Goal: Task Accomplishment & Management: Use online tool/utility

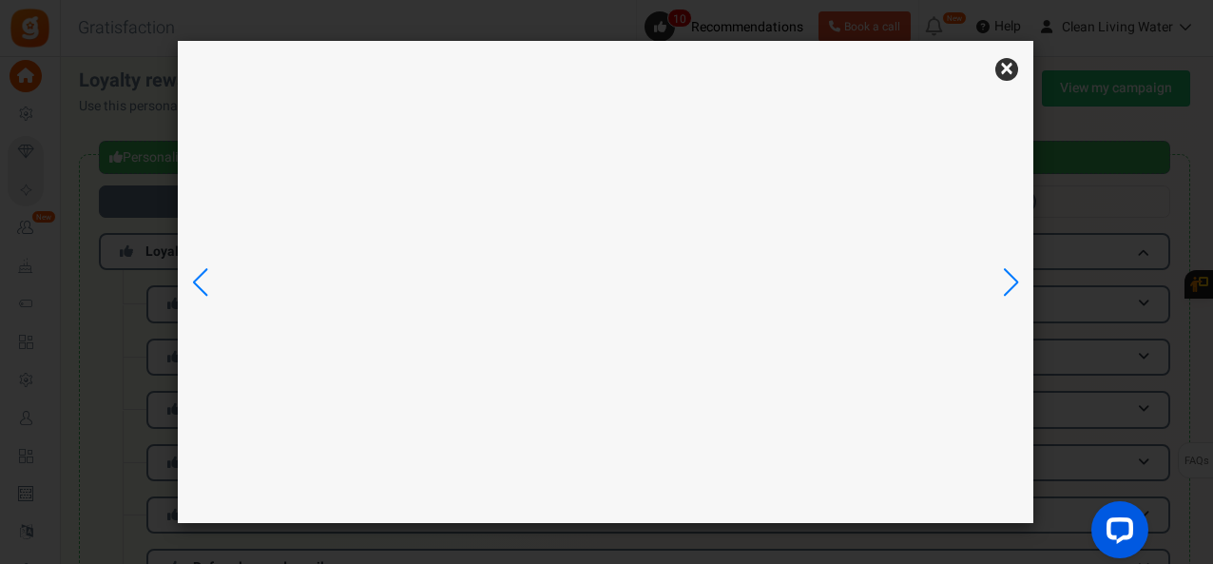
scroll to position [7, 0]
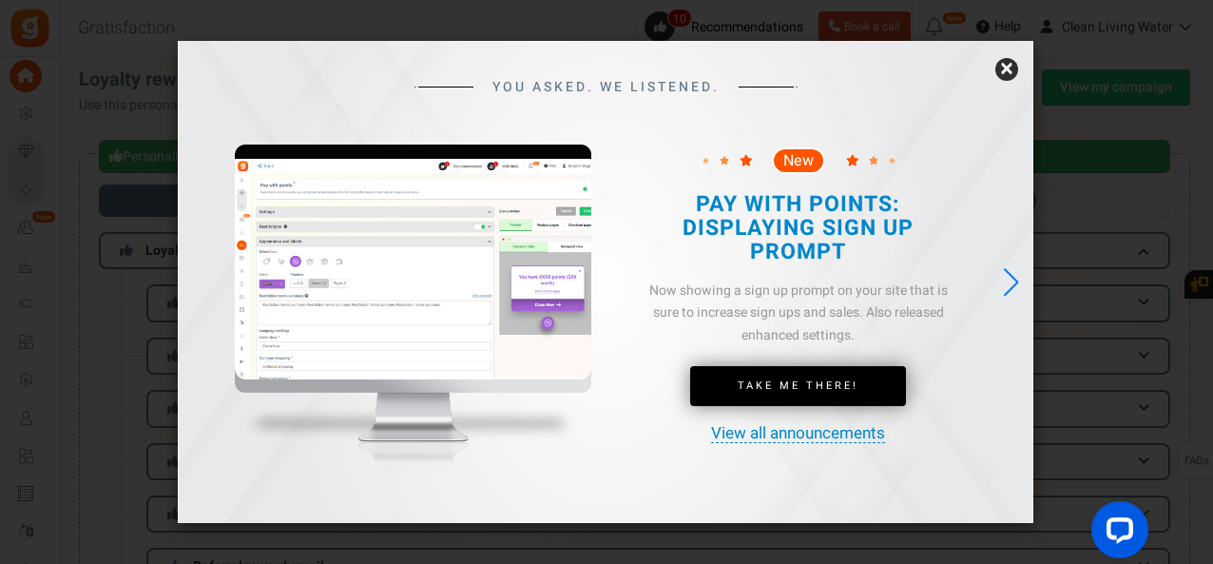
click at [1016, 71] on link "×" at bounding box center [1007, 69] width 23 height 23
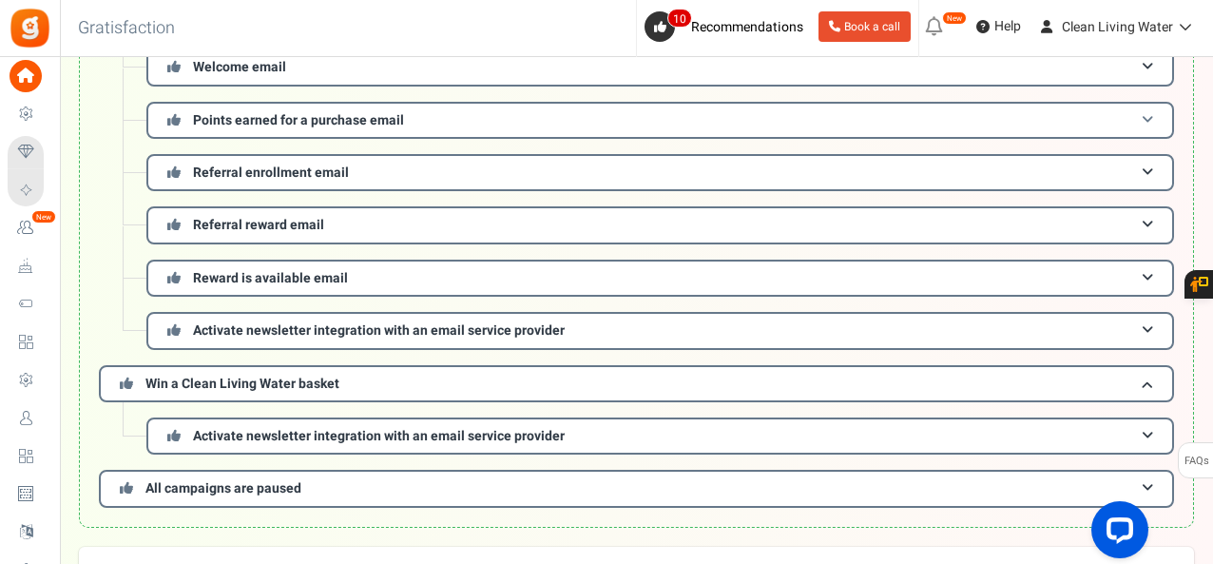
scroll to position [386, 0]
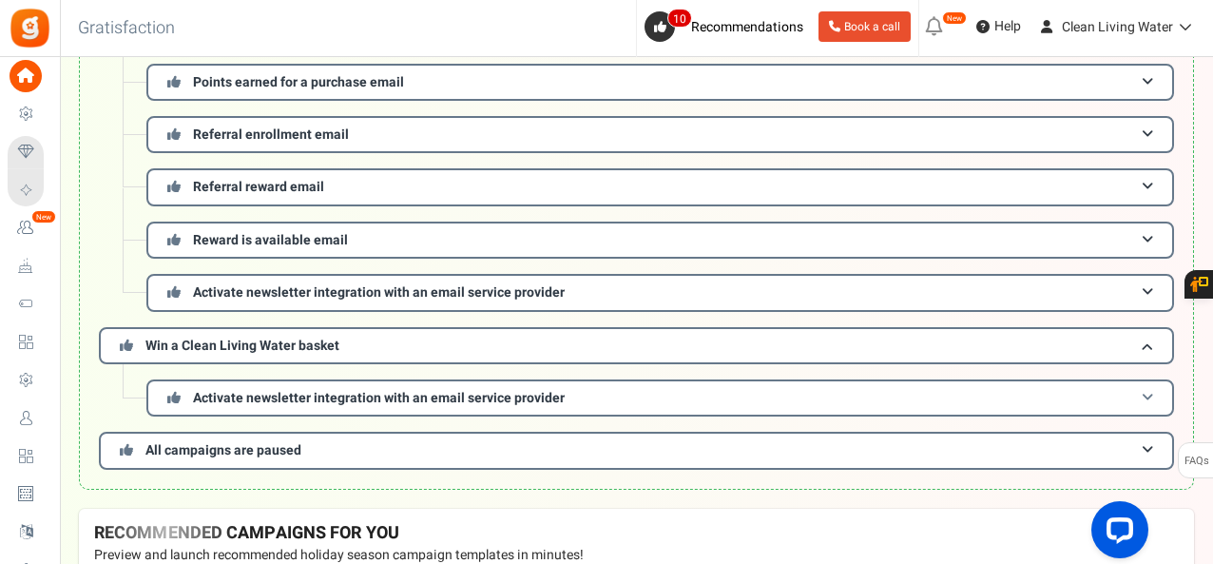
click at [297, 397] on span "Activate newsletter integration with an email service provider" at bounding box center [379, 398] width 372 height 20
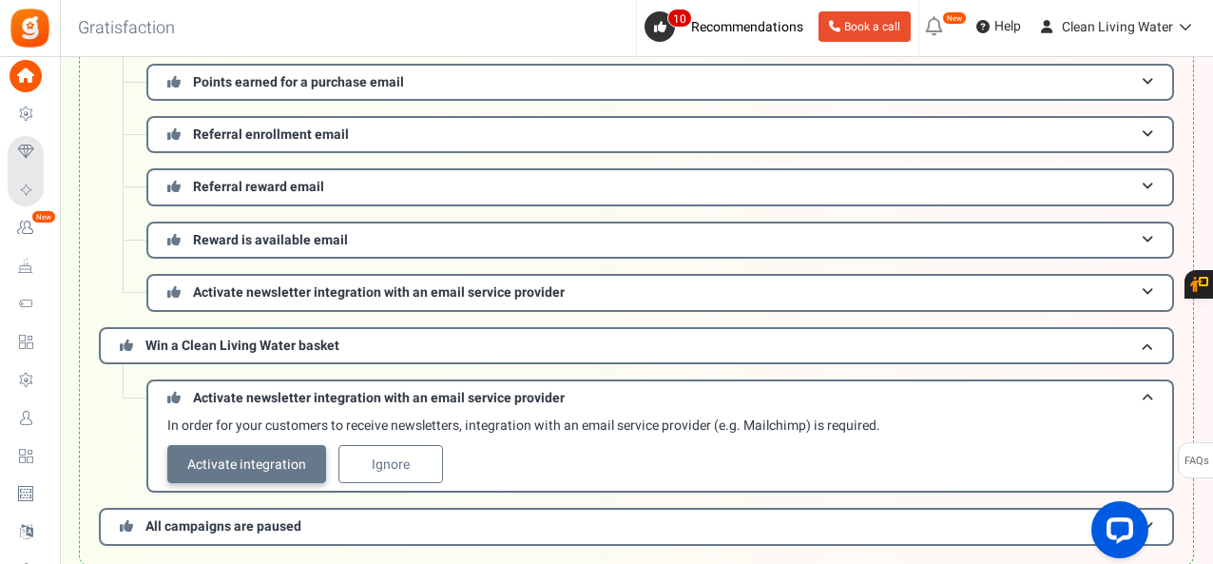
click at [253, 452] on link "Activate integration" at bounding box center [246, 464] width 159 height 38
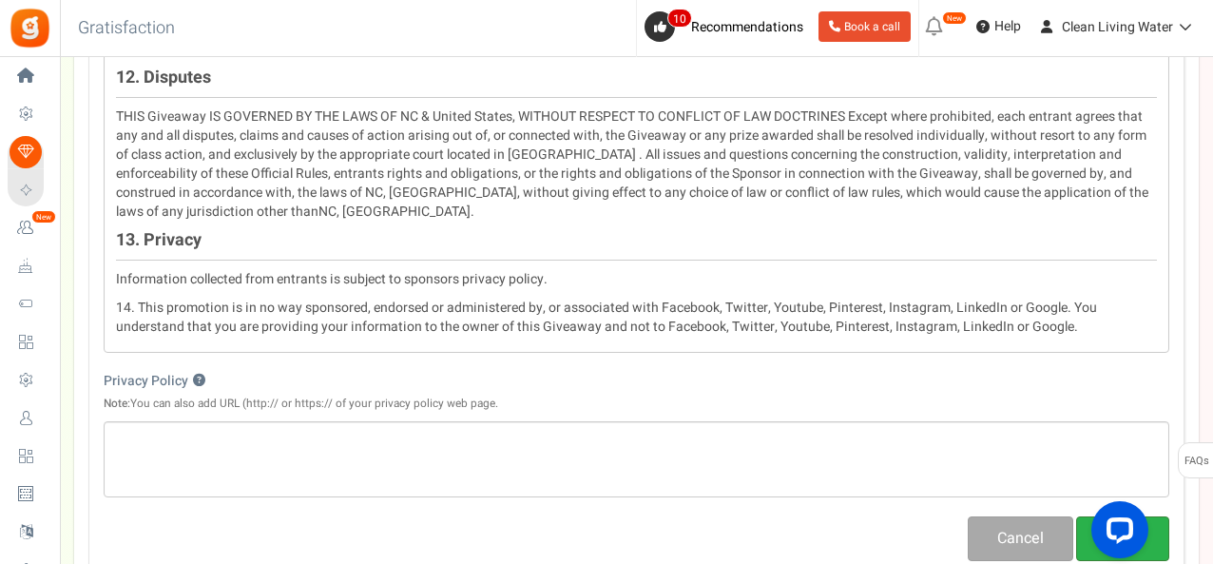
scroll to position [2579, 0]
click at [1141, 515] on button "Save" at bounding box center [1122, 537] width 93 height 45
click at [1117, 515] on button "Save" at bounding box center [1122, 537] width 93 height 45
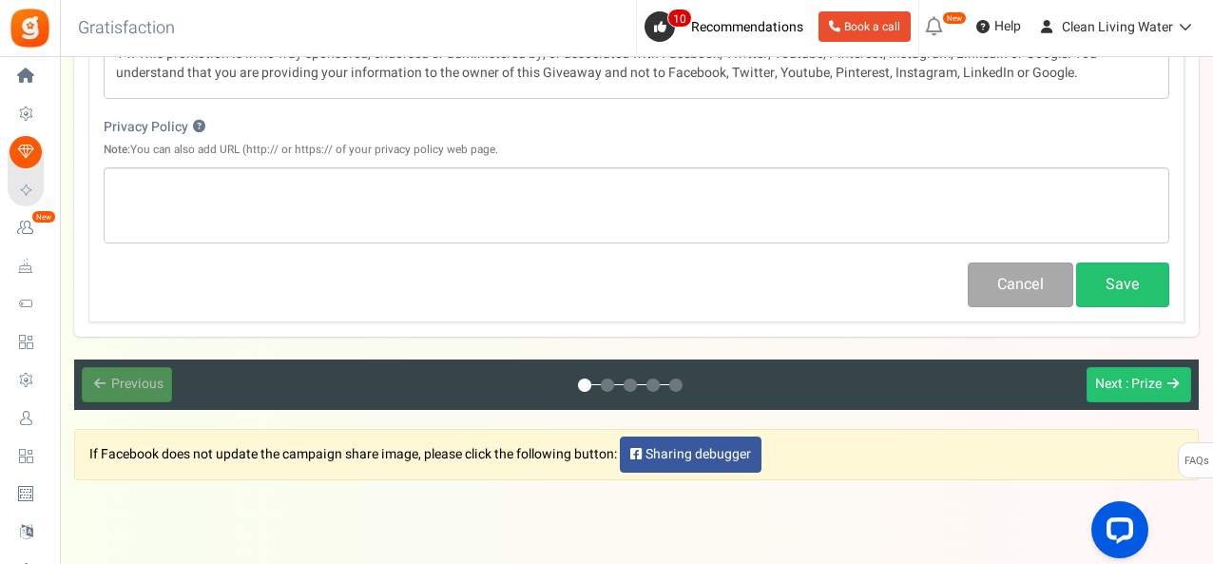
scroll to position [2833, 0]
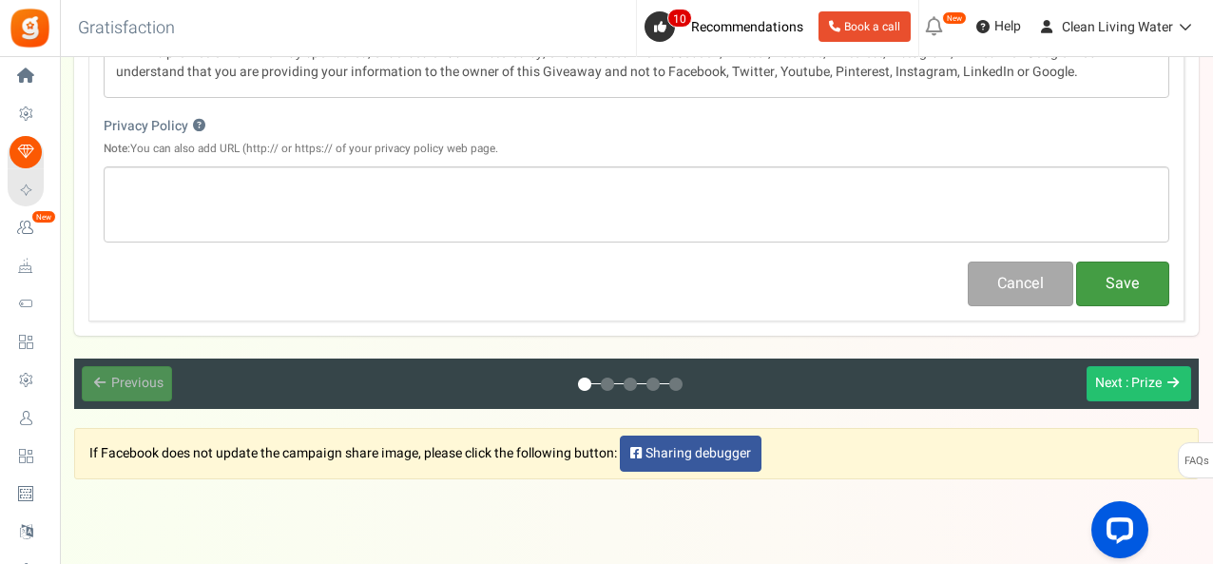
click at [1138, 262] on button "Save" at bounding box center [1122, 284] width 93 height 45
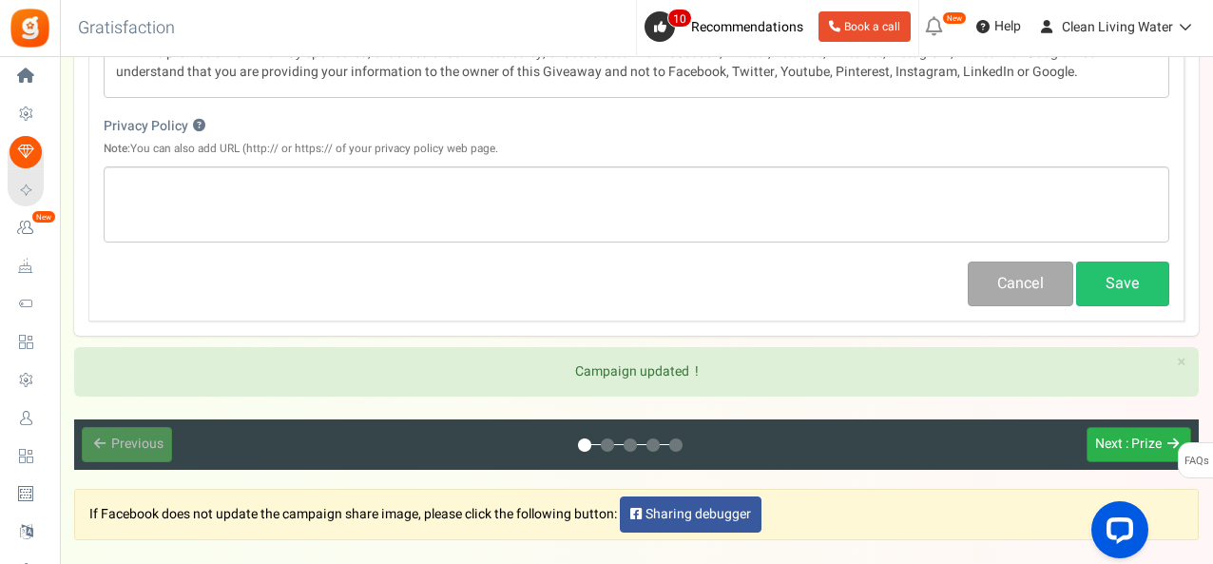
click at [1145, 434] on span ": Prize" at bounding box center [1144, 444] width 36 height 20
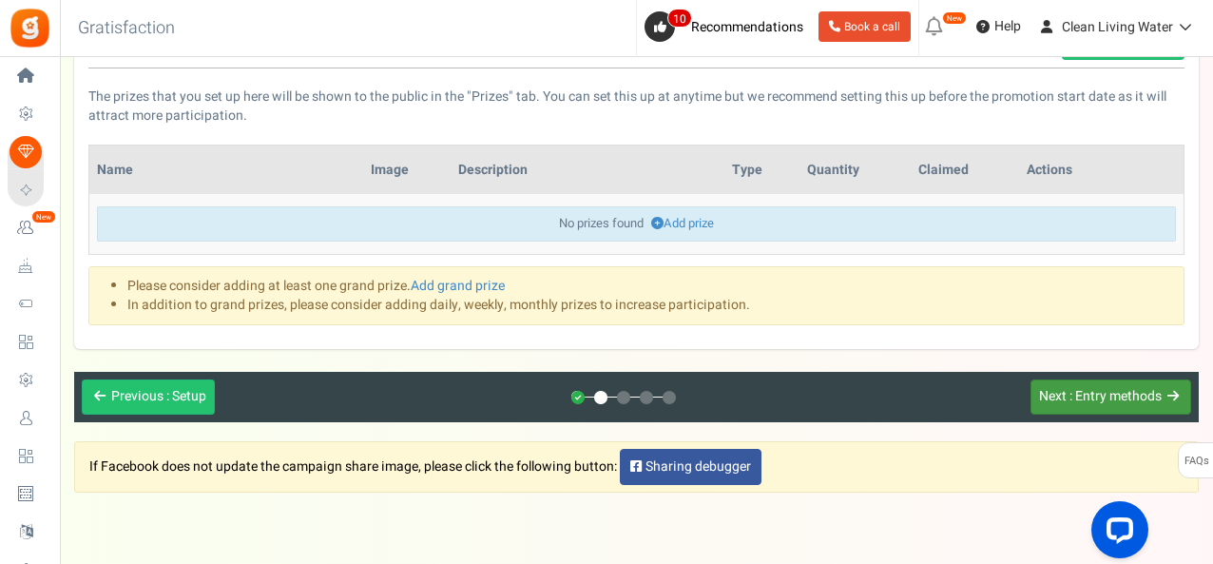
scroll to position [226, 0]
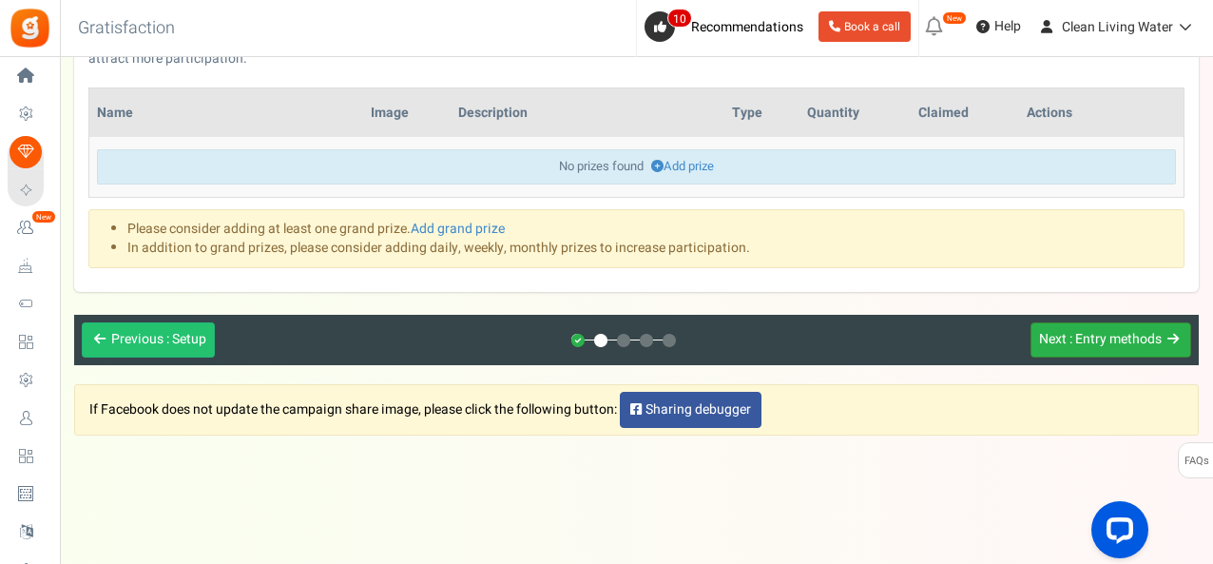
click at [1090, 333] on span ": Entry methods" at bounding box center [1116, 339] width 92 height 20
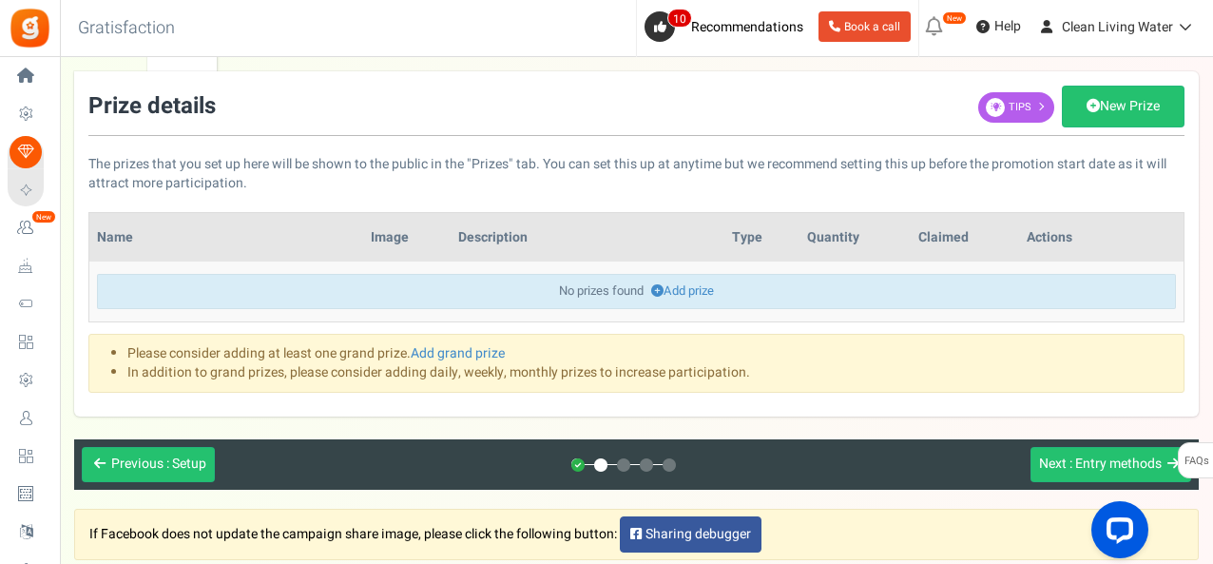
scroll to position [101, 0]
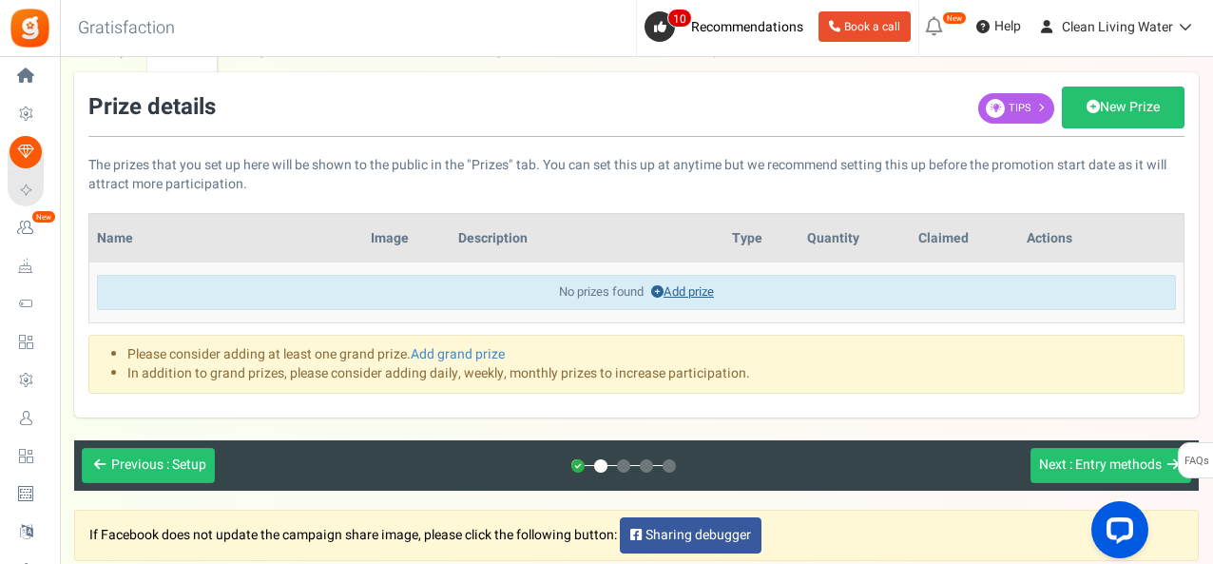
click at [671, 292] on link "Add prize" at bounding box center [682, 291] width 63 height 18
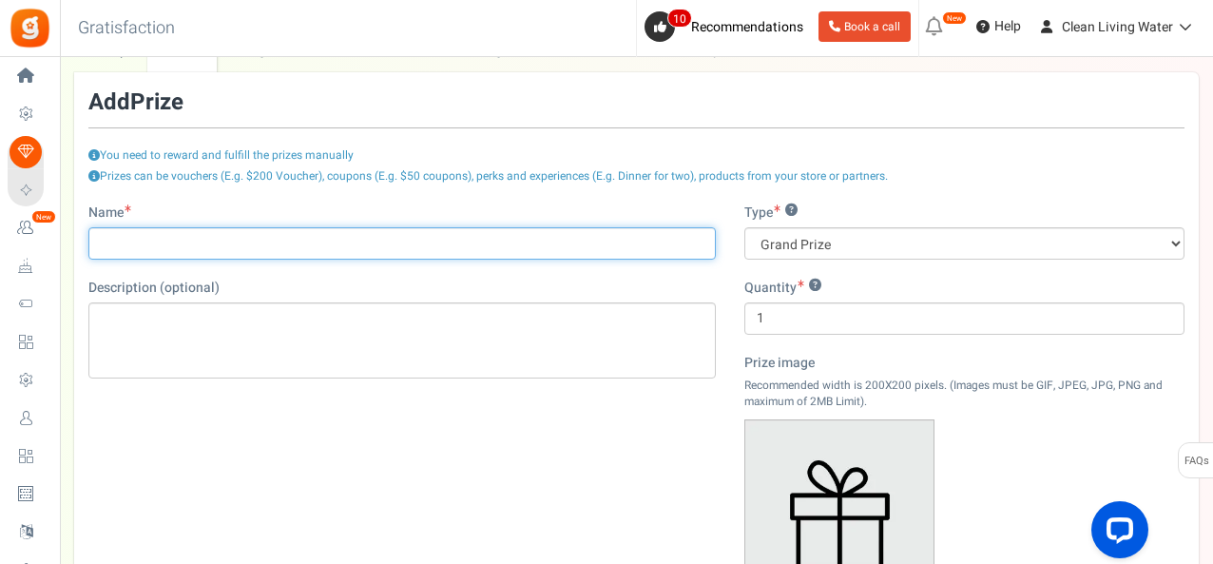
click at [409, 235] on input "Name" at bounding box center [402, 243] width 628 height 32
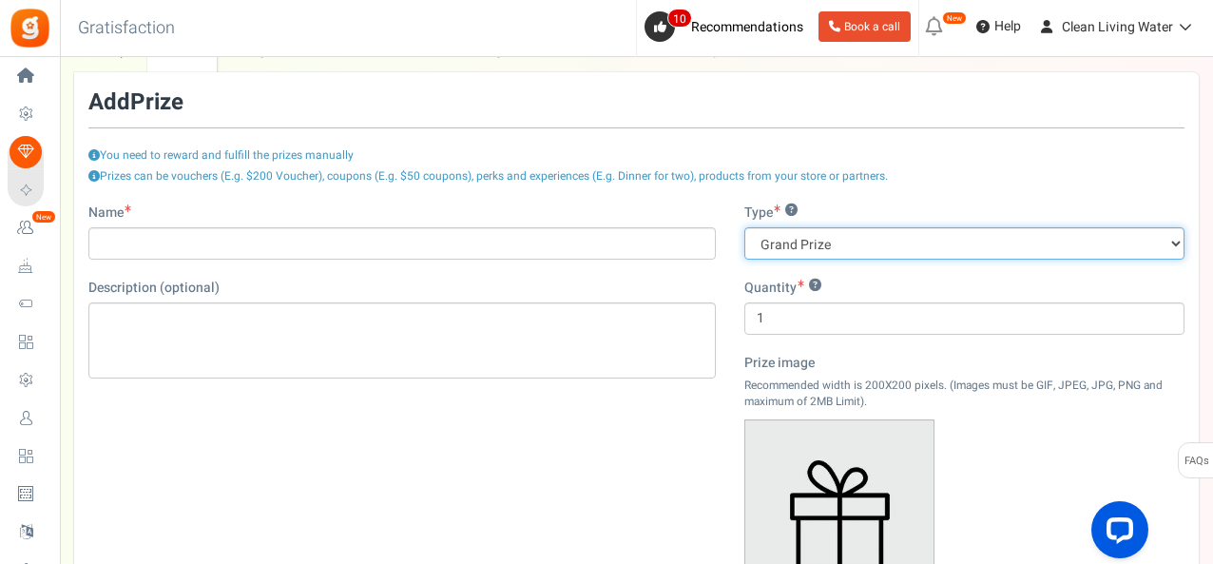
click at [872, 244] on select "Grand Prize Daily Prize Weekly Prize Monthly Prize" at bounding box center [965, 243] width 440 height 32
click at [872, 245] on select "Grand Prize Daily Prize Weekly Prize Monthly Prize" at bounding box center [965, 243] width 440 height 32
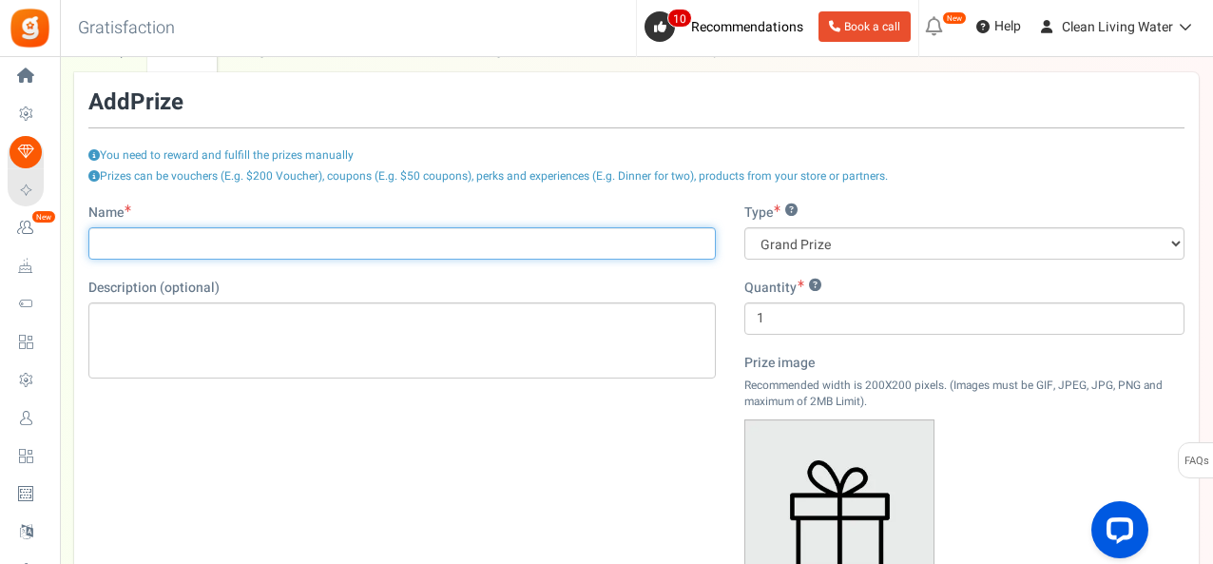
click at [475, 248] on input "Name" at bounding box center [402, 243] width 628 height 32
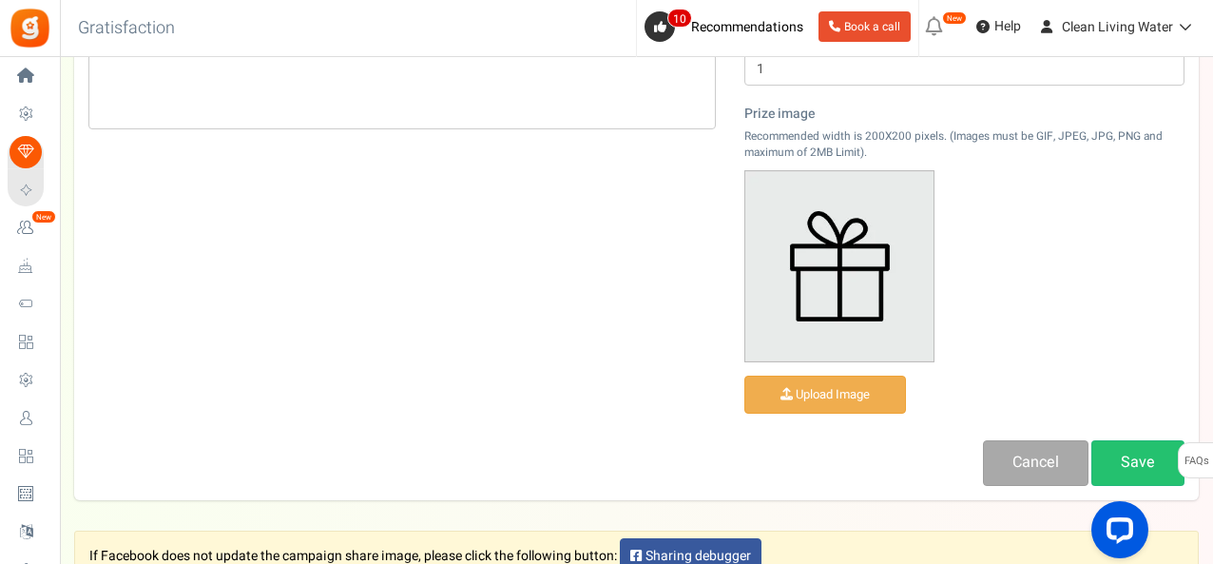
scroll to position [352, 0]
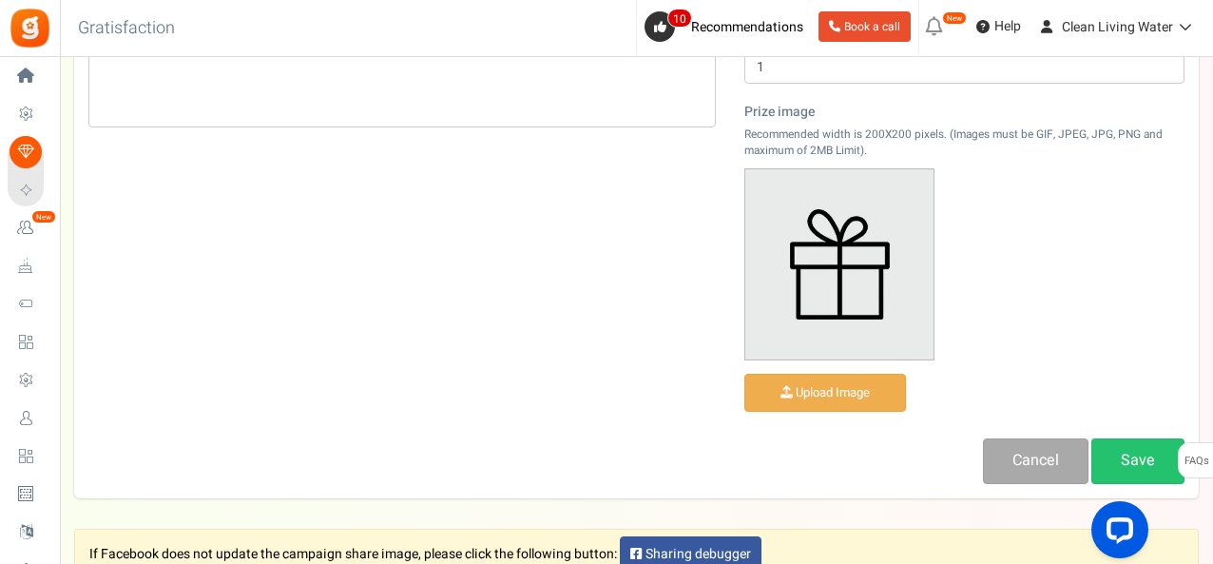
click at [818, 240] on img at bounding box center [840, 264] width 188 height 190
click at [821, 385] on input "file" at bounding box center [826, 393] width 160 height 37
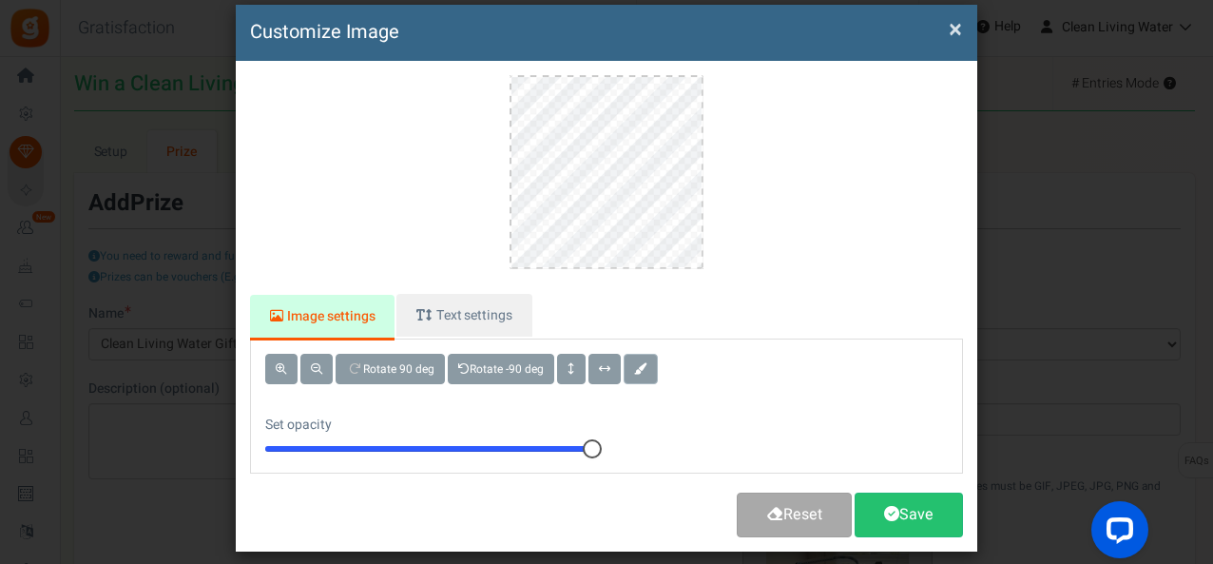
scroll to position [94, 0]
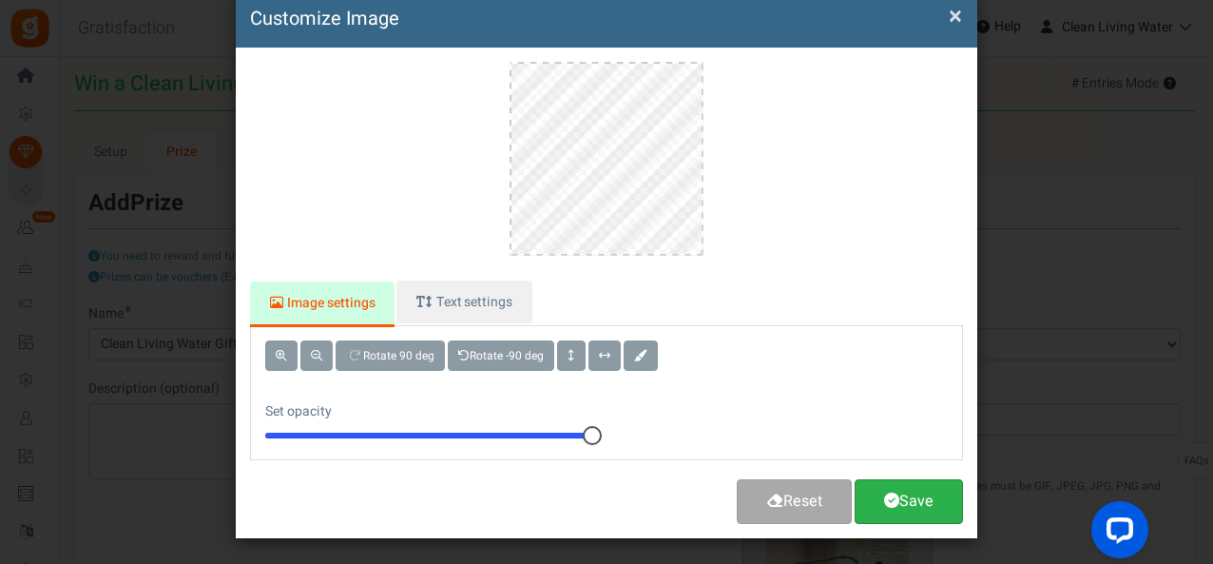
click at [911, 494] on link "Save" at bounding box center [909, 501] width 108 height 45
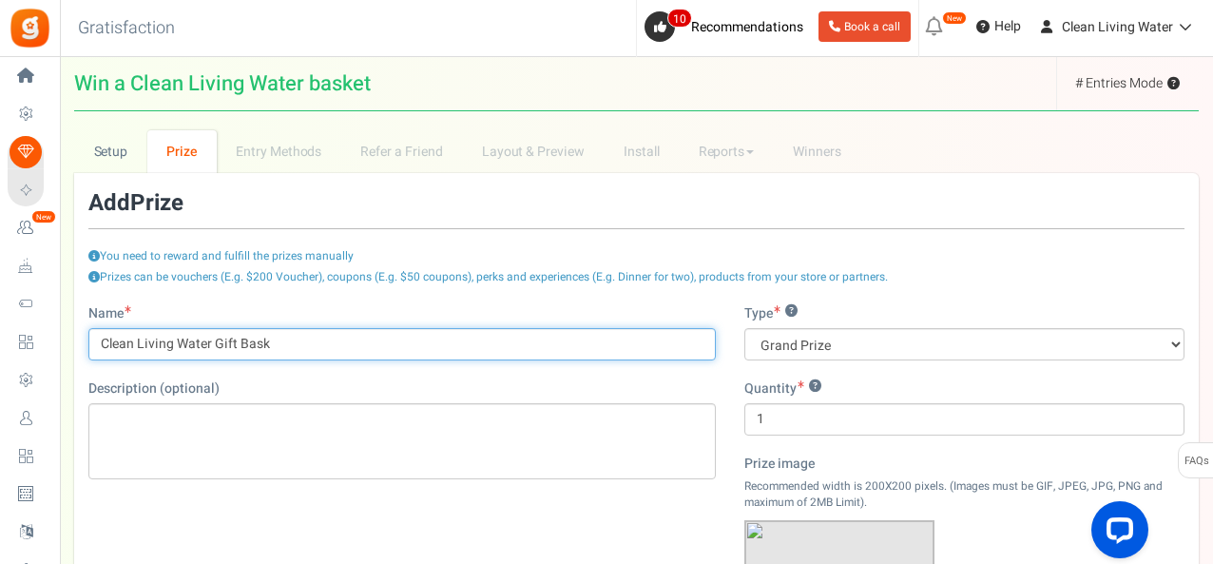
click at [292, 348] on input "Clean Living Water Gift Bask" at bounding box center [402, 344] width 628 height 32
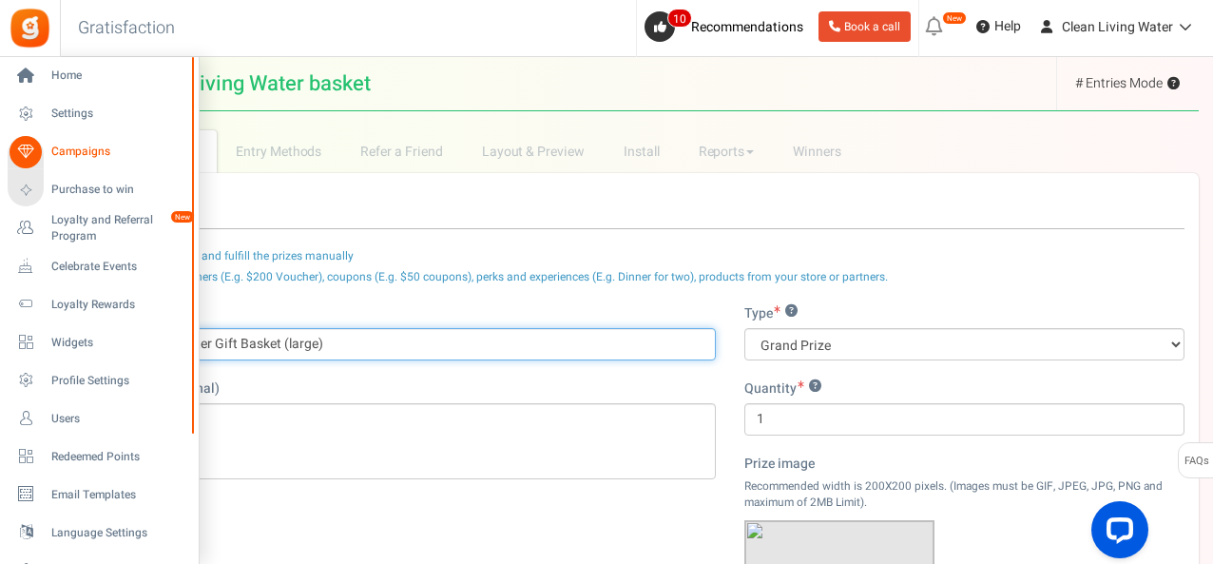
drag, startPoint x: 289, startPoint y: 341, endPoint x: 0, endPoint y: 348, distance: 289.2
click at [0, 348] on div "Home Settings Campaigns Purchase to win Loyalty and Referral Program New Celebr…" at bounding box center [606, 561] width 1213 height 1008
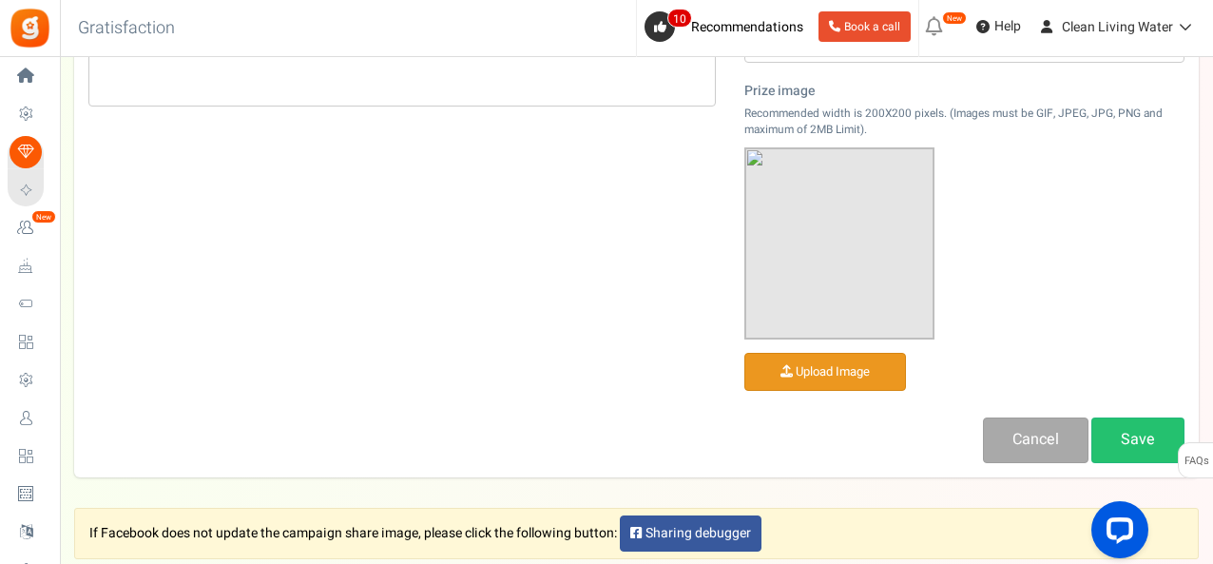
scroll to position [373, 0]
click at [1134, 436] on link "Save" at bounding box center [1138, 439] width 93 height 45
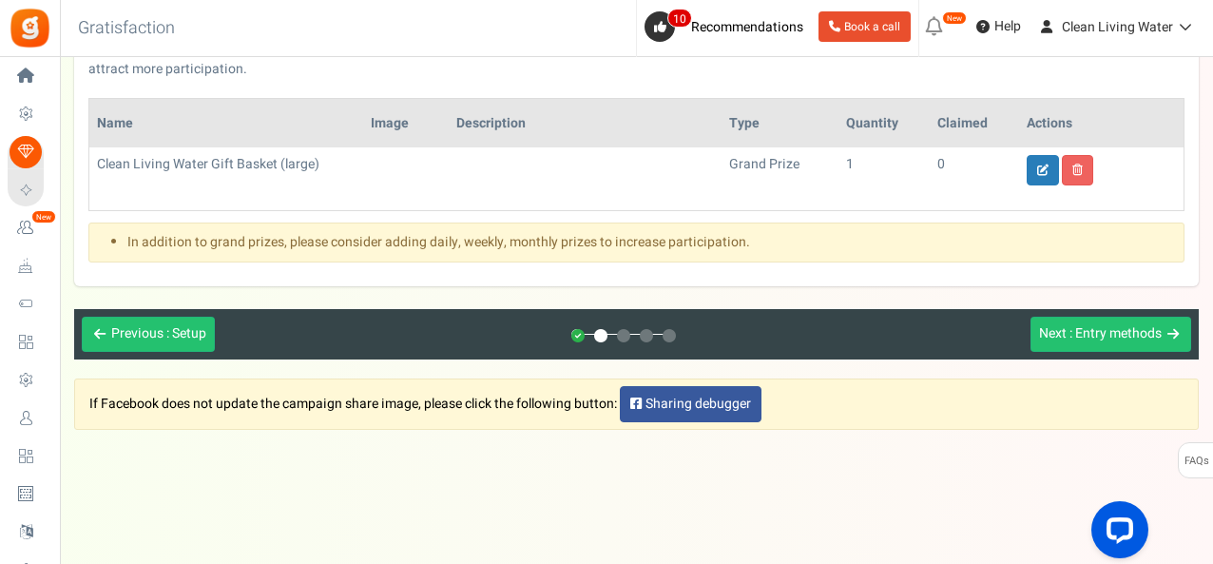
scroll to position [211, 0]
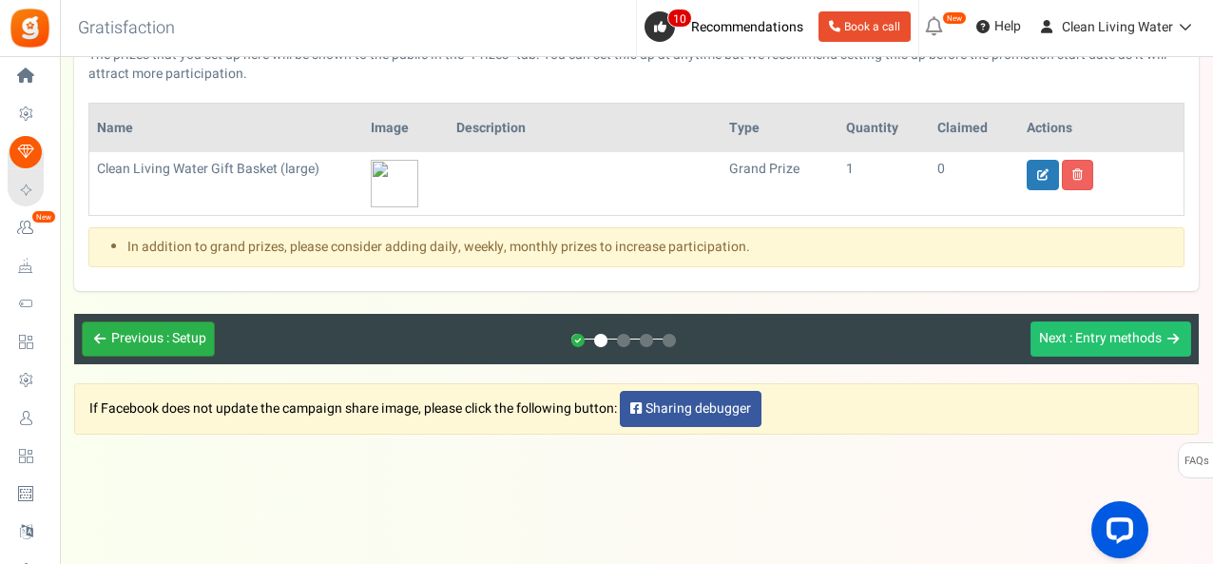
click at [149, 334] on span "Previous" at bounding box center [137, 338] width 52 height 20
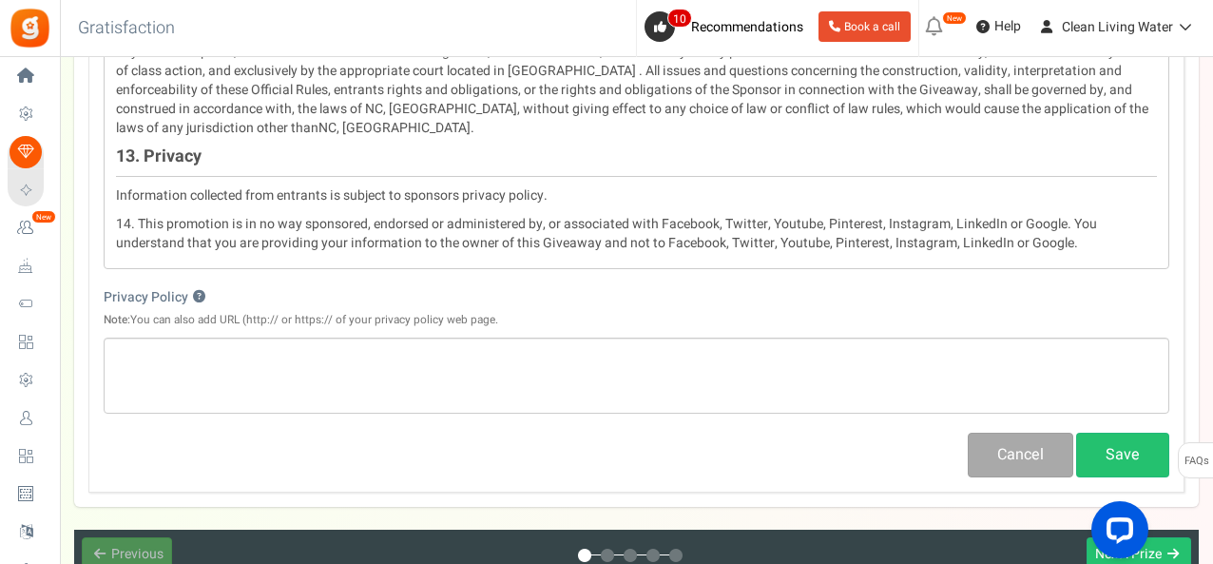
scroll to position [2833, 0]
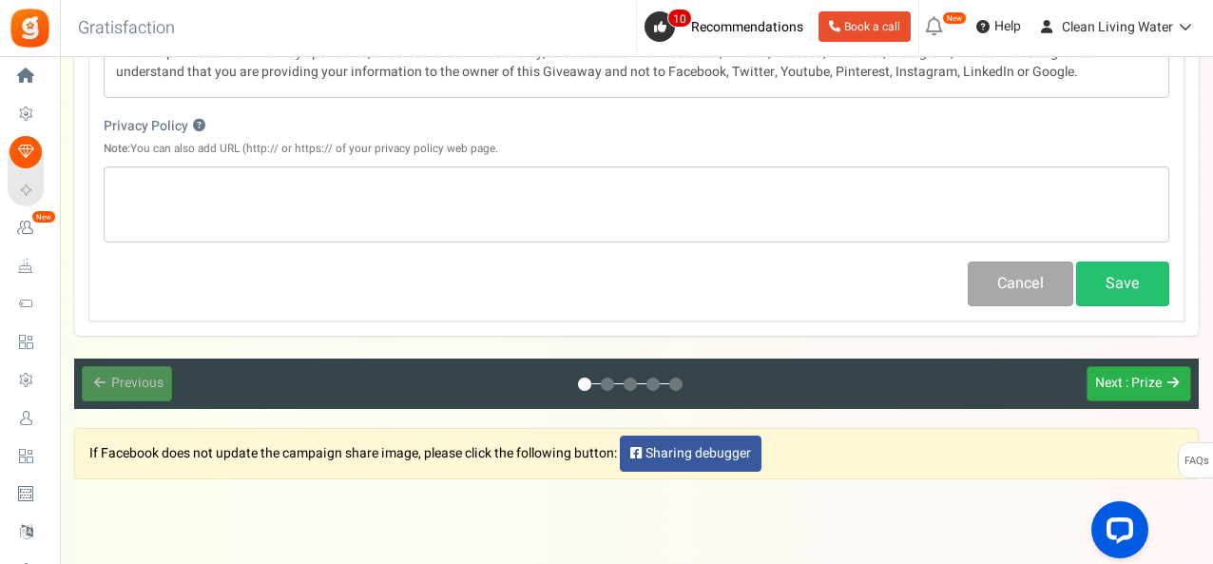
click at [1154, 373] on span ": Prize" at bounding box center [1144, 383] width 36 height 20
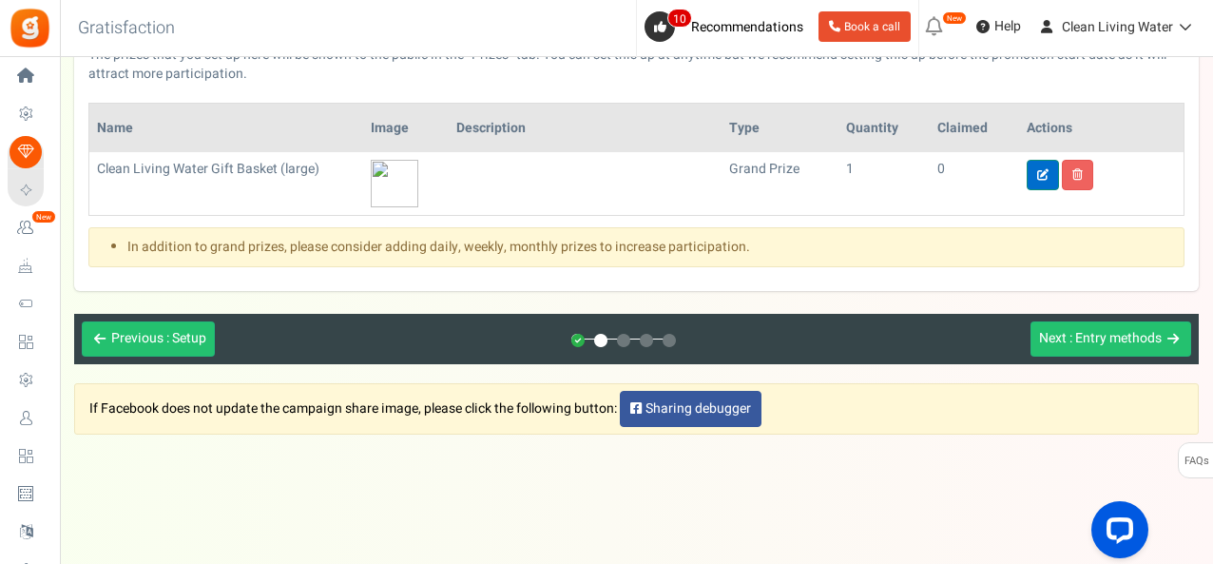
click at [1045, 160] on link at bounding box center [1043, 175] width 32 height 30
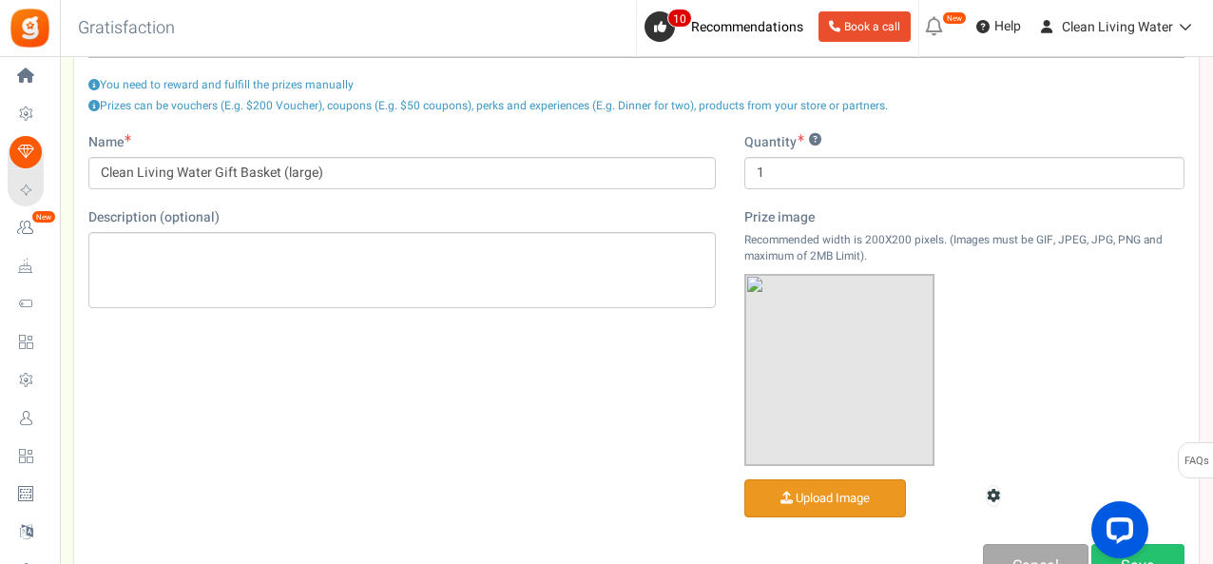
scroll to position [170, 0]
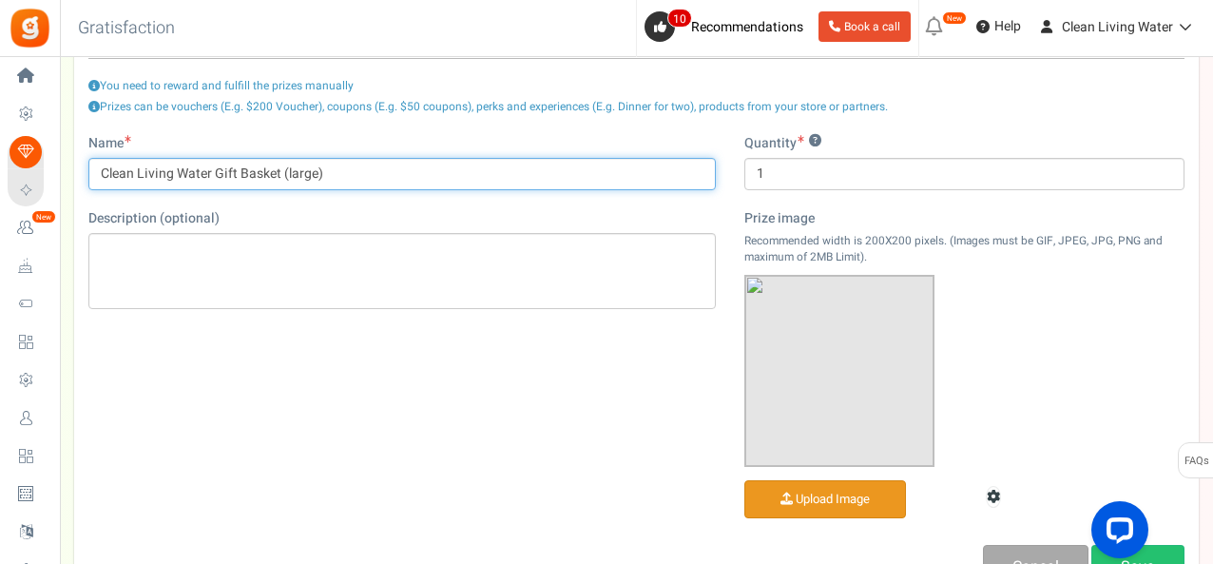
drag, startPoint x: 280, startPoint y: 172, endPoint x: 359, endPoint y: 175, distance: 79.9
click at [359, 175] on input "Clean Living Water Gift Basket (large)" at bounding box center [402, 174] width 628 height 32
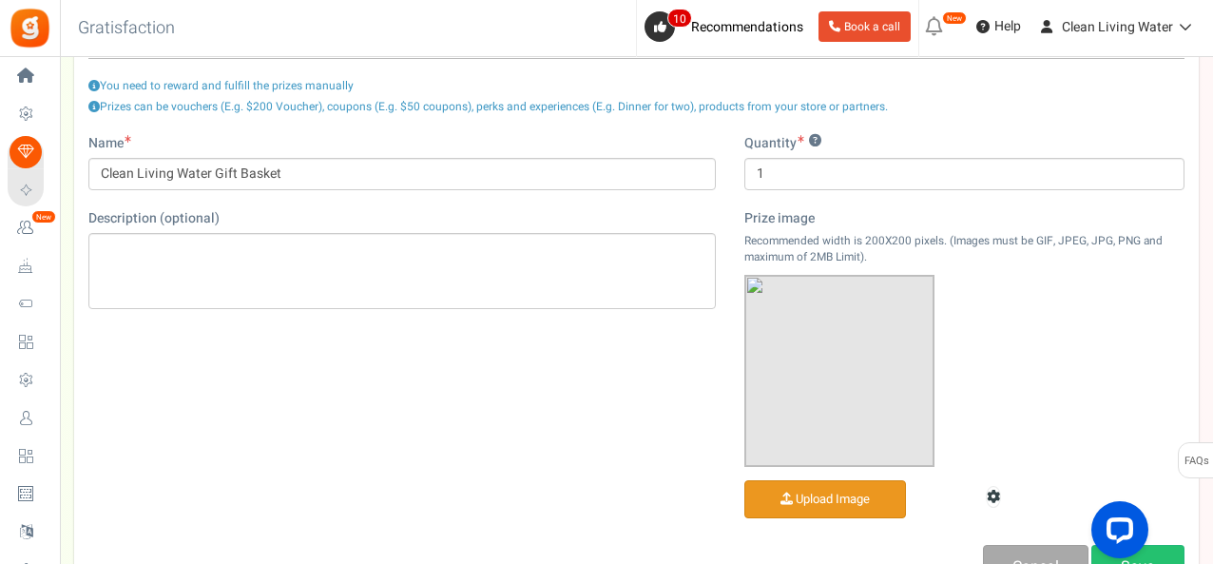
click at [474, 212] on div "Description (optional)" at bounding box center [402, 259] width 628 height 100
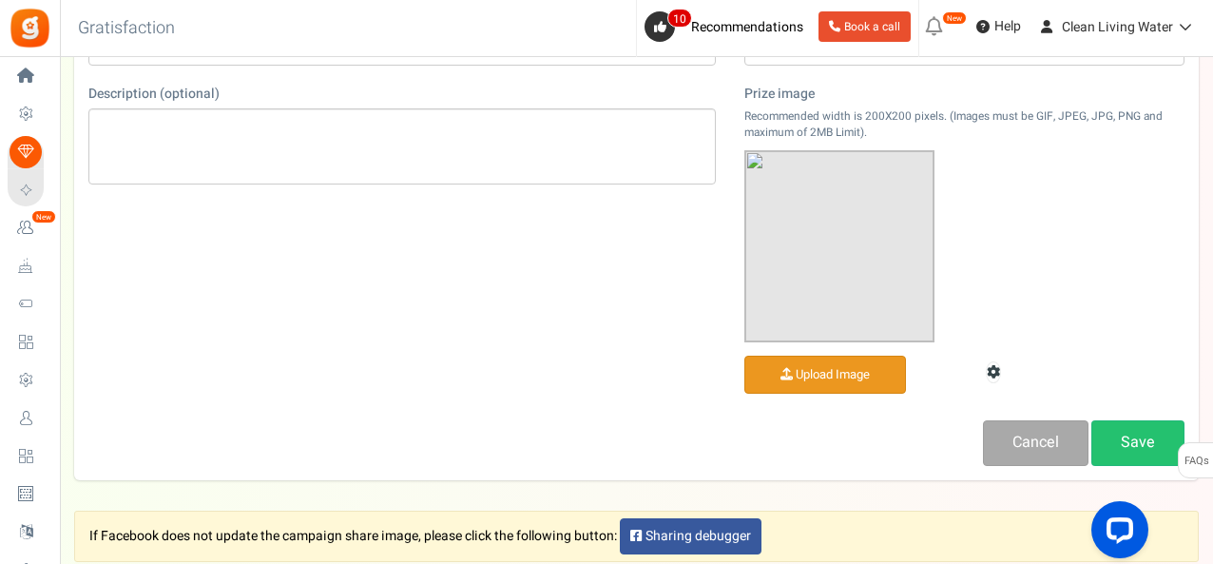
scroll to position [295, 0]
click at [821, 360] on input "file" at bounding box center [826, 375] width 160 height 37
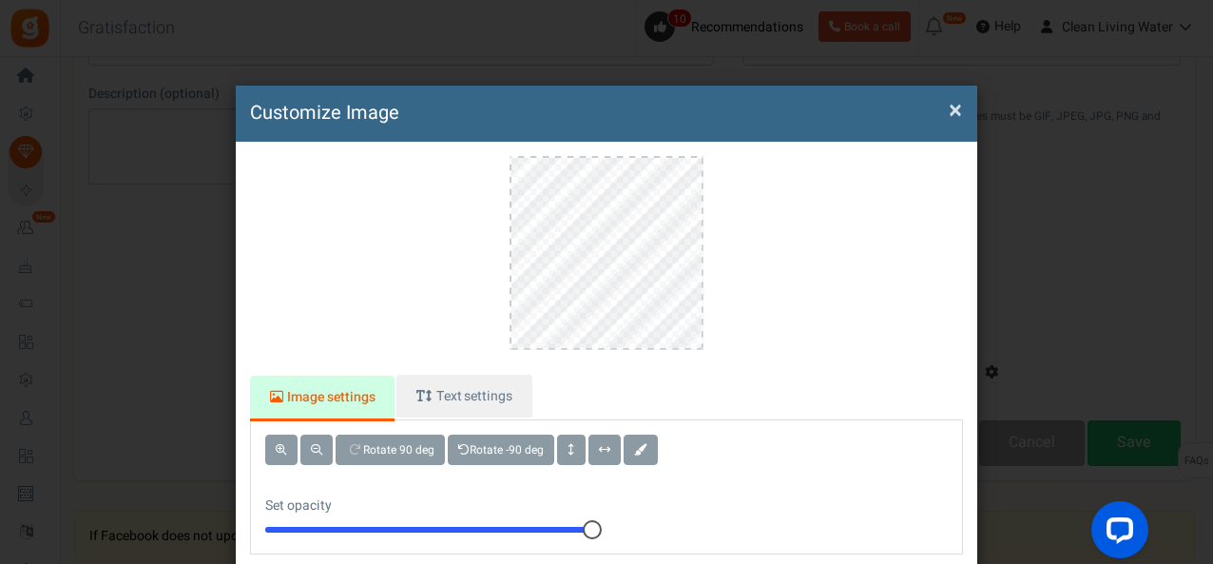
scroll to position [0, 0]
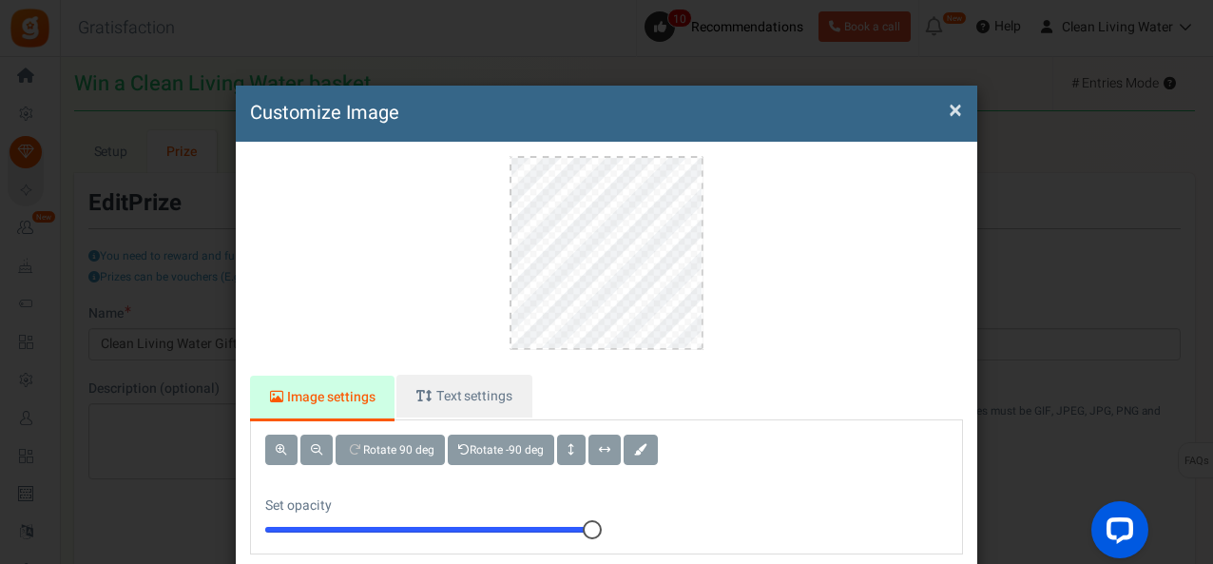
click at [609, 425] on div "Image settings Text settings Rotate 90 deg Rotate -90 deg Set opacity 10 Add Te…" at bounding box center [607, 388] width 742 height 492
click at [717, 193] on div at bounding box center [606, 265] width 713 height 219
click at [501, 161] on div at bounding box center [606, 265] width 713 height 219
click at [606, 151] on div "Image settings Text settings Rotate 90 deg Rotate -90 deg Set opacity 10 Add Te…" at bounding box center [607, 388] width 742 height 492
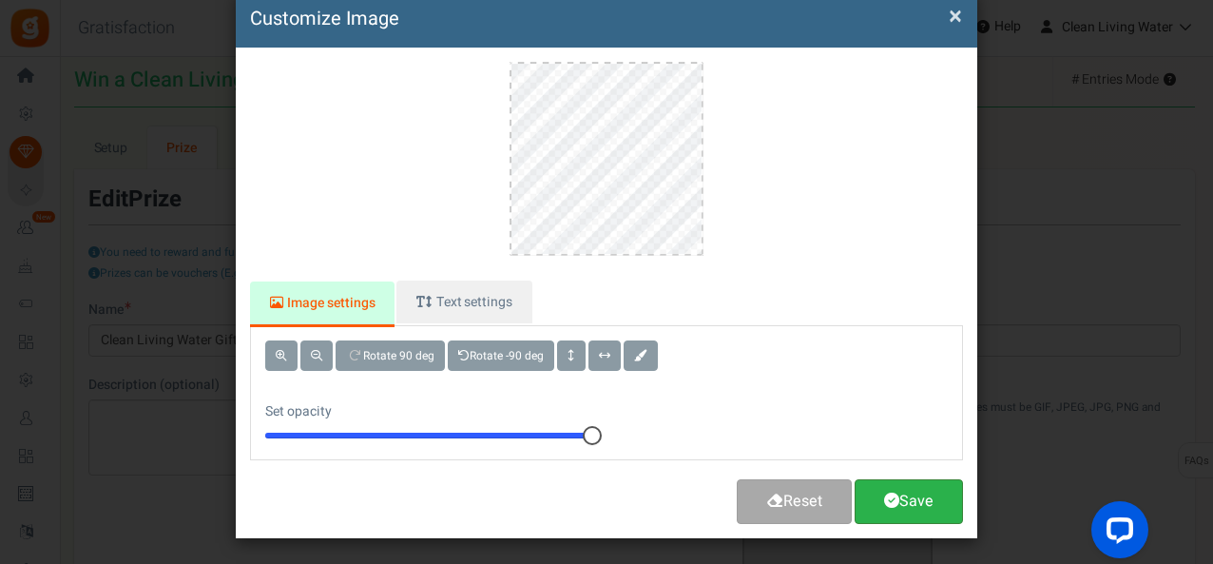
scroll to position [5, 0]
click at [925, 498] on link "Save" at bounding box center [909, 501] width 108 height 45
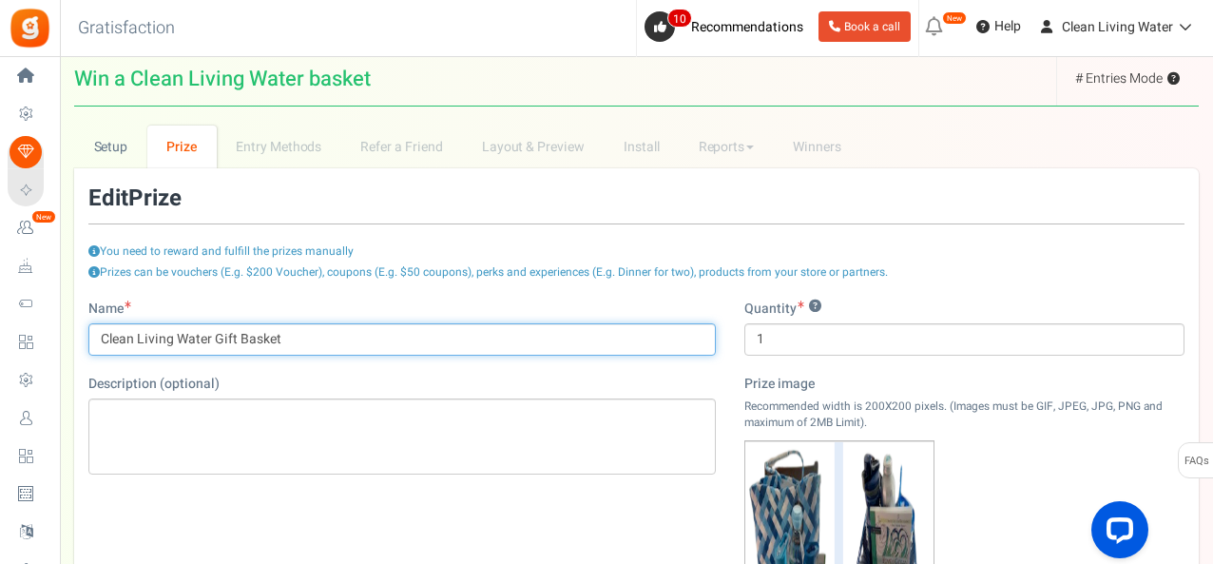
click at [95, 332] on input "Clean Living Water Gift Basket" at bounding box center [402, 339] width 628 height 32
click at [375, 349] on input "Clean Living Water Gift Basket" at bounding box center [402, 339] width 628 height 32
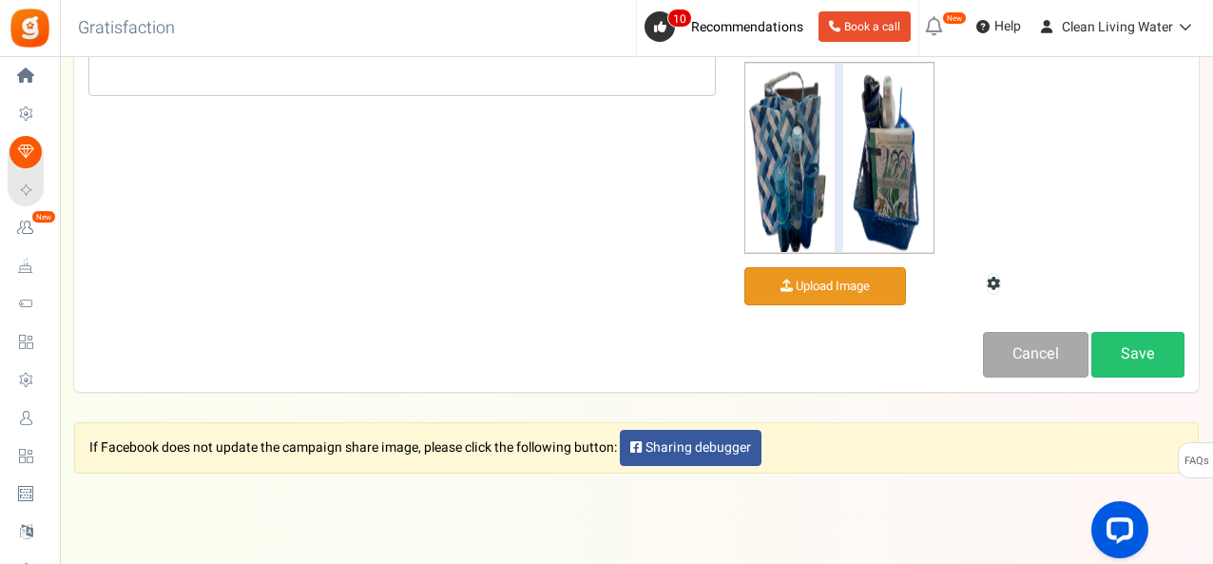
scroll to position [384, 0]
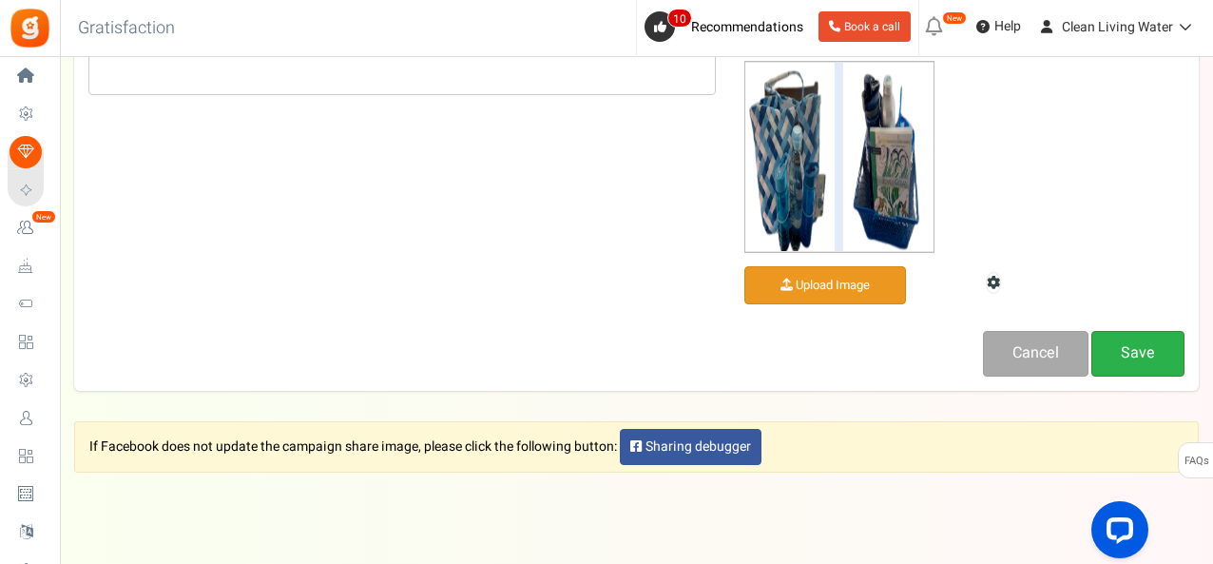
type input "Clean Living Water Gift Basket - win 1 of 2"
click at [1122, 355] on link "Save" at bounding box center [1138, 353] width 93 height 45
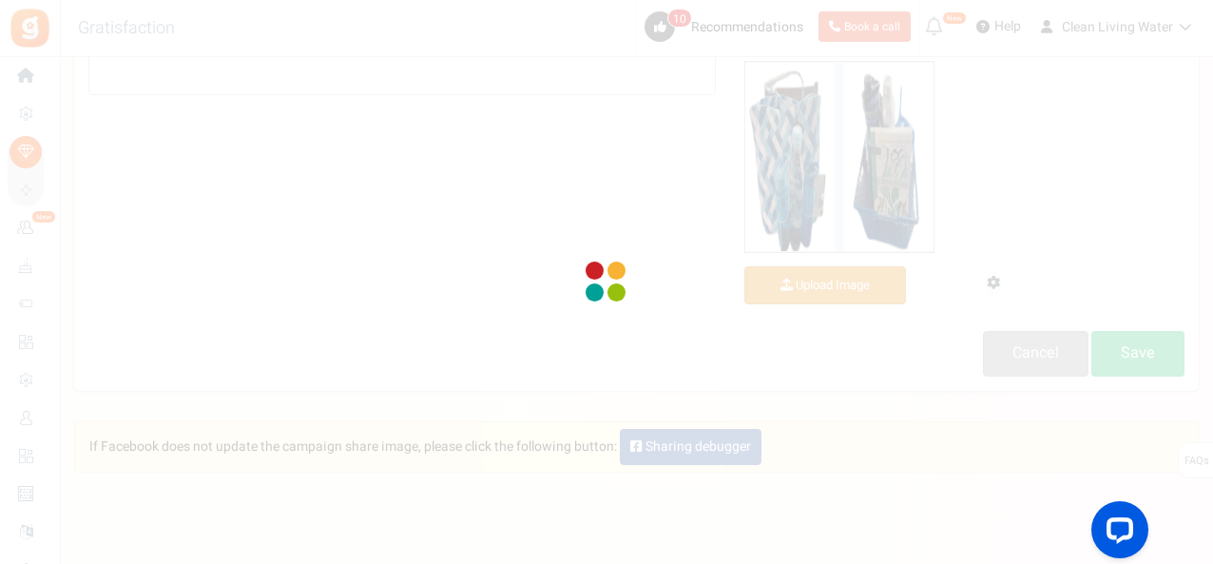
scroll to position [271, 0]
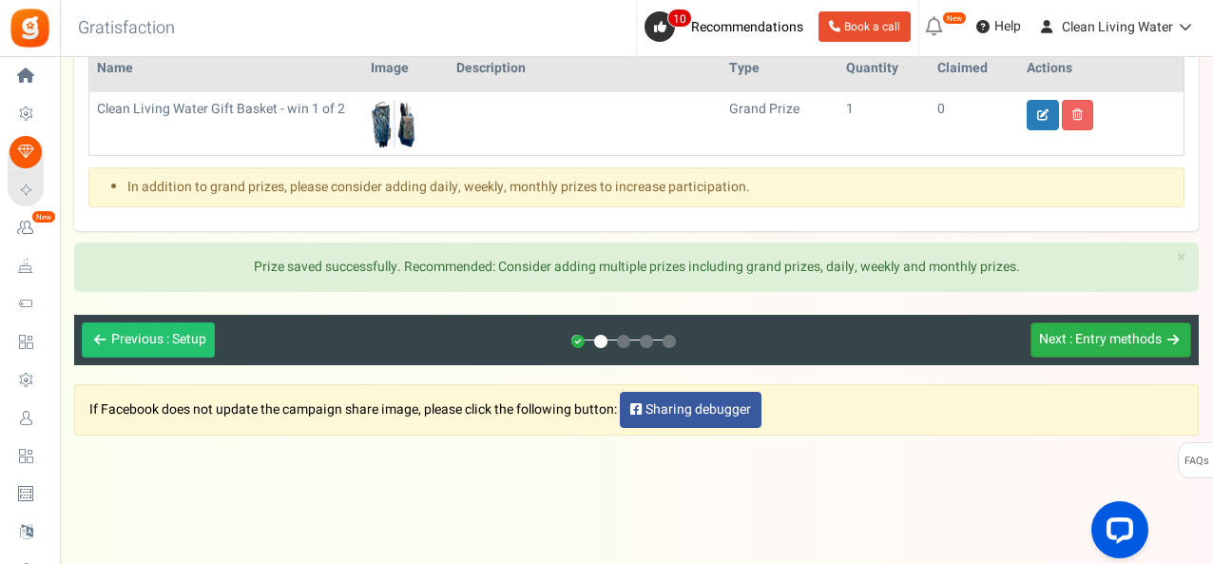
click at [1093, 334] on span ": Entry methods" at bounding box center [1116, 339] width 92 height 20
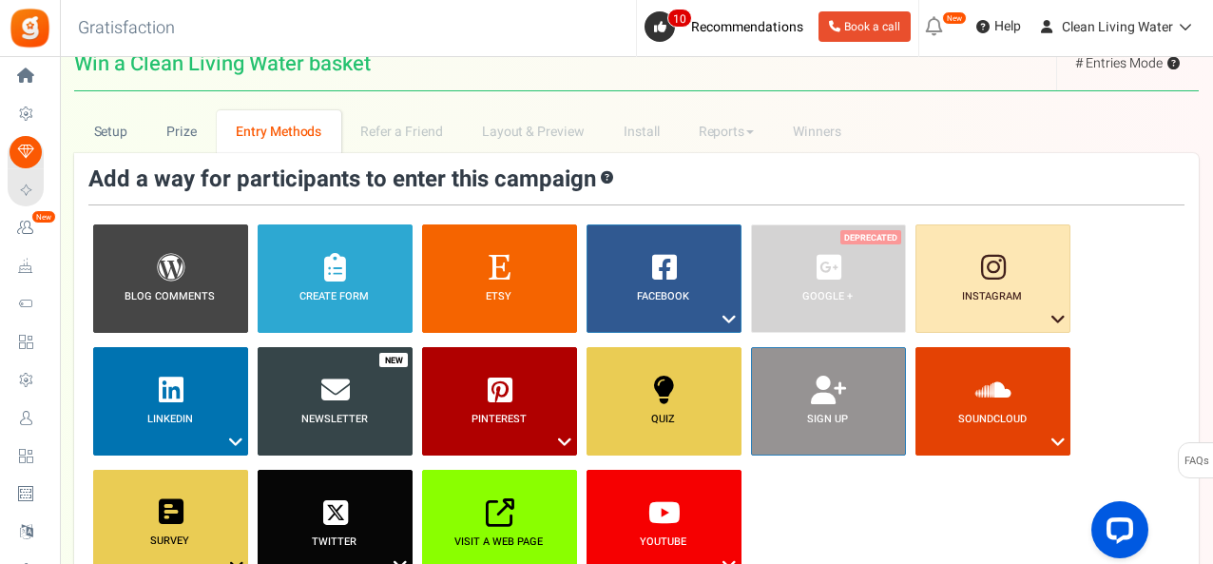
scroll to position [19, 0]
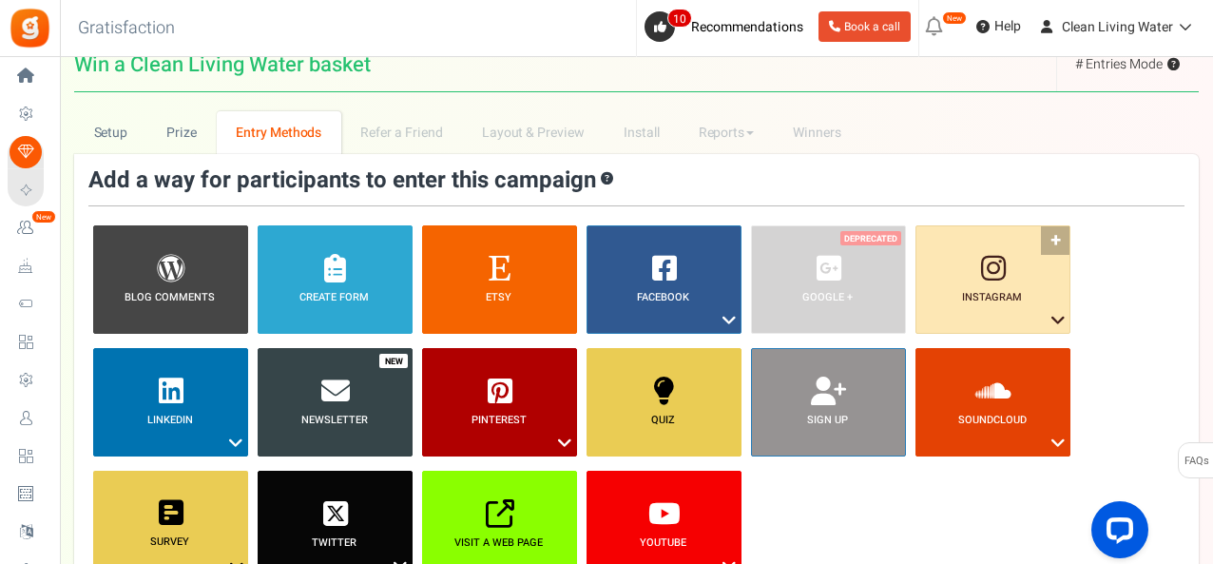
click at [961, 251] on link "Instagram ?" at bounding box center [993, 279] width 155 height 108
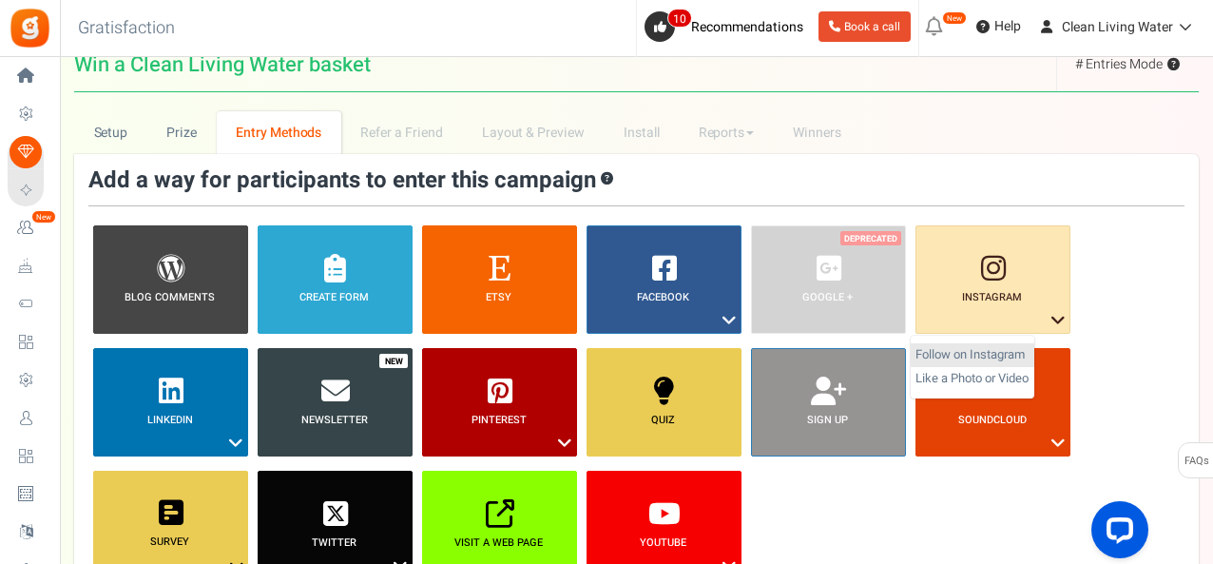
click at [994, 349] on link "Follow on Instagram" at bounding box center [973, 355] width 124 height 24
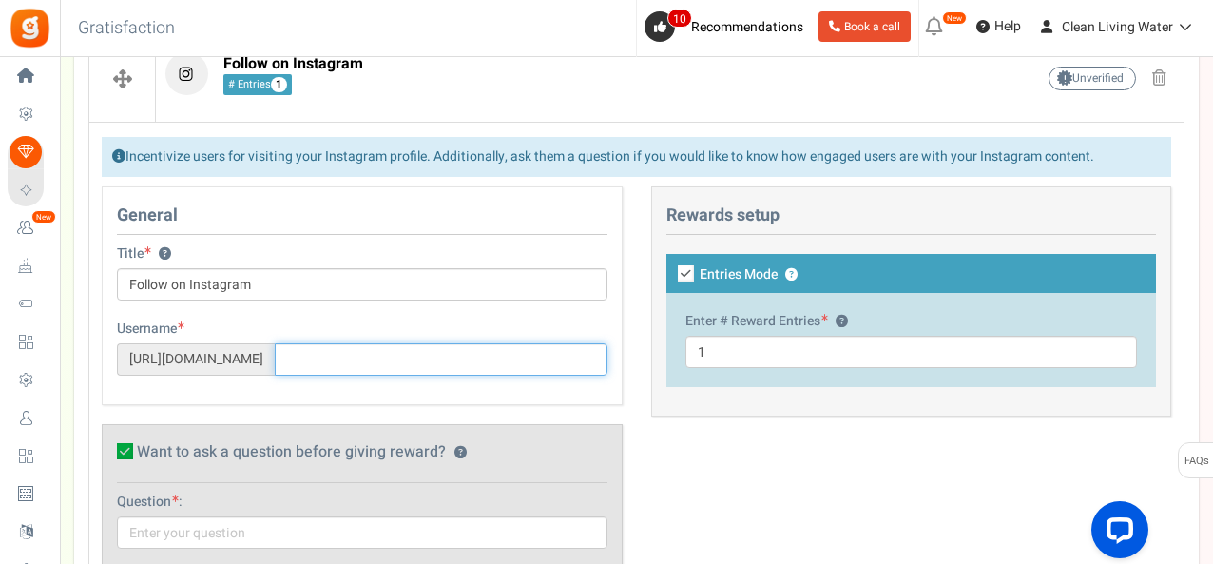
click at [333, 364] on input "text" at bounding box center [441, 359] width 333 height 32
paste input "[URL][DOMAIN_NAME]"
click at [323, 351] on input "watered4life" at bounding box center [441, 359] width 333 height 32
click at [380, 354] on input "Watered4life" at bounding box center [441, 359] width 333 height 32
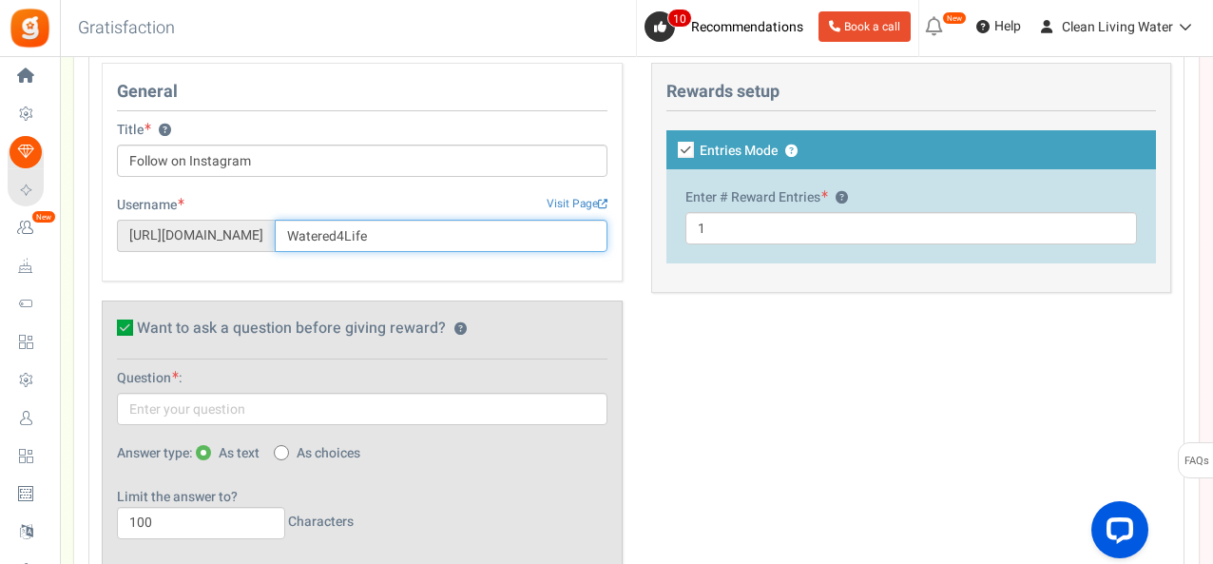
scroll to position [754, 0]
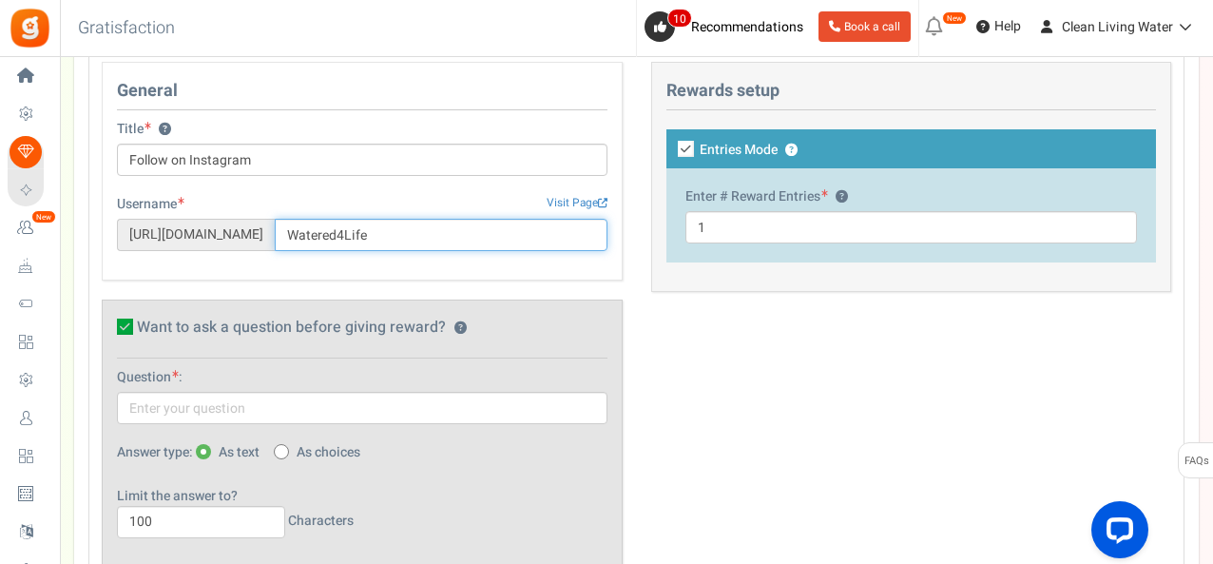
type input "Watered4Life"
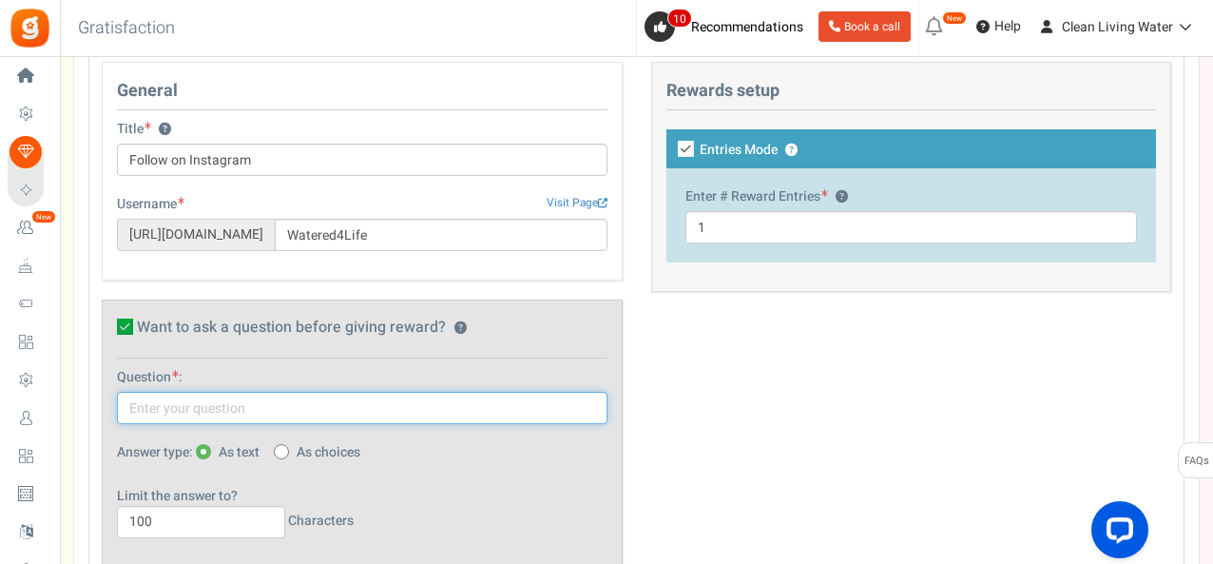
click at [344, 407] on input "text" at bounding box center [362, 408] width 491 height 32
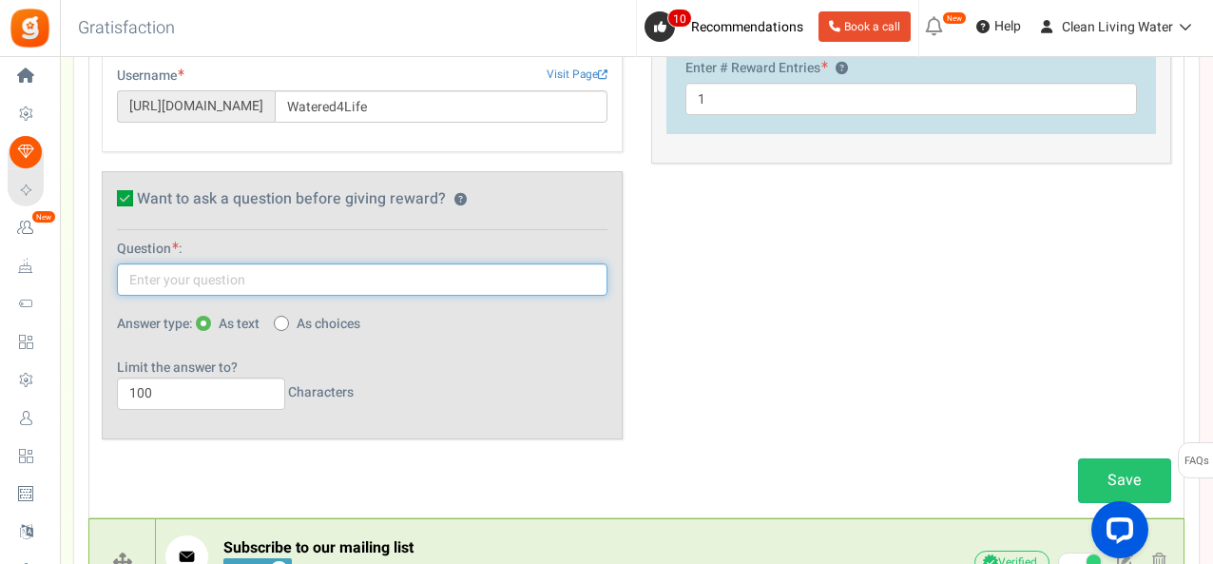
scroll to position [882, 0]
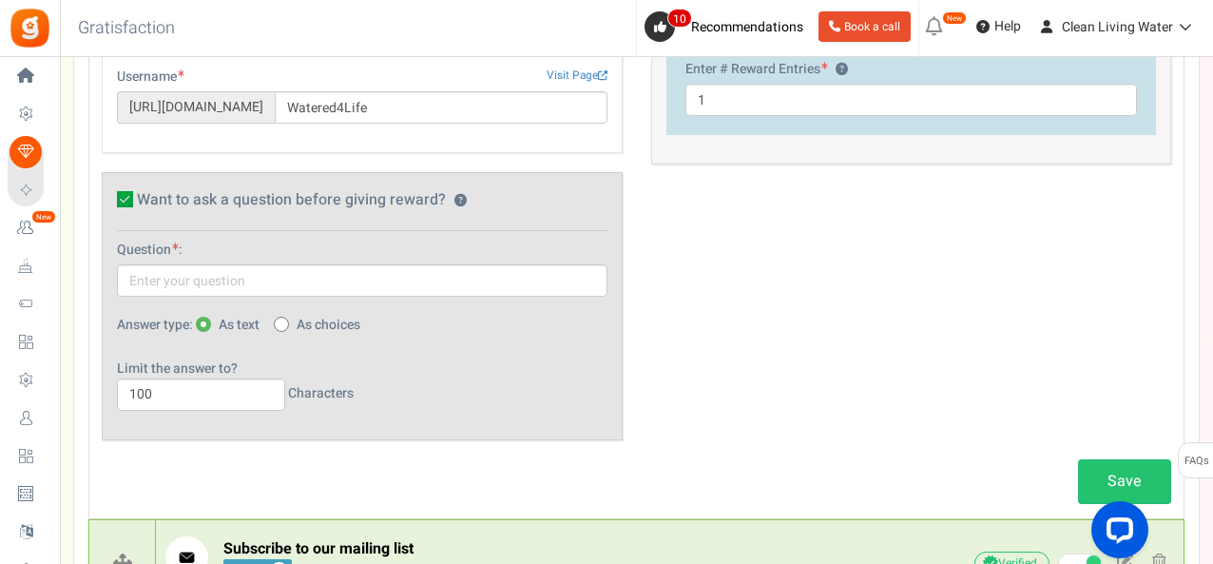
click at [127, 195] on icon at bounding box center [125, 199] width 16 height 16
click at [110, 196] on input "Want to ask a question before giving reward? ?" at bounding box center [104, 202] width 12 height 12
checkbox input "false"
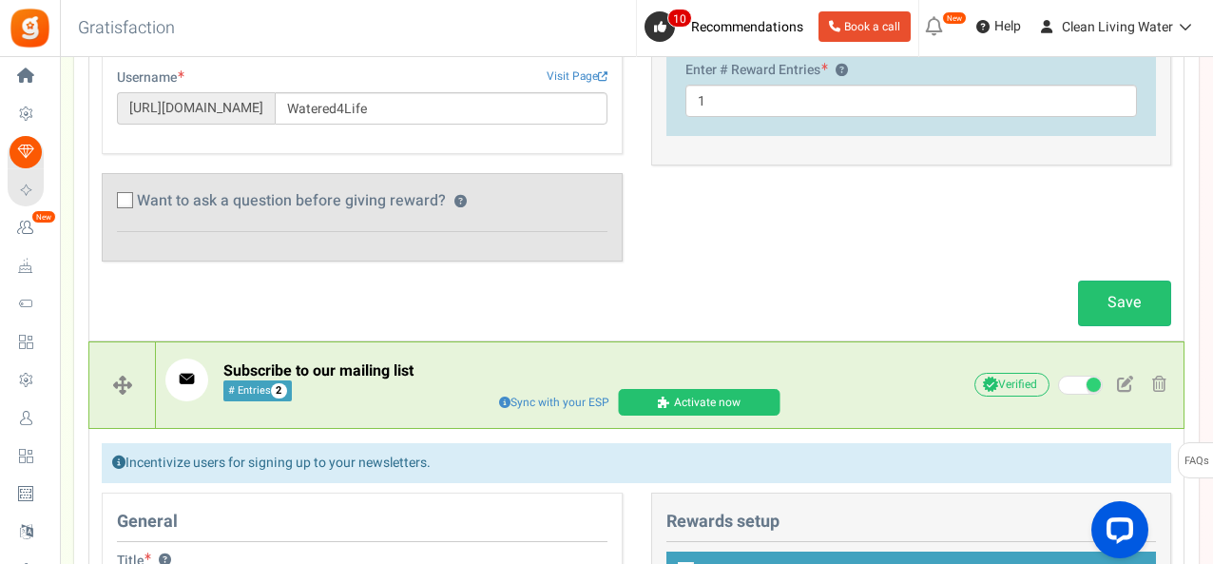
scroll to position [881, 0]
click at [1141, 300] on link "Save" at bounding box center [1124, 303] width 93 height 45
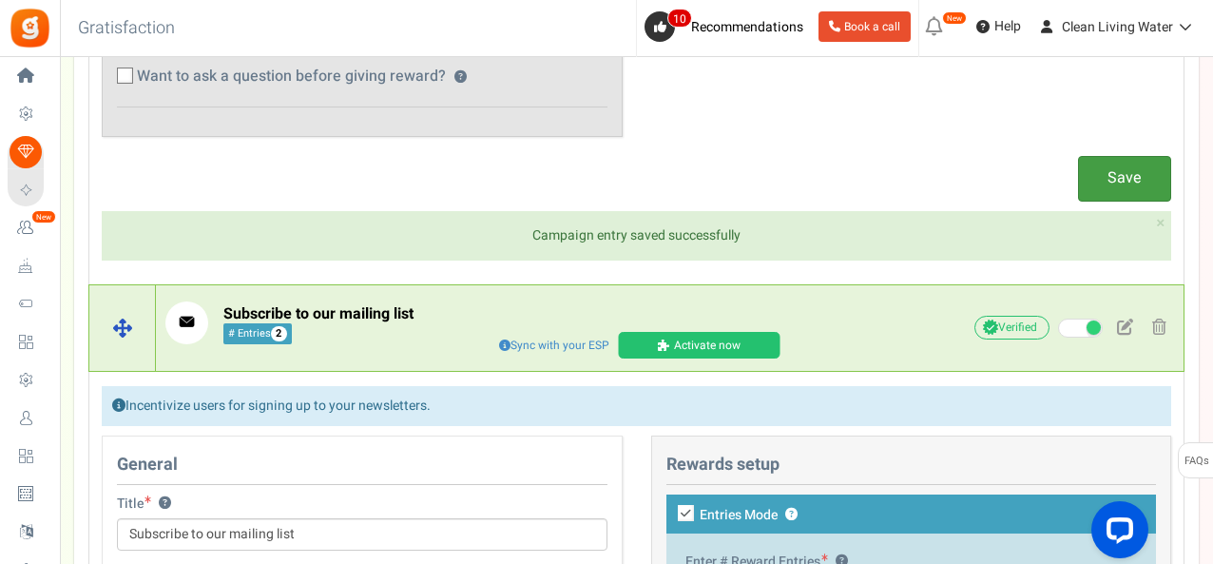
scroll to position [1006, 0]
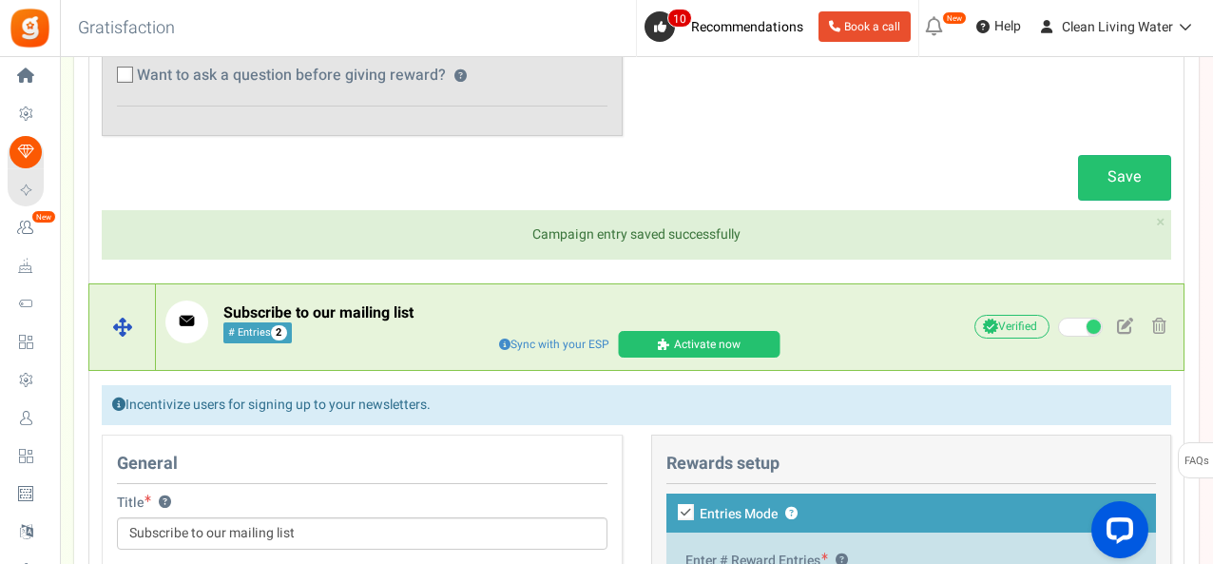
click at [718, 333] on link "Activate now" at bounding box center [699, 344] width 162 height 27
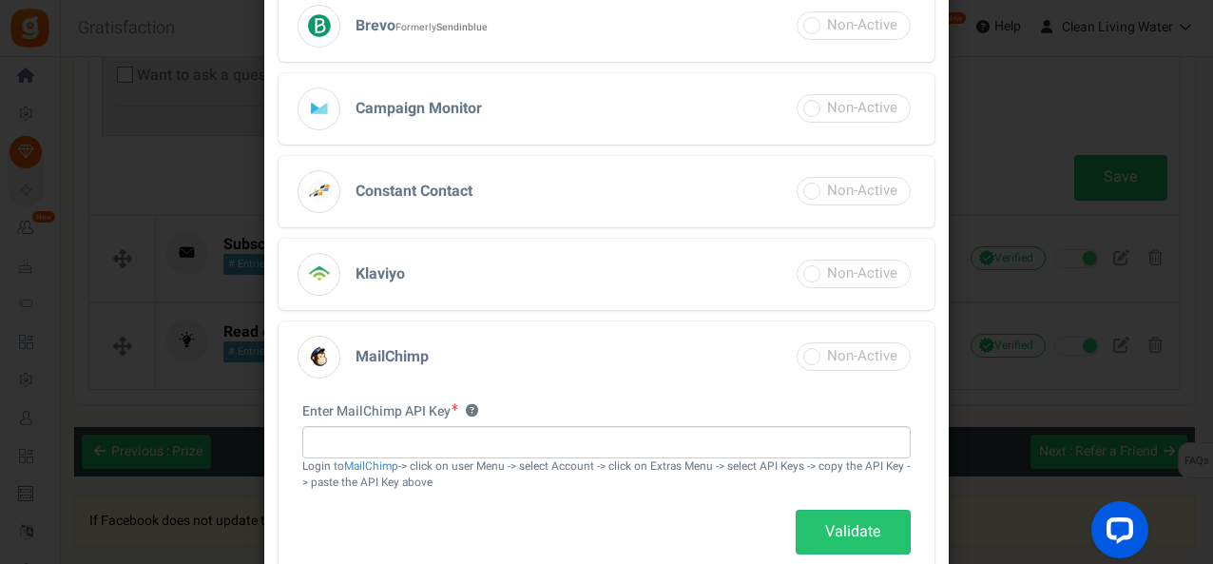
scroll to position [378, 0]
click at [611, 347] on h3 "MailChimp" at bounding box center [607, 356] width 656 height 71
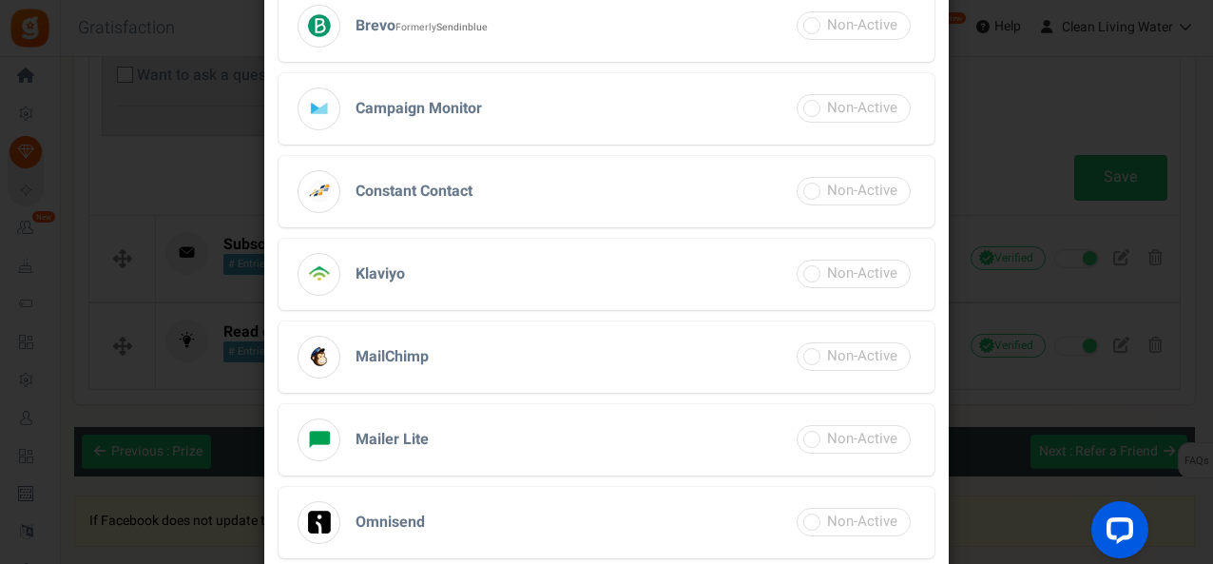
click at [811, 352] on span at bounding box center [854, 356] width 114 height 29
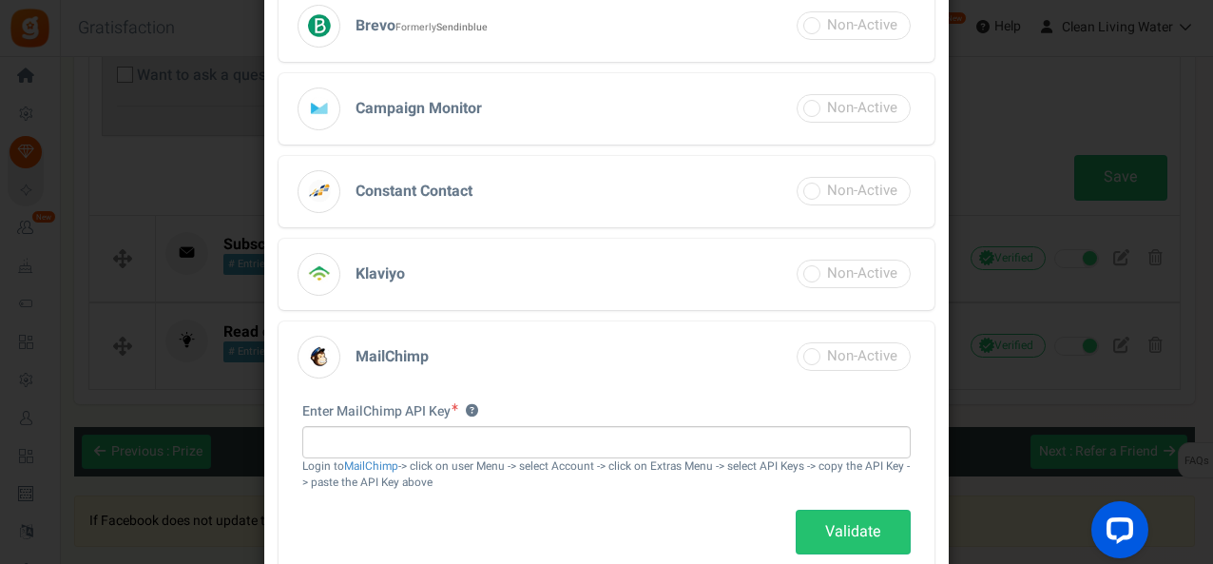
click at [835, 362] on span at bounding box center [854, 356] width 114 height 29
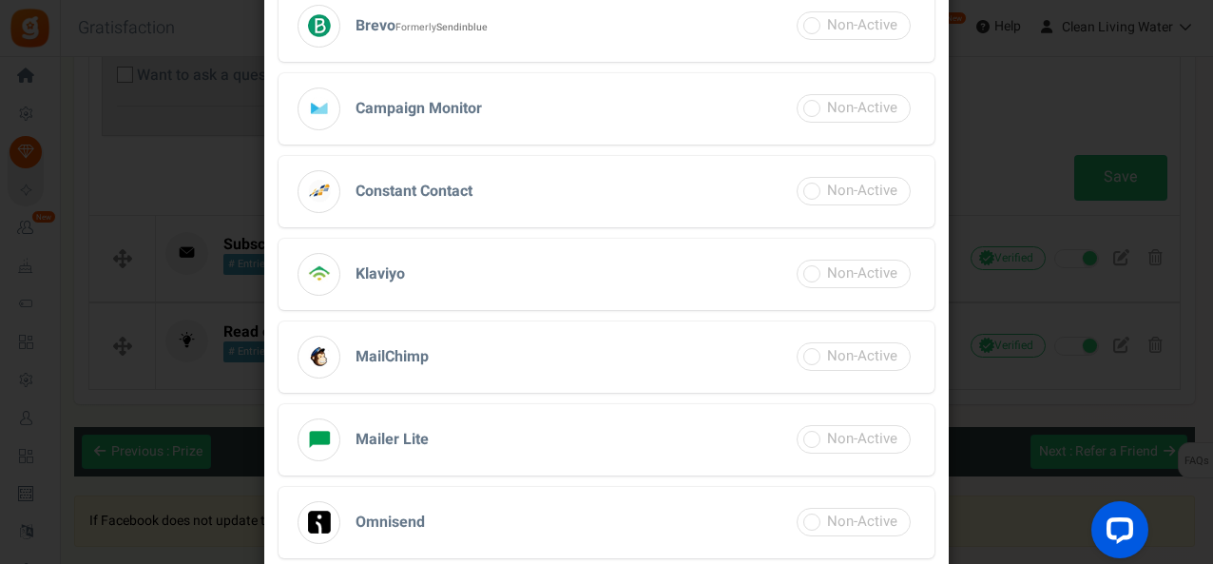
click at [846, 363] on span at bounding box center [854, 356] width 114 height 29
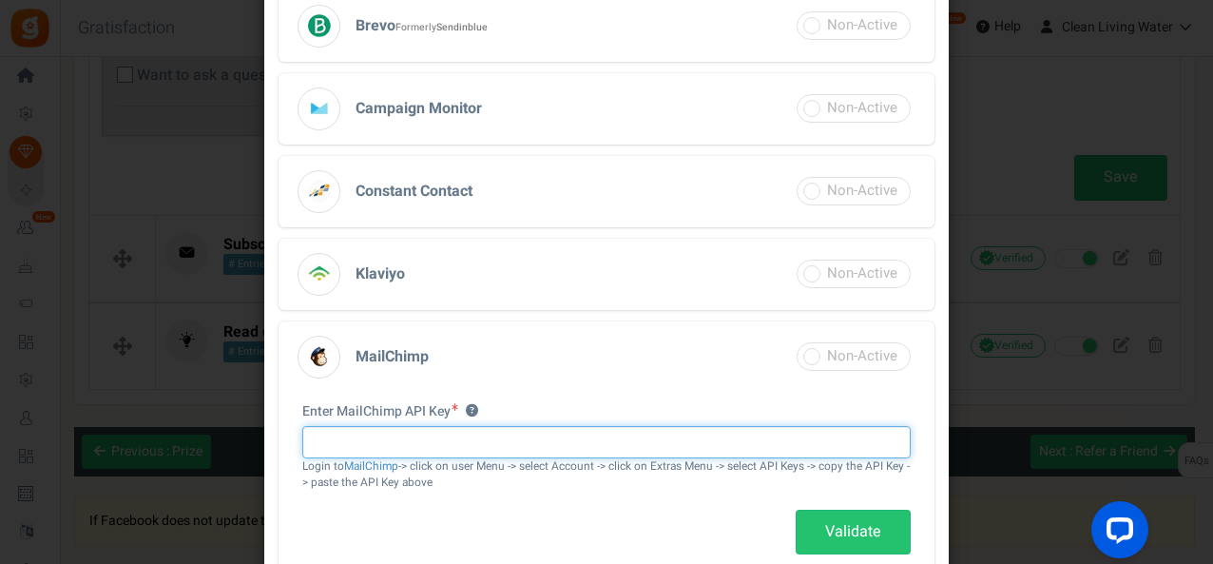
click at [483, 442] on input "text" at bounding box center [606, 442] width 609 height 32
paste input "1bee1c704b1f474cefab9b13b8d425ac-us21"
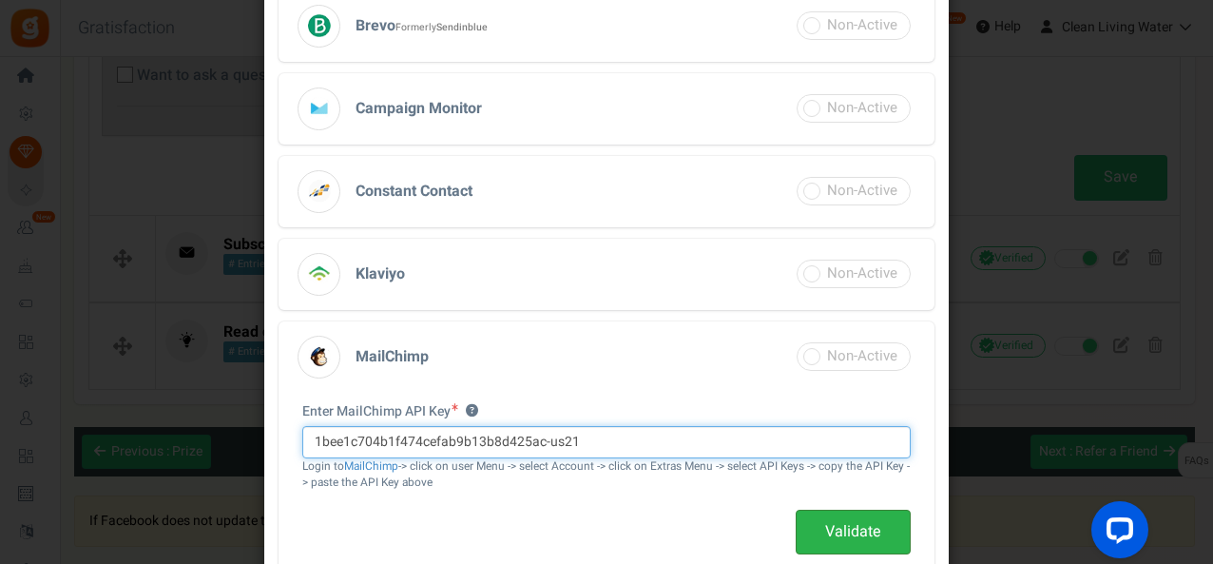
type input "1bee1c704b1f474cefab9b13b8d425ac-us21"
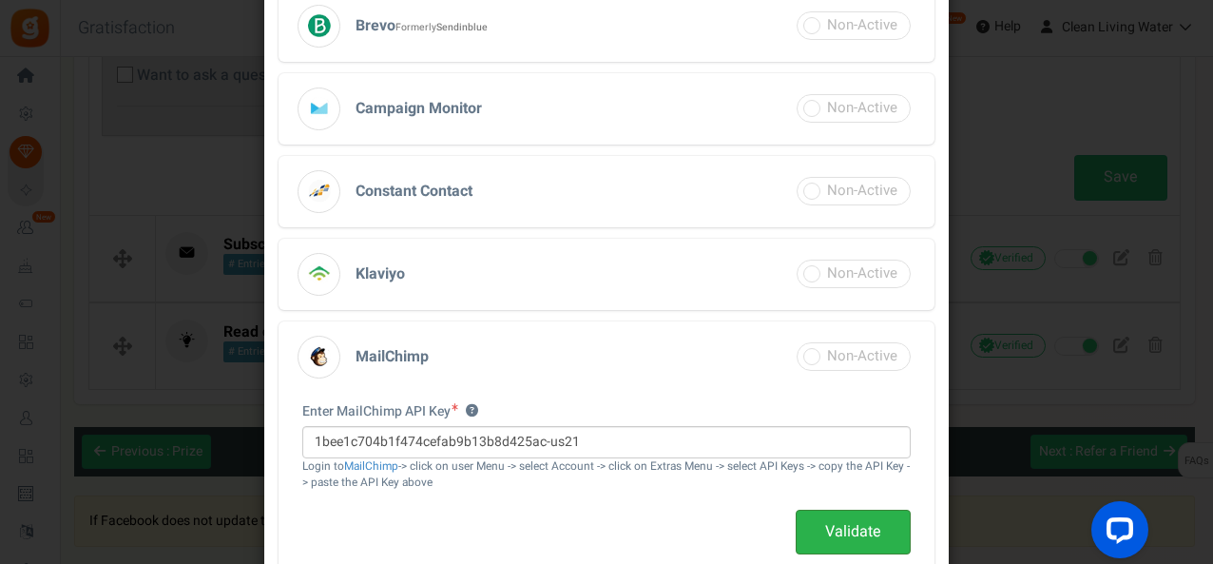
click at [823, 522] on link "Validate" at bounding box center [853, 532] width 115 height 45
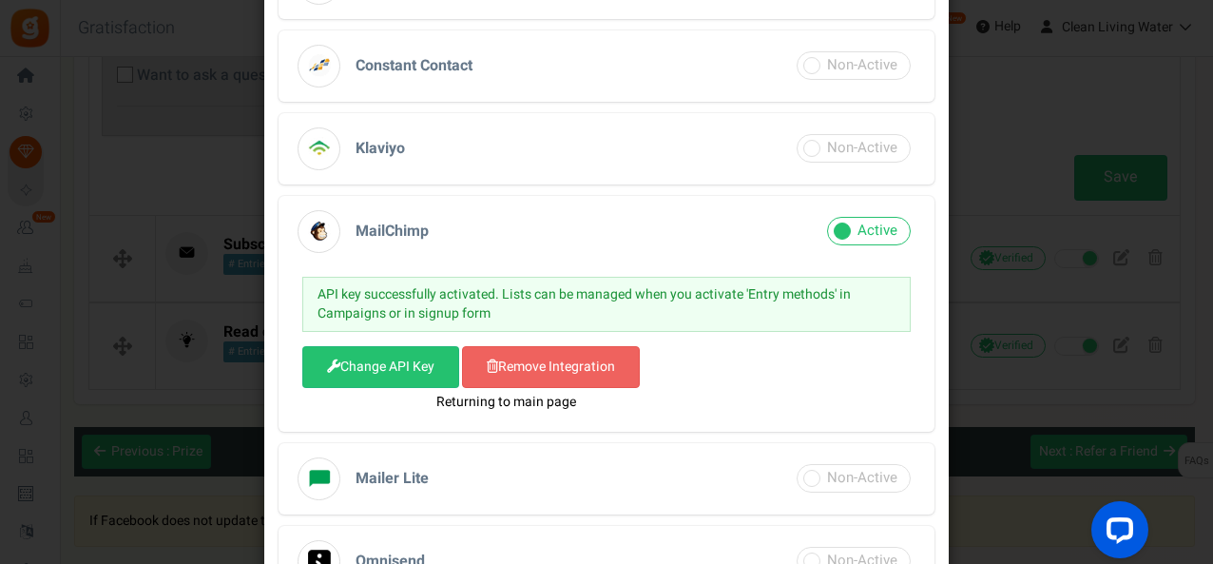
scroll to position [505, 0]
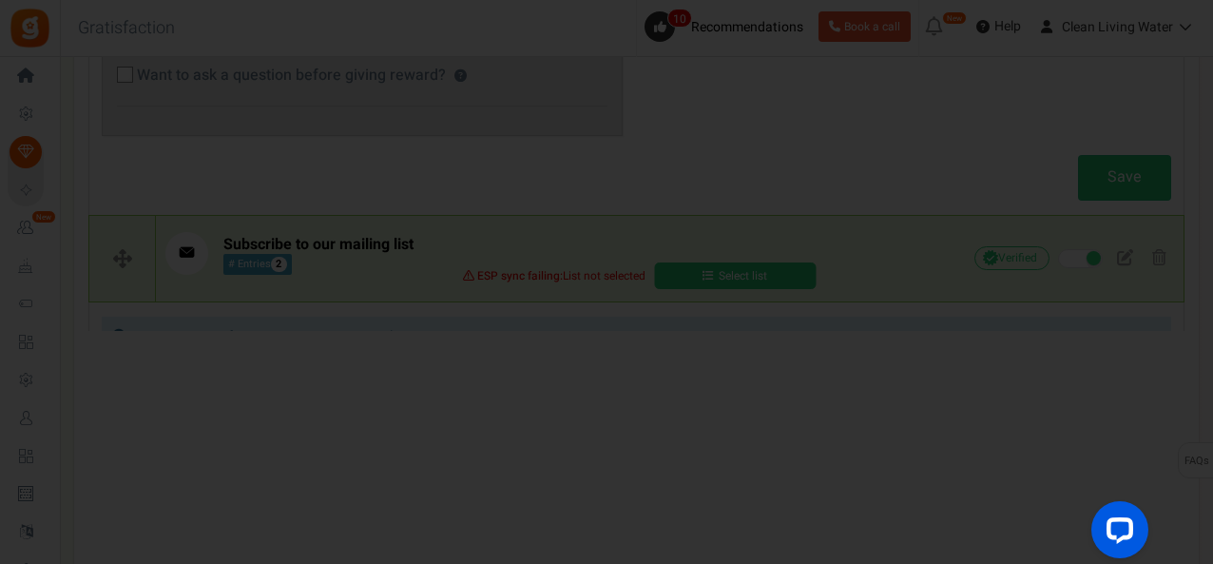
select select "3"
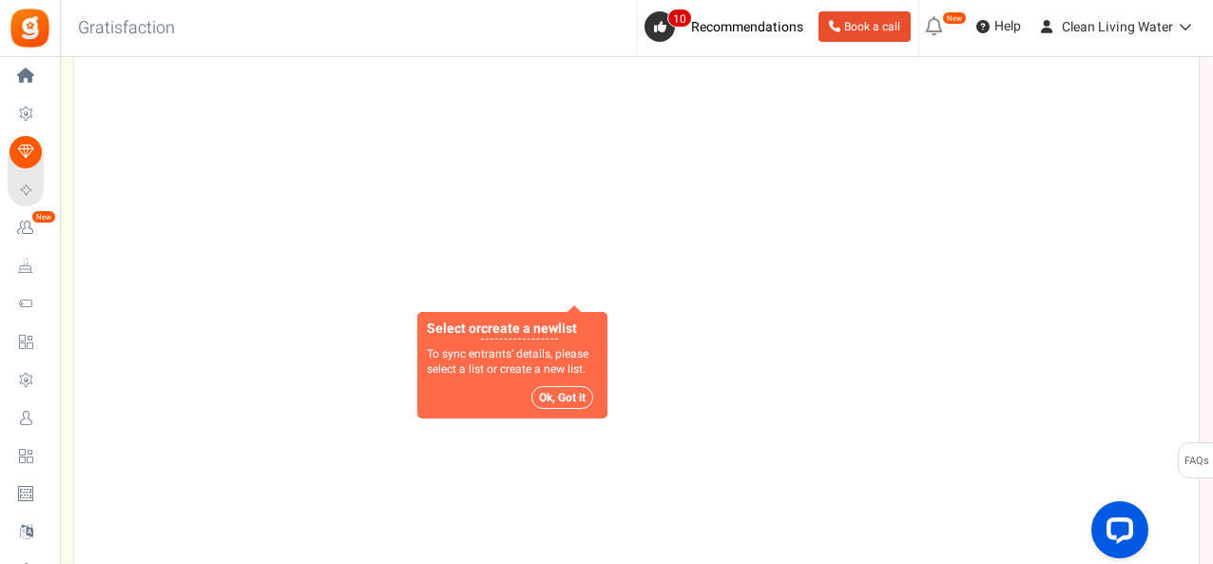
click at [570, 387] on button "Ok, Got it" at bounding box center [563, 397] width 62 height 23
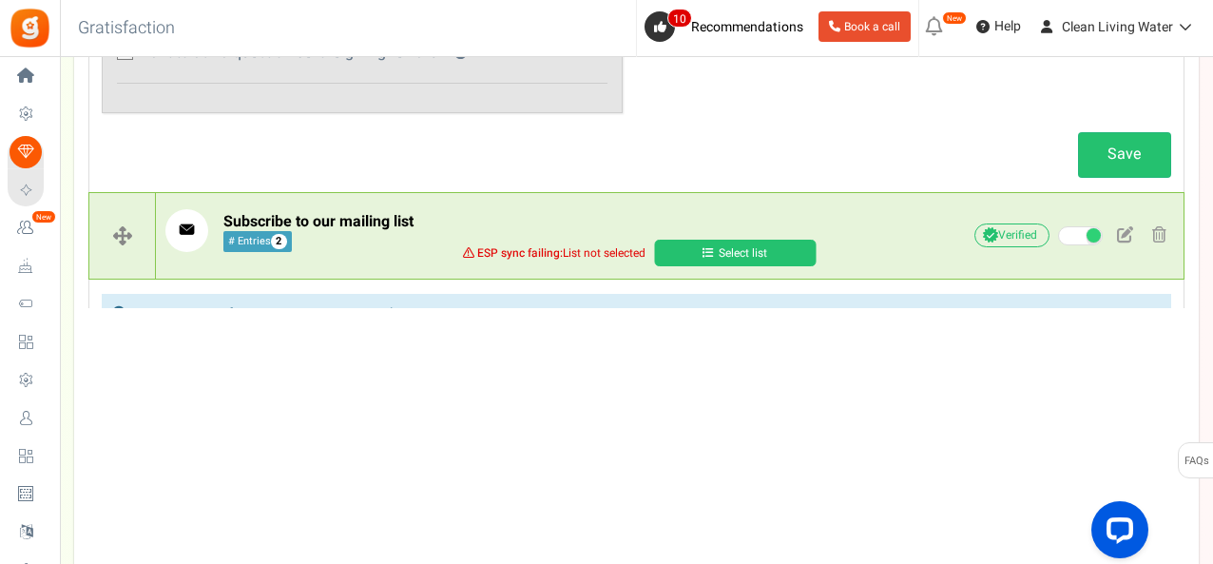
scroll to position [1031, 0]
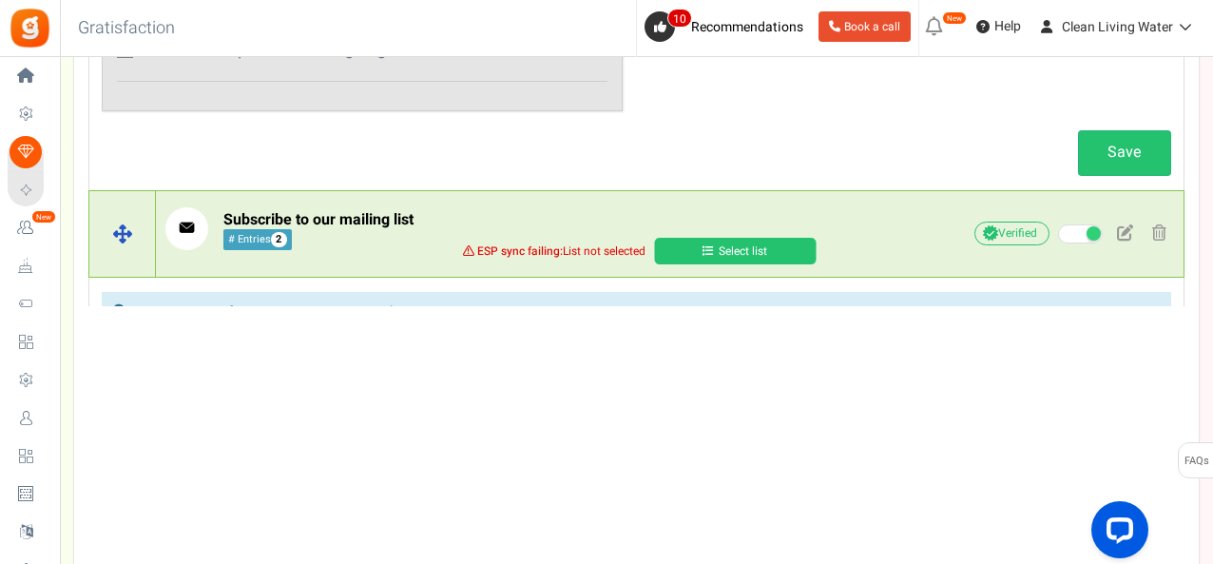
click at [712, 245] on span at bounding box center [711, 250] width 16 height 11
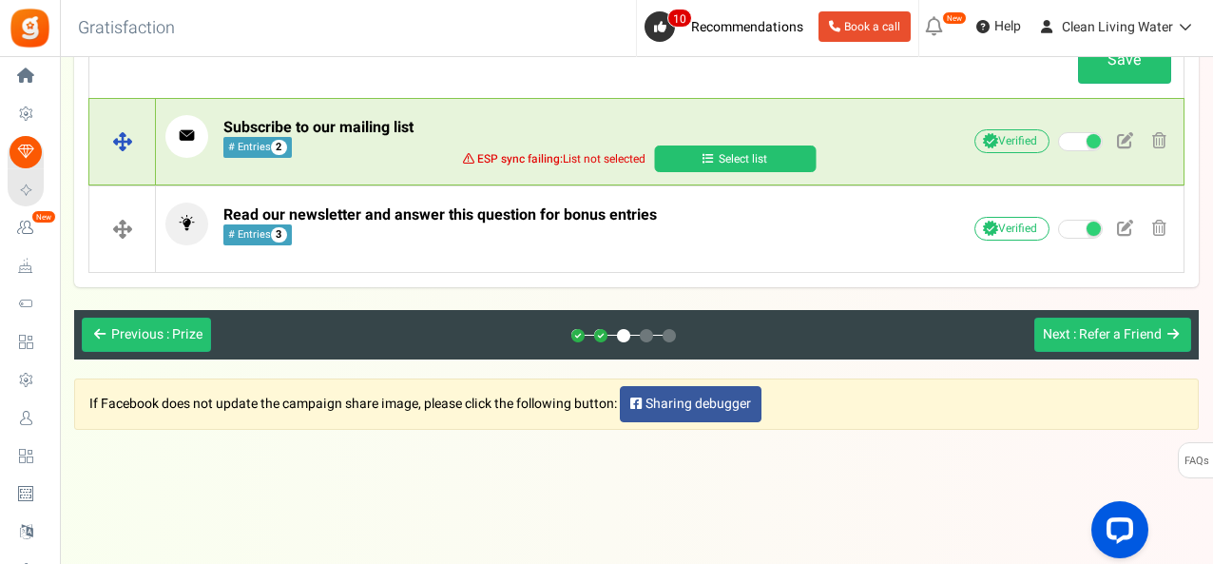
scroll to position [1115, 0]
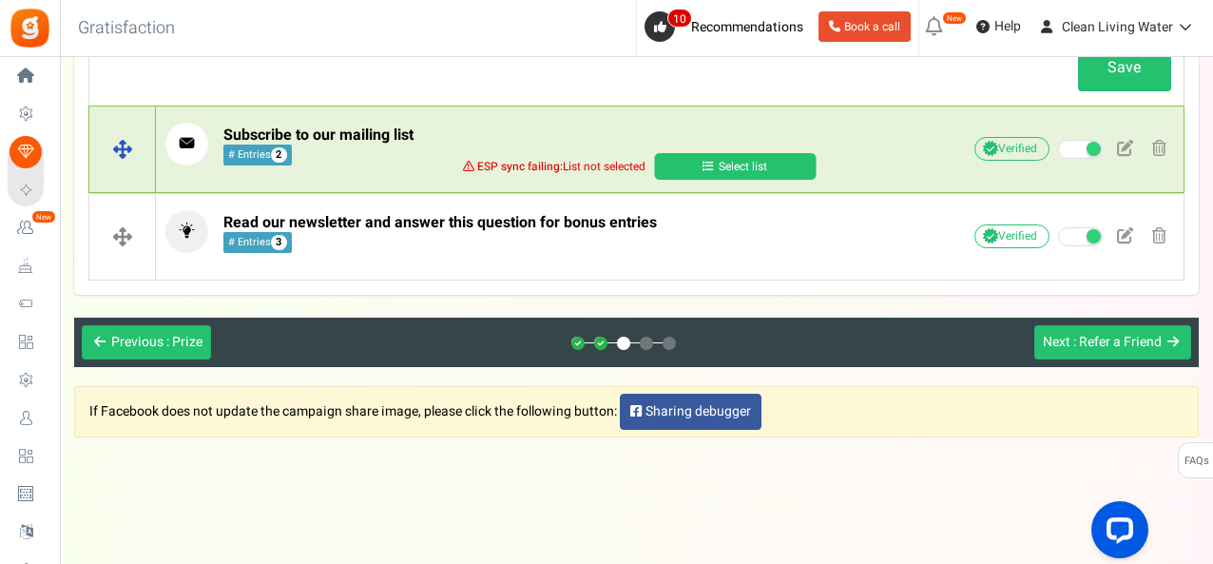
click at [717, 165] on span at bounding box center [711, 166] width 16 height 11
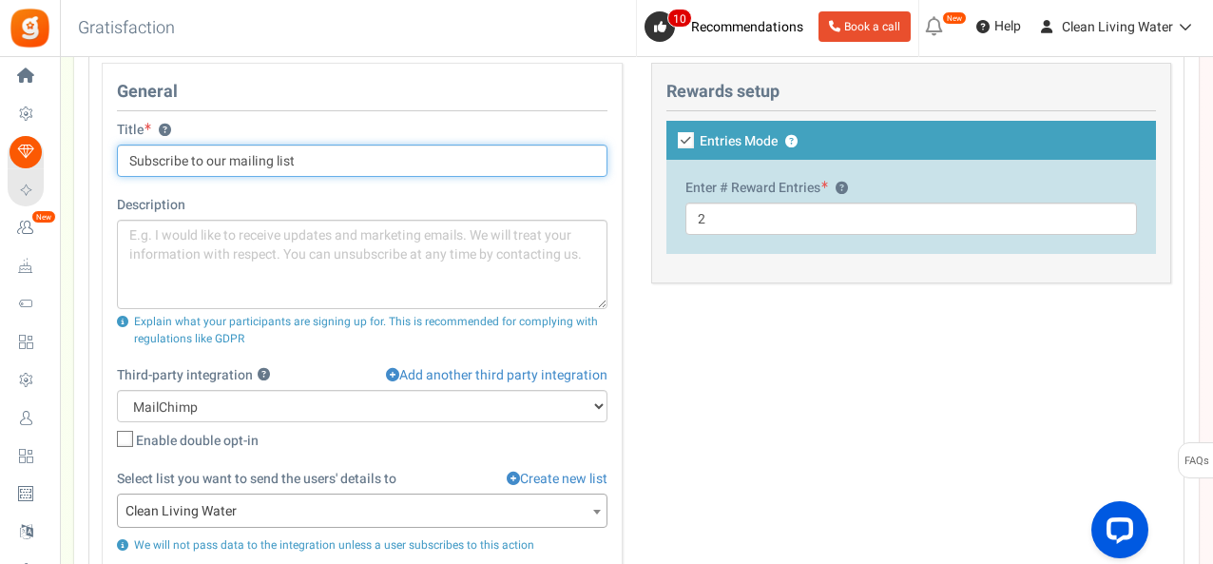
scroll to position [842, 0]
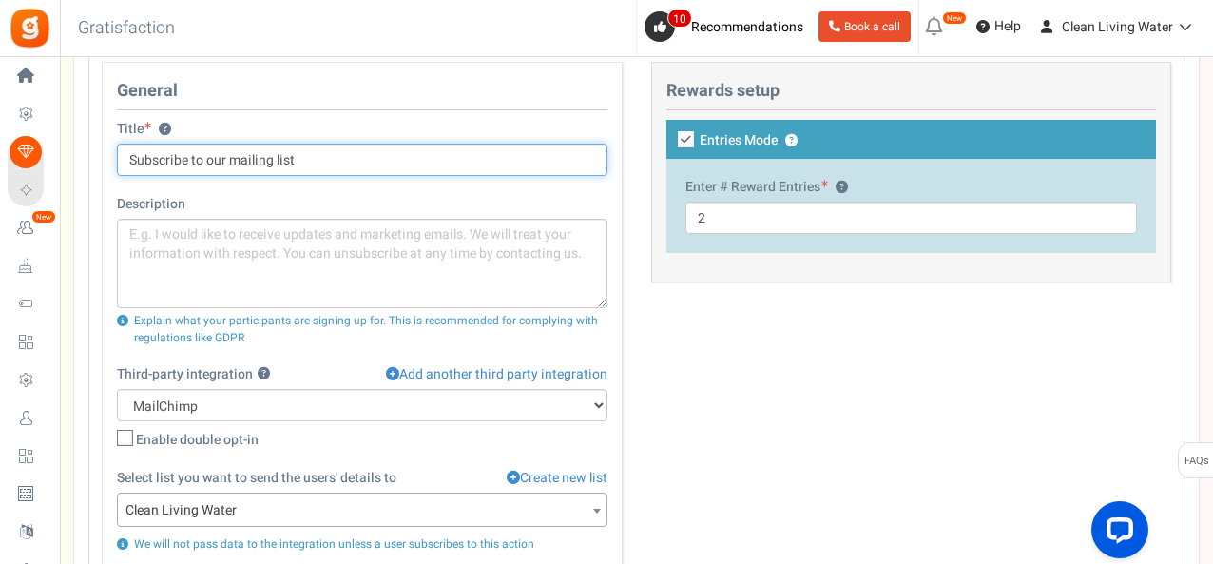
click at [133, 154] on input "Subscribe to our mailing list" at bounding box center [362, 160] width 491 height 32
drag, startPoint x: 235, startPoint y: 157, endPoint x: 223, endPoint y: 158, distance: 11.5
click at [223, 158] on input "Subscribe to our mailing list" at bounding box center [362, 160] width 491 height 32
click at [274, 156] on input "Subscribe to our Mailing list" at bounding box center [362, 160] width 491 height 32
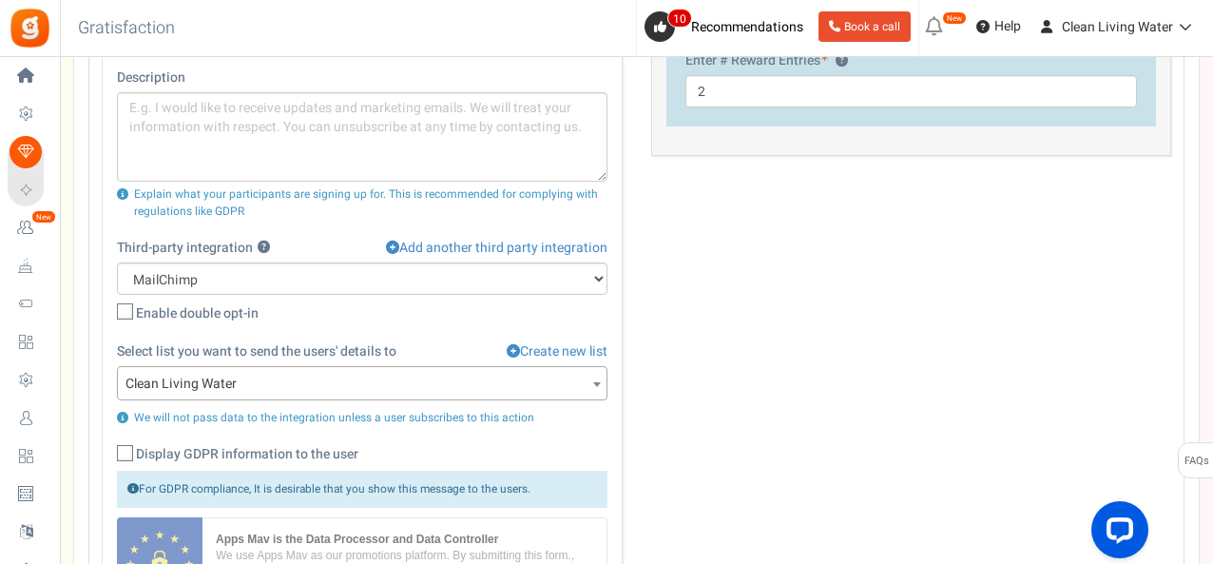
scroll to position [968, 0]
type input "Subscribe to our Mailing List"
click at [126, 307] on icon at bounding box center [126, 313] width 12 height 12
click at [110, 308] on input "Enable double opt-in" at bounding box center [104, 314] width 12 height 12
checkbox input "true"
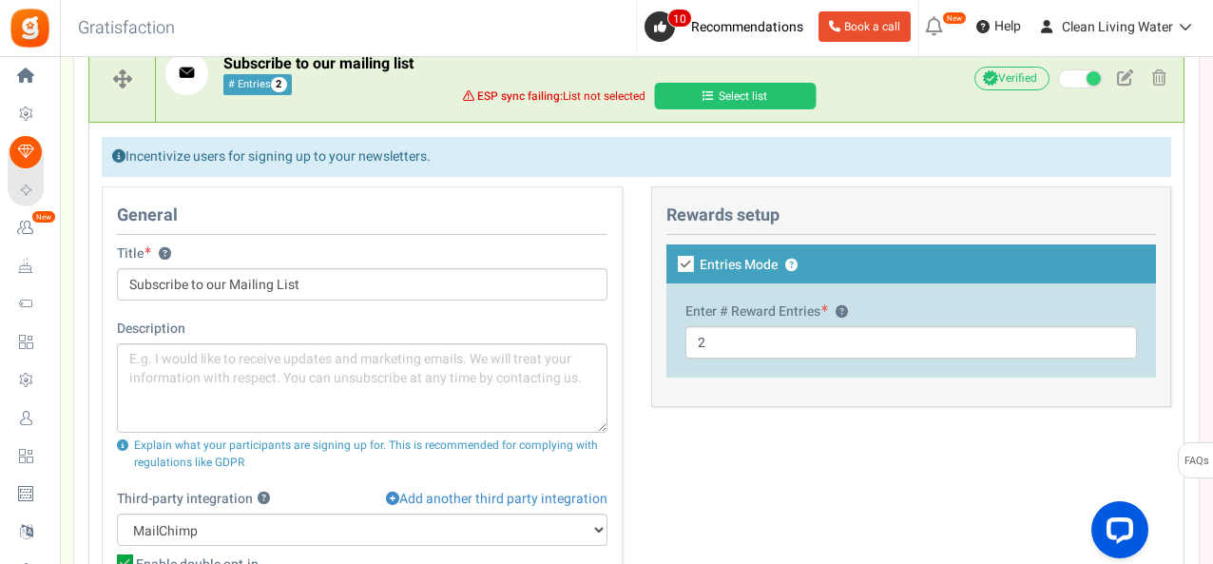
scroll to position [716, 0]
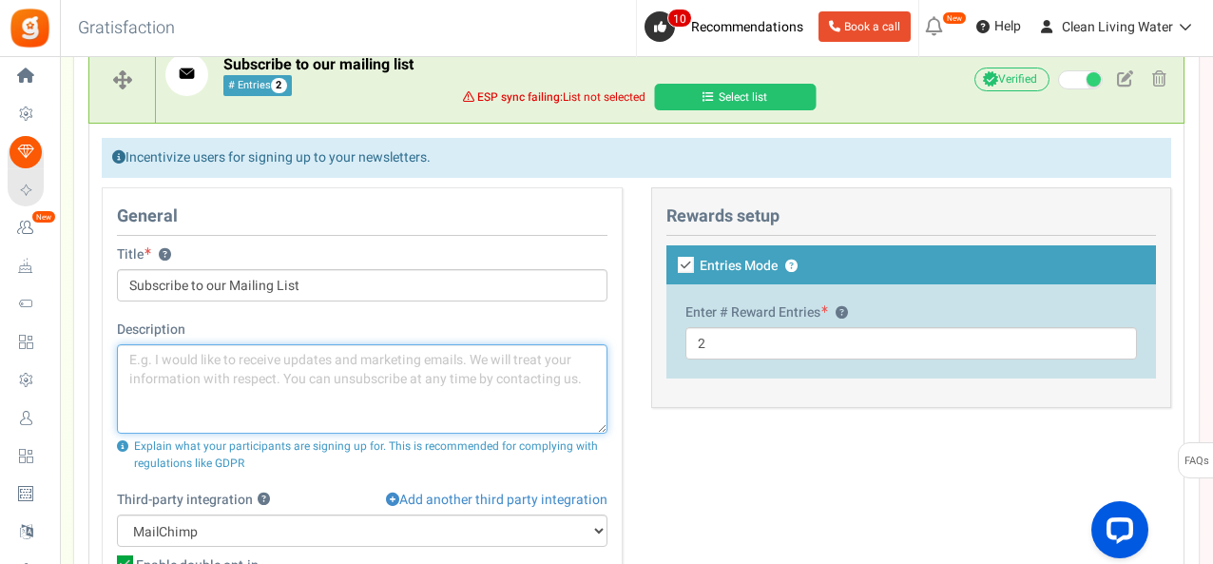
drag, startPoint x: 589, startPoint y: 385, endPoint x: 146, endPoint y: 362, distance: 442.8
click at [154, 366] on textarea at bounding box center [362, 388] width 491 height 89
drag, startPoint x: 143, startPoint y: 357, endPoint x: 510, endPoint y: 368, distance: 367.2
click at [510, 368] on textarea at bounding box center [362, 388] width 491 height 89
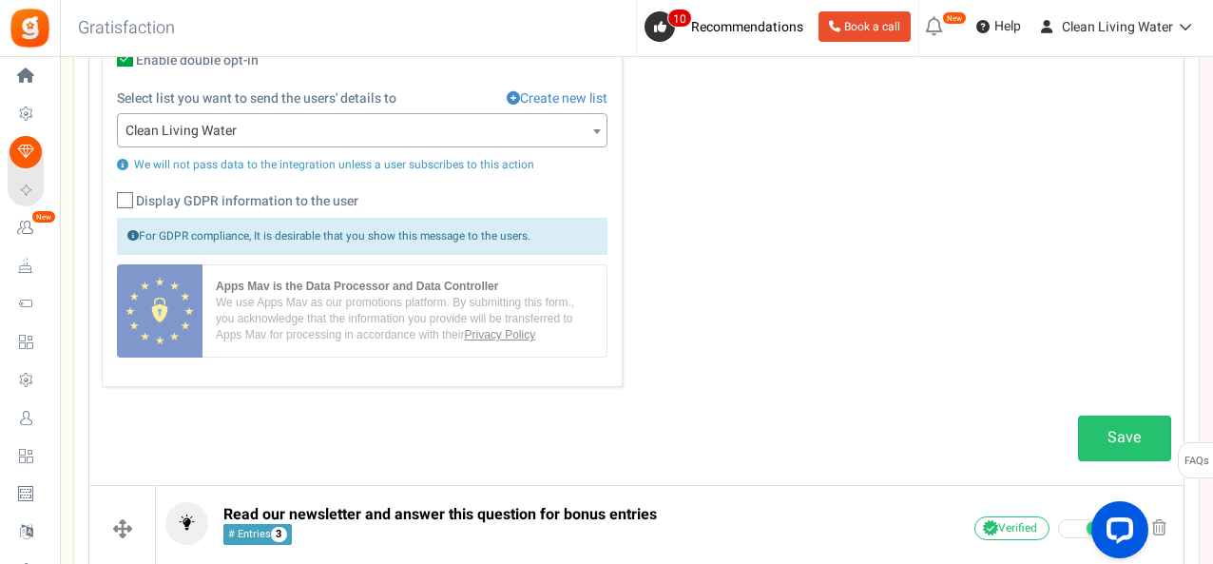
scroll to position [1221, 0]
click at [125, 197] on icon at bounding box center [126, 201] width 12 height 12
click at [110, 197] on input "Display GDPR information to the user" at bounding box center [104, 202] width 12 height 12
checkbox input "true"
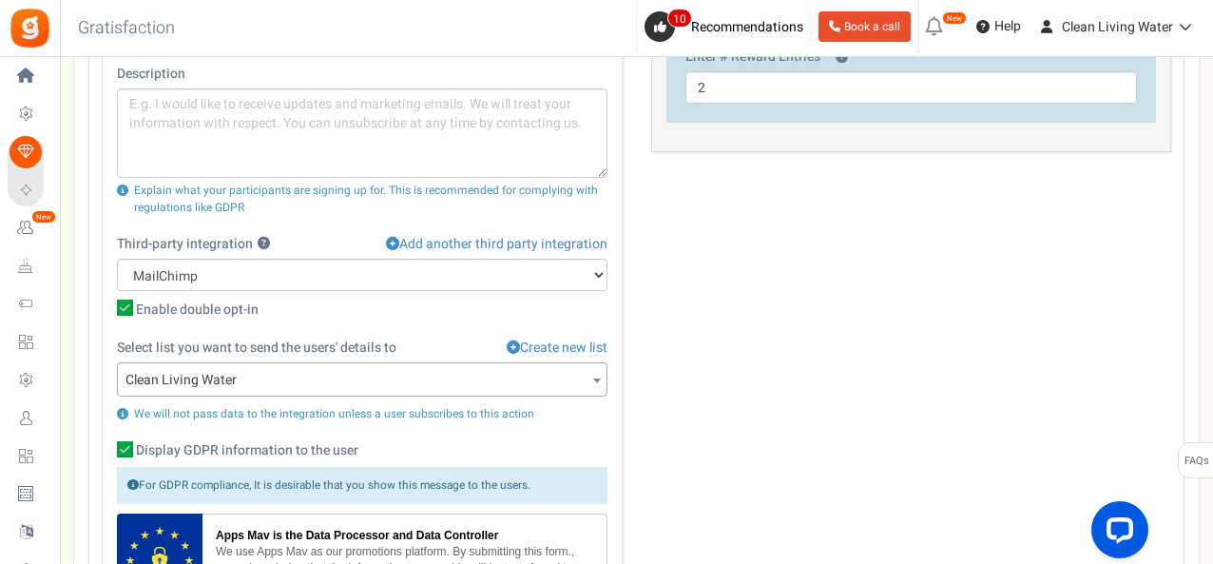
scroll to position [970, 0]
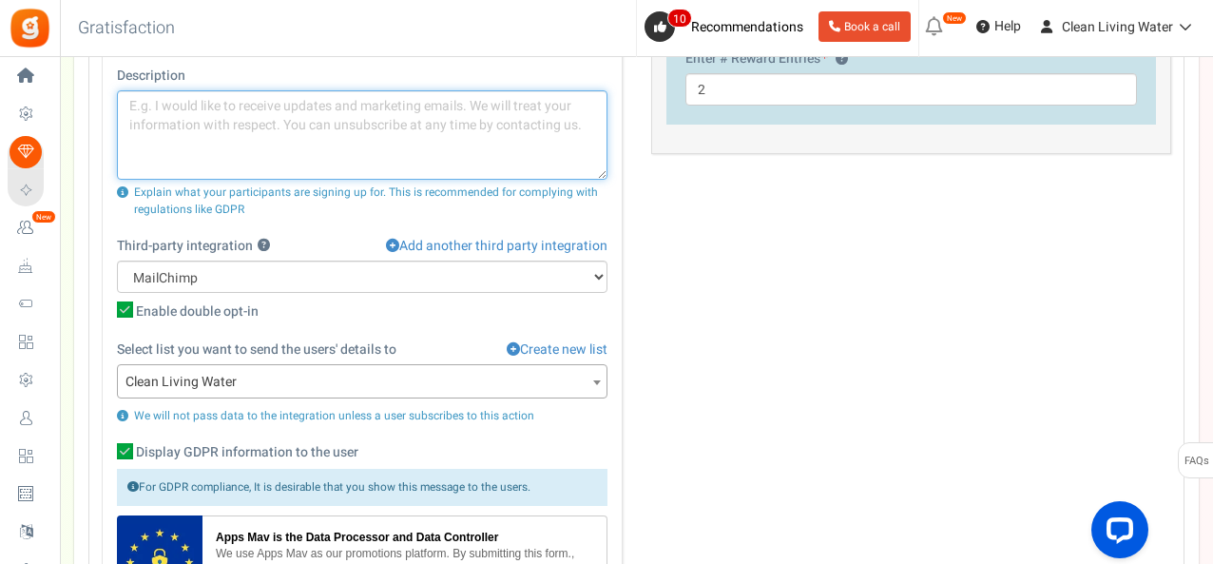
click at [249, 126] on textarea at bounding box center [362, 134] width 491 height 89
type textarea "B"
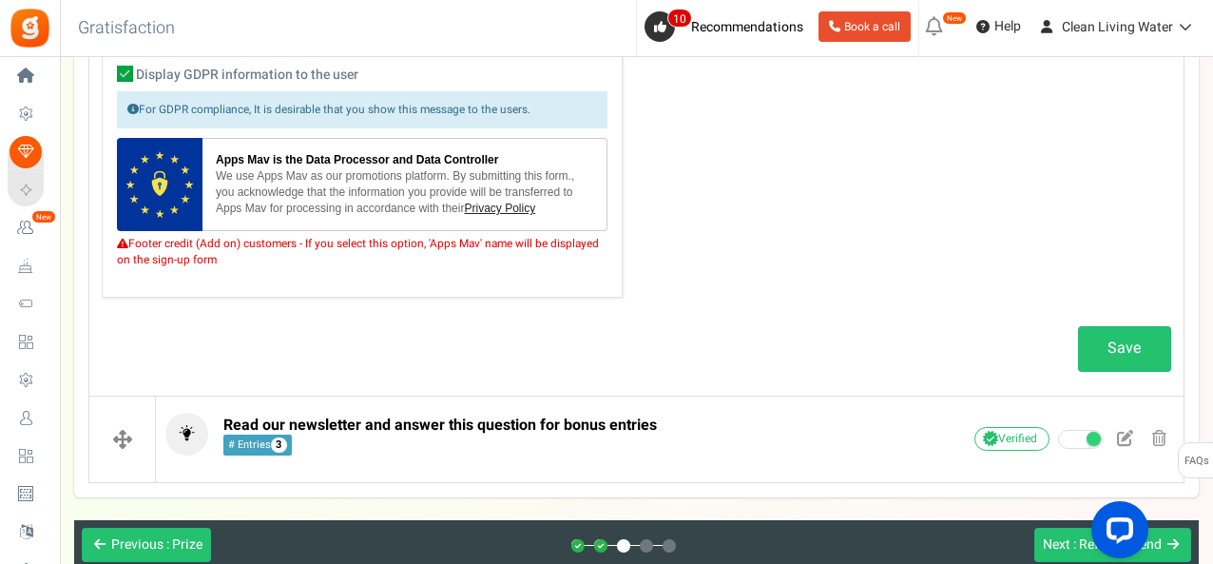
scroll to position [1348, 0]
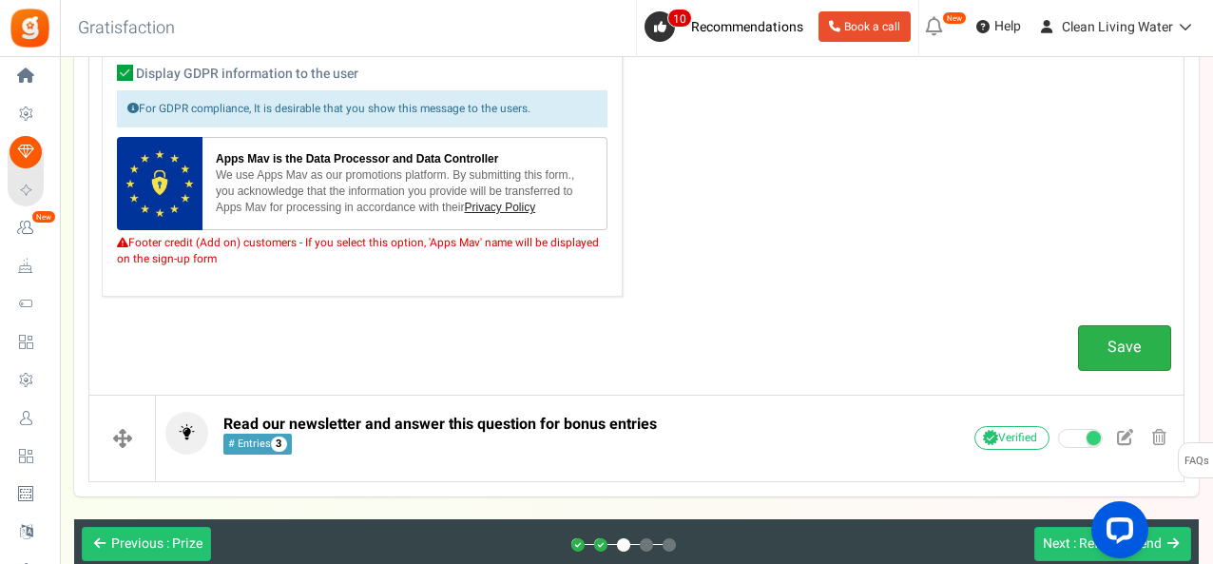
type textarea "By signing up, you agree to receive updates and eMails. We promise to treat you…"
click at [1158, 336] on link "Save" at bounding box center [1124, 347] width 93 height 45
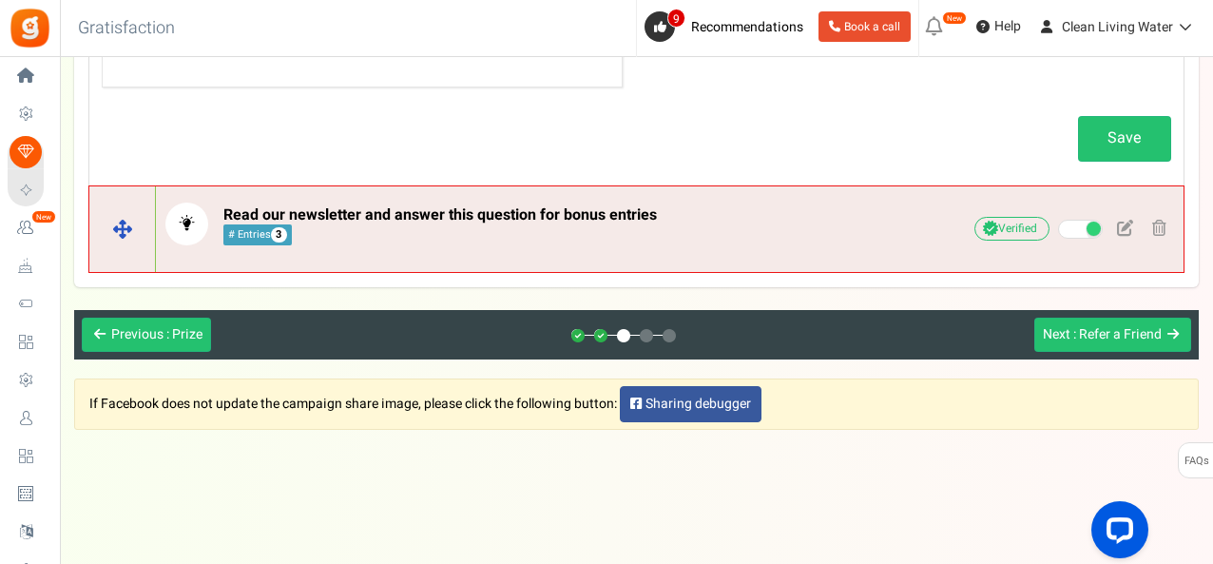
scroll to position [1549, 0]
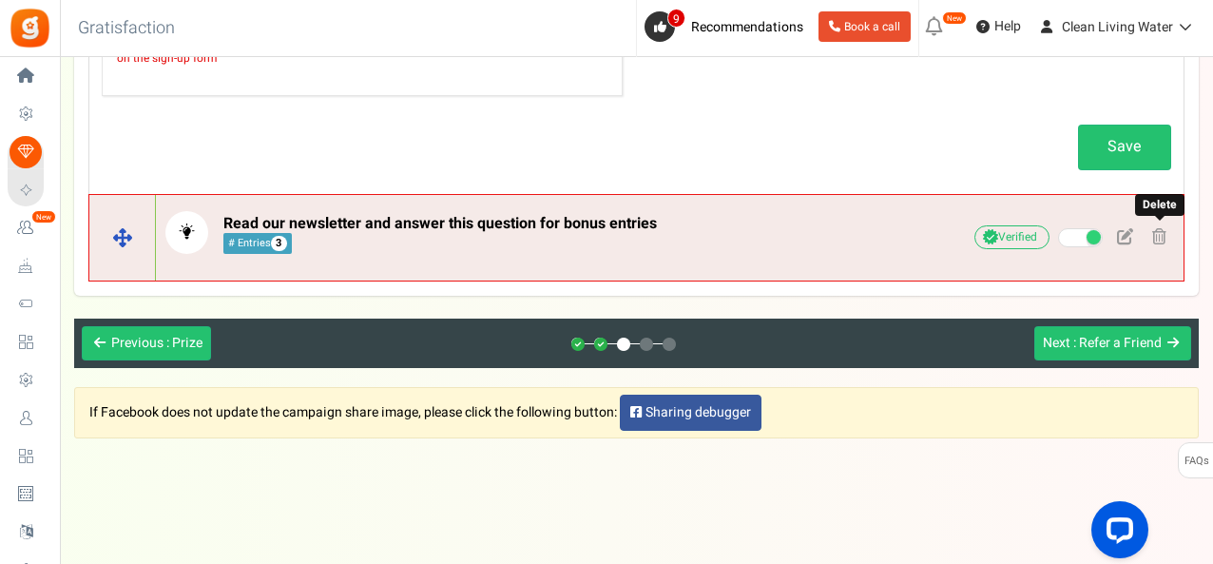
click at [1162, 228] on span at bounding box center [1160, 236] width 14 height 16
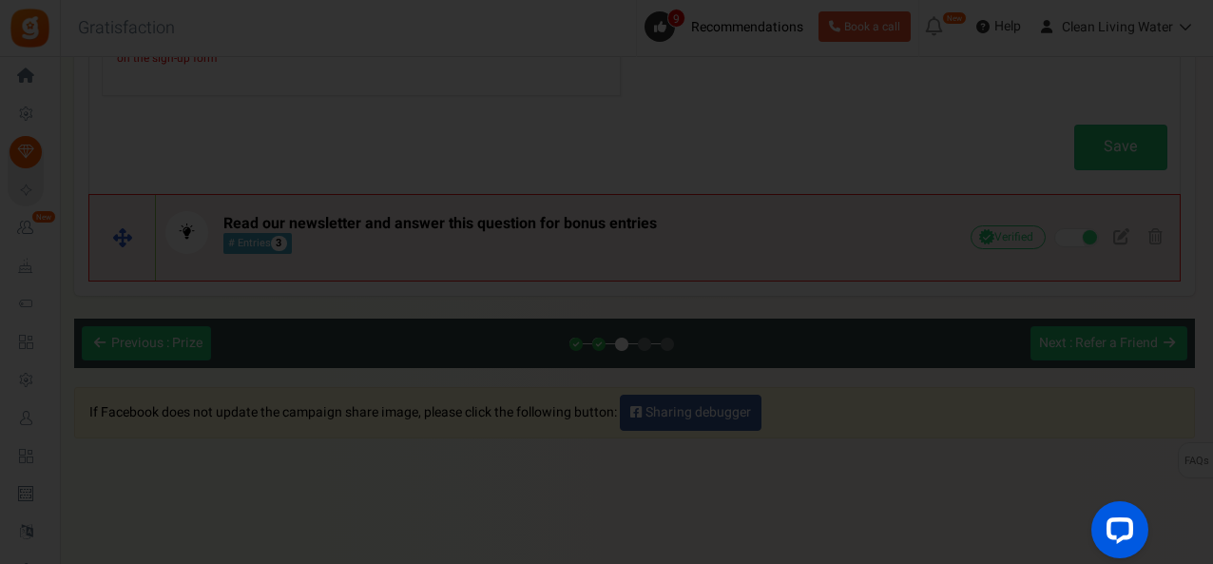
scroll to position [0, 0]
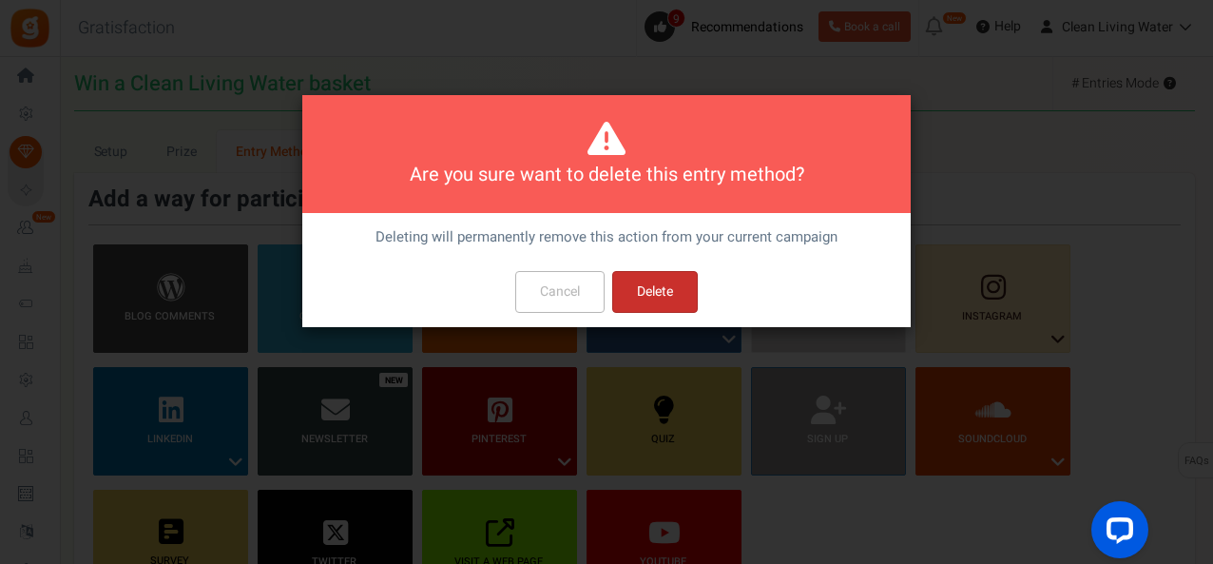
click at [641, 290] on button "Delete" at bounding box center [655, 292] width 86 height 42
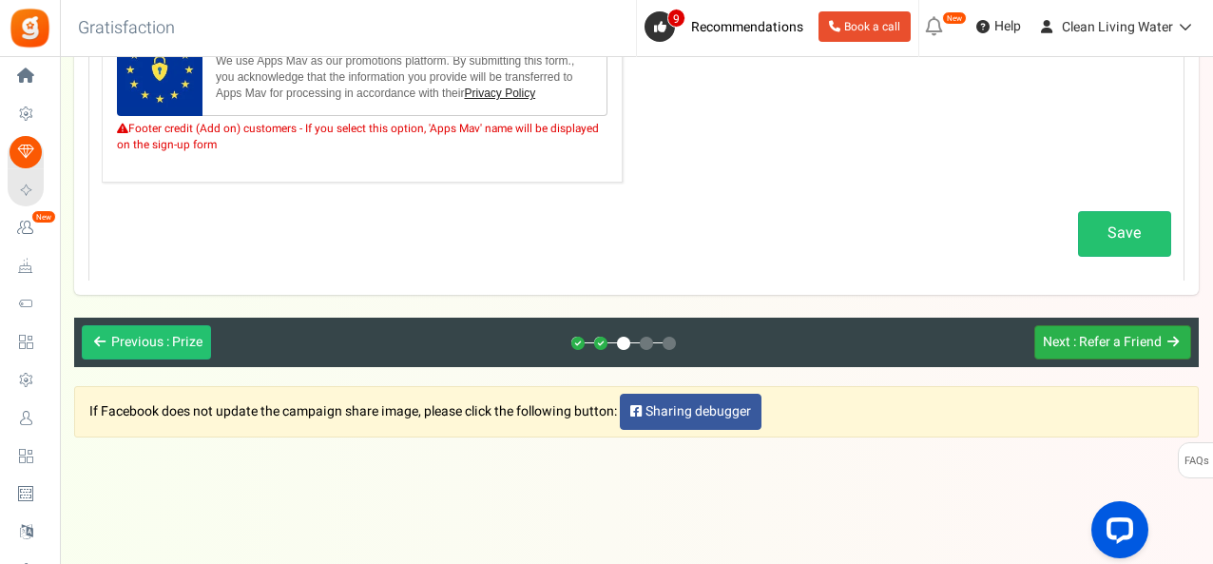
click at [1099, 345] on button "Next : Refer a Friend" at bounding box center [1113, 342] width 157 height 35
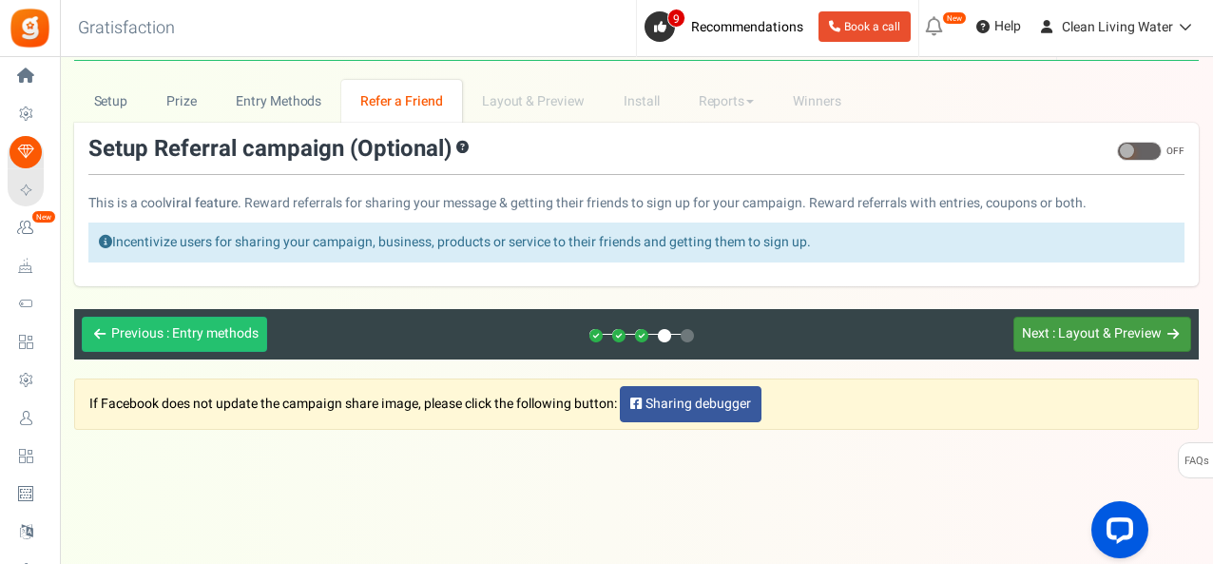
scroll to position [0, 0]
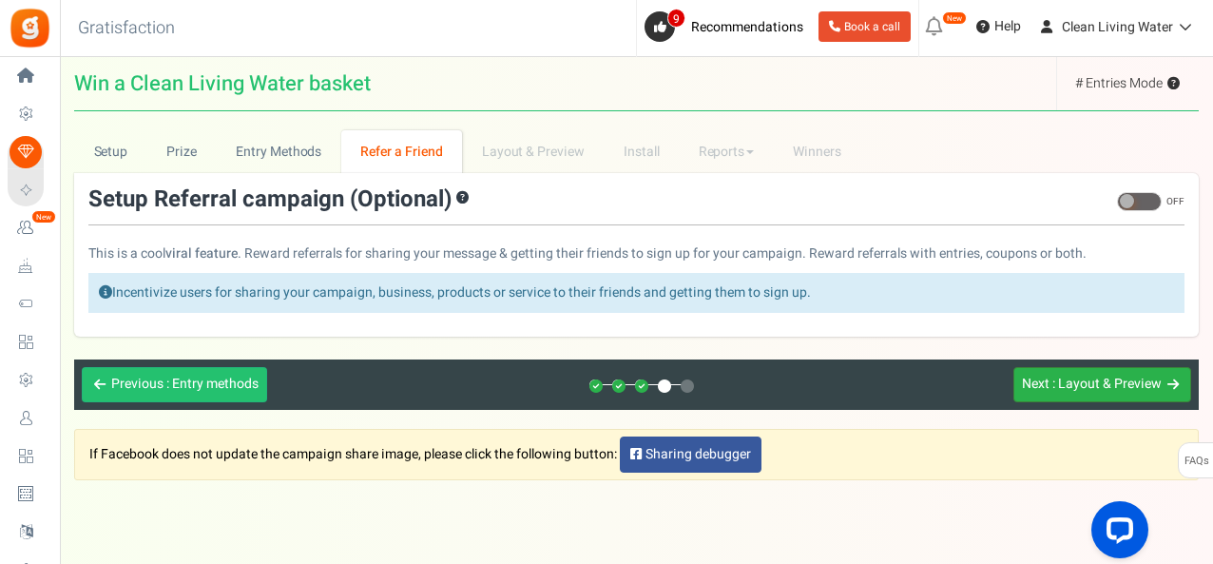
click at [1074, 383] on span ": Layout & Preview" at bounding box center [1107, 384] width 109 height 20
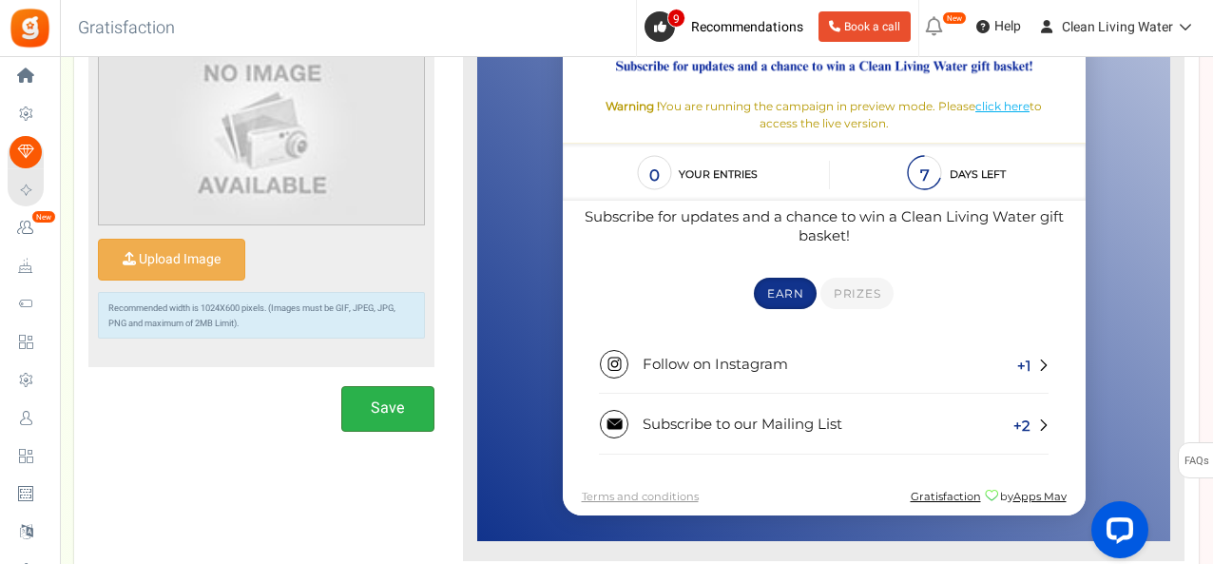
scroll to position [507, 0]
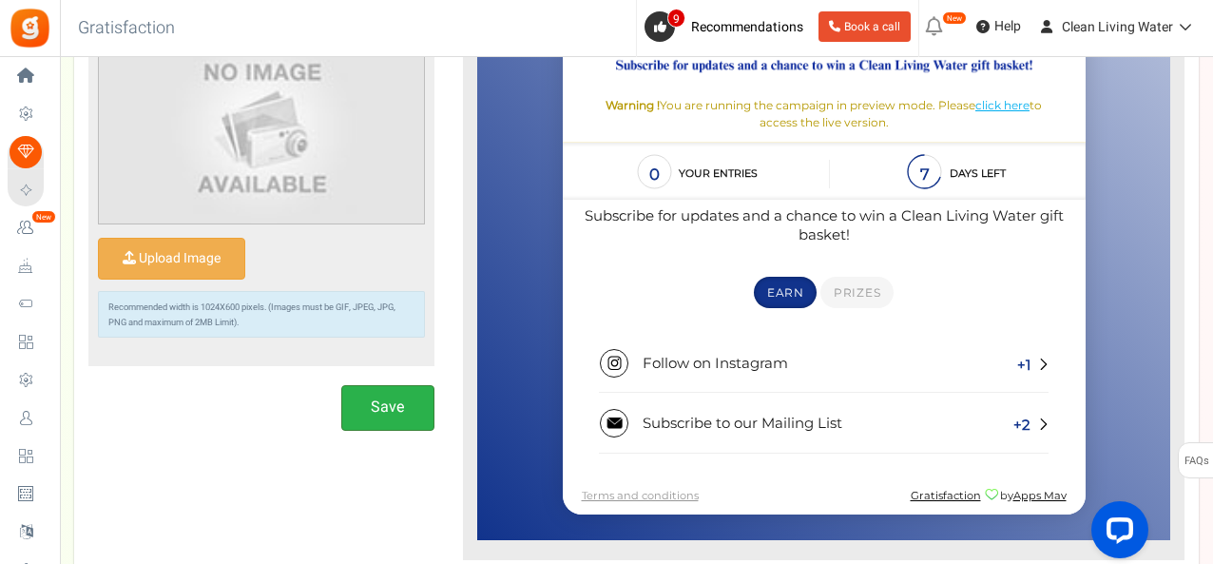
click at [403, 398] on button "Save" at bounding box center [387, 407] width 93 height 45
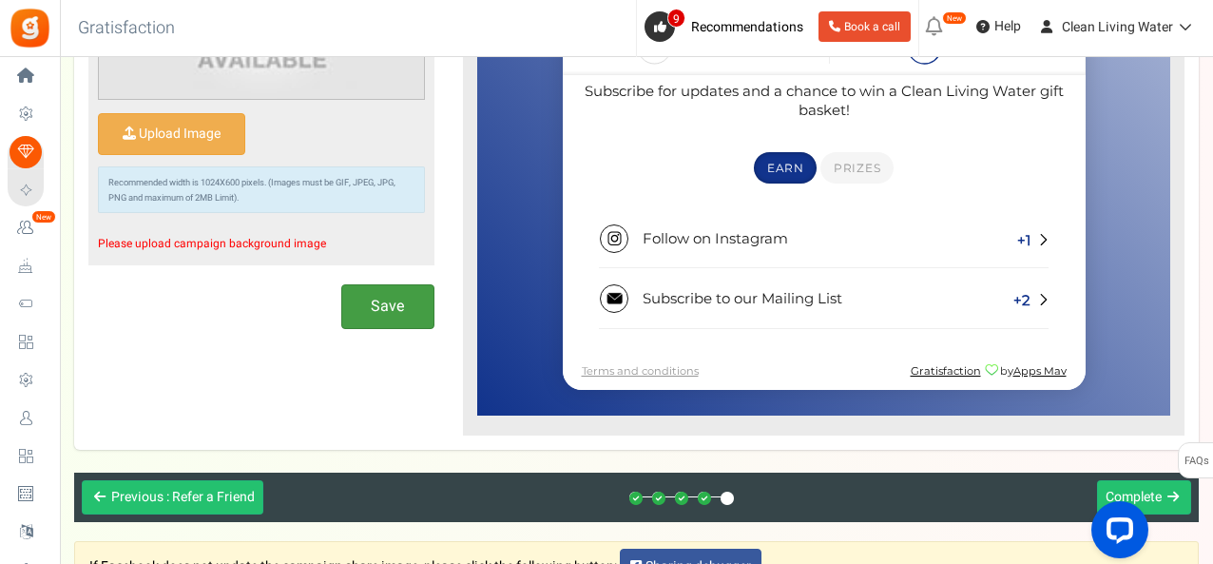
scroll to position [631, 0]
click at [1162, 489] on button "Next Complete" at bounding box center [1144, 497] width 94 height 35
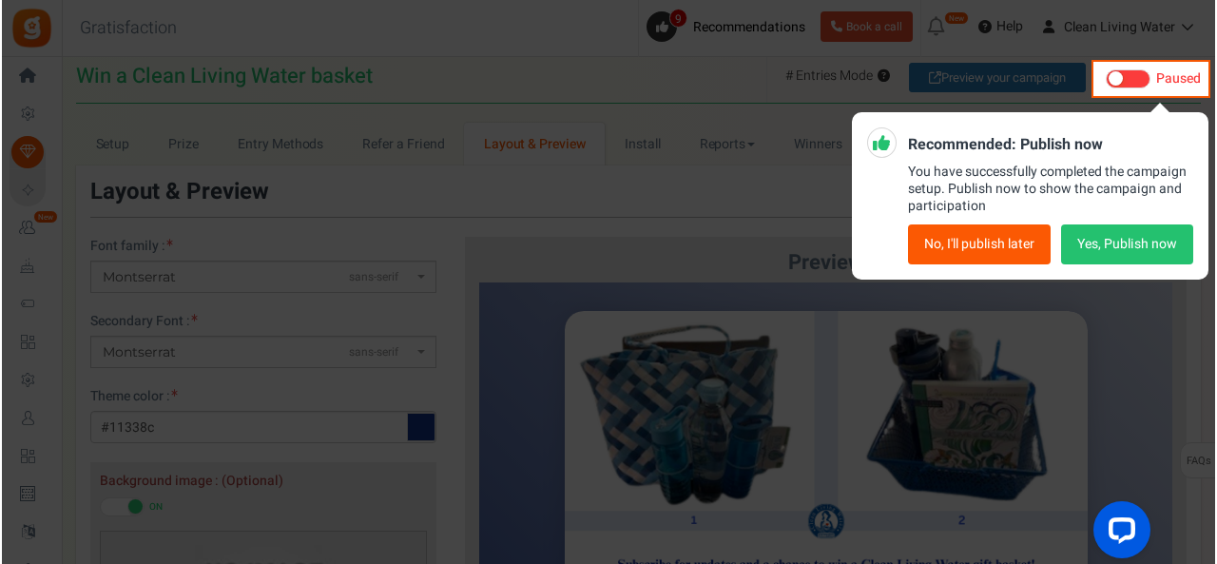
scroll to position [0, 0]
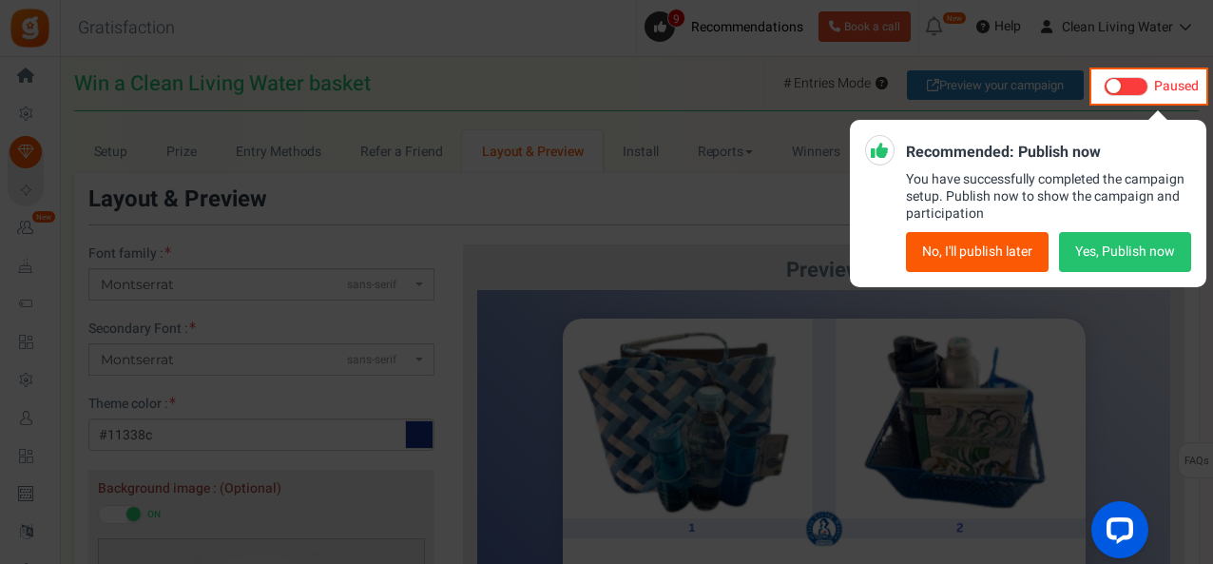
click at [1090, 255] on button "Yes, Publish now" at bounding box center [1125, 252] width 132 height 40
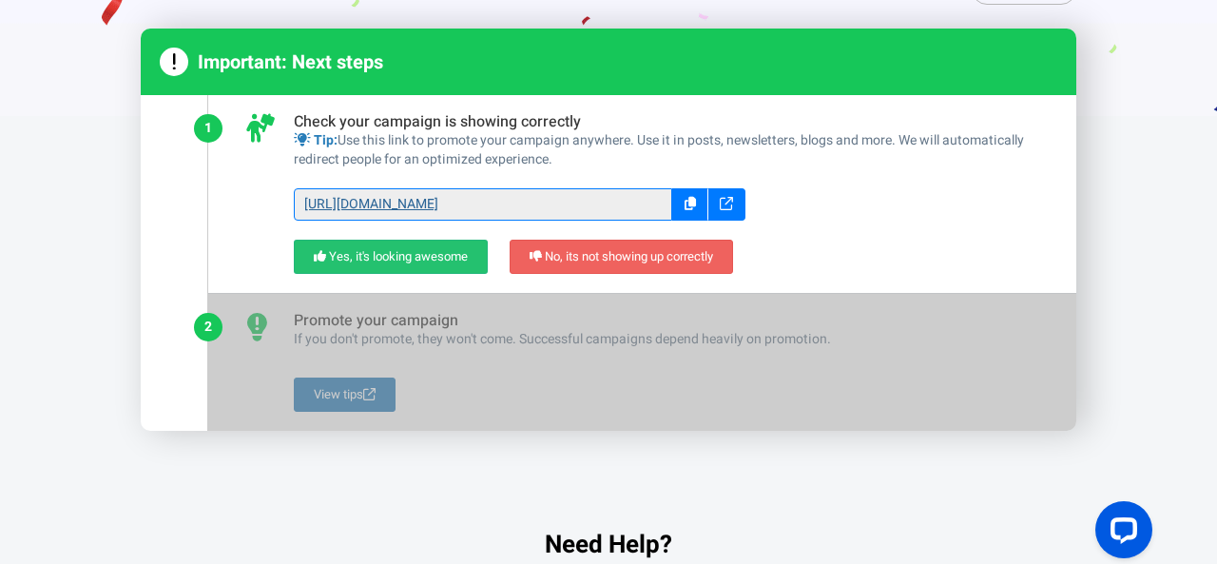
scroll to position [213, 0]
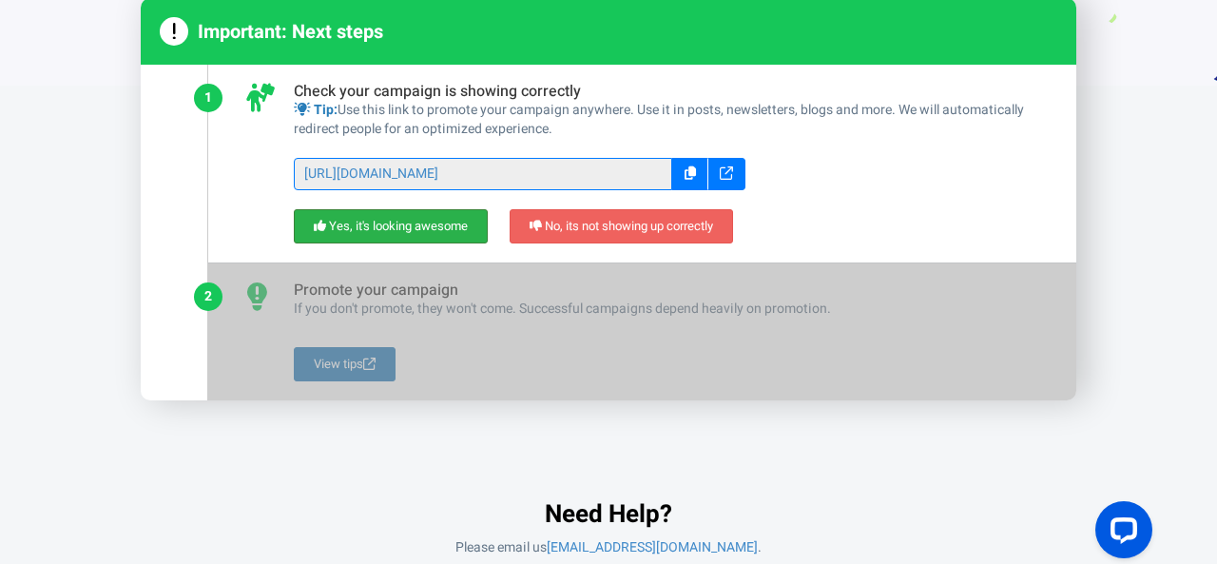
click at [380, 223] on link "Yes, it's looking awesome" at bounding box center [391, 226] width 194 height 35
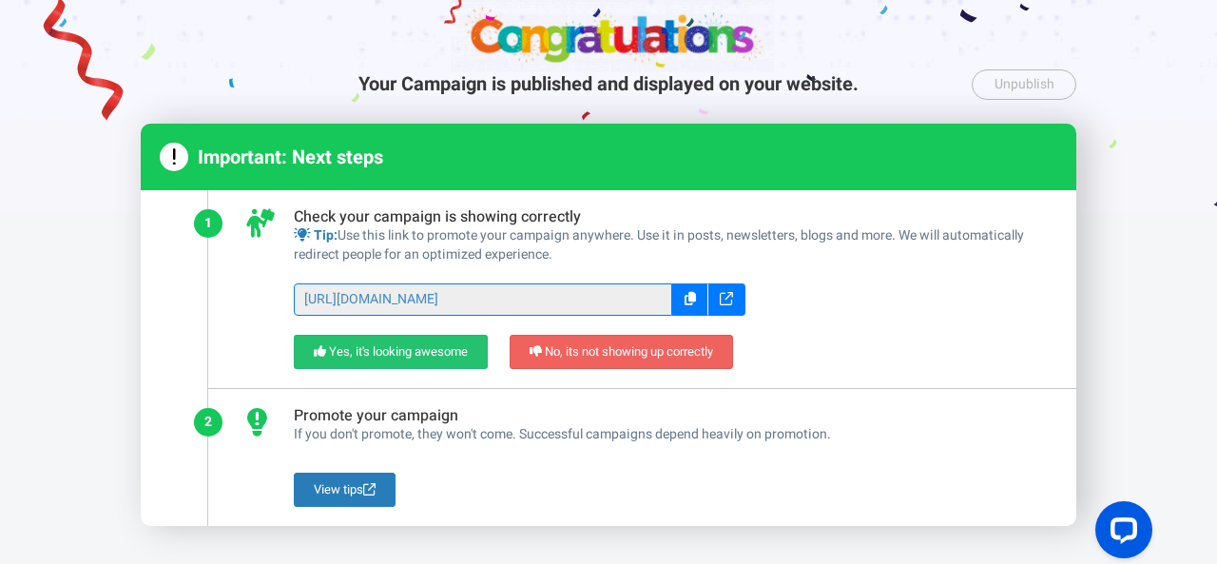
scroll to position [76, 0]
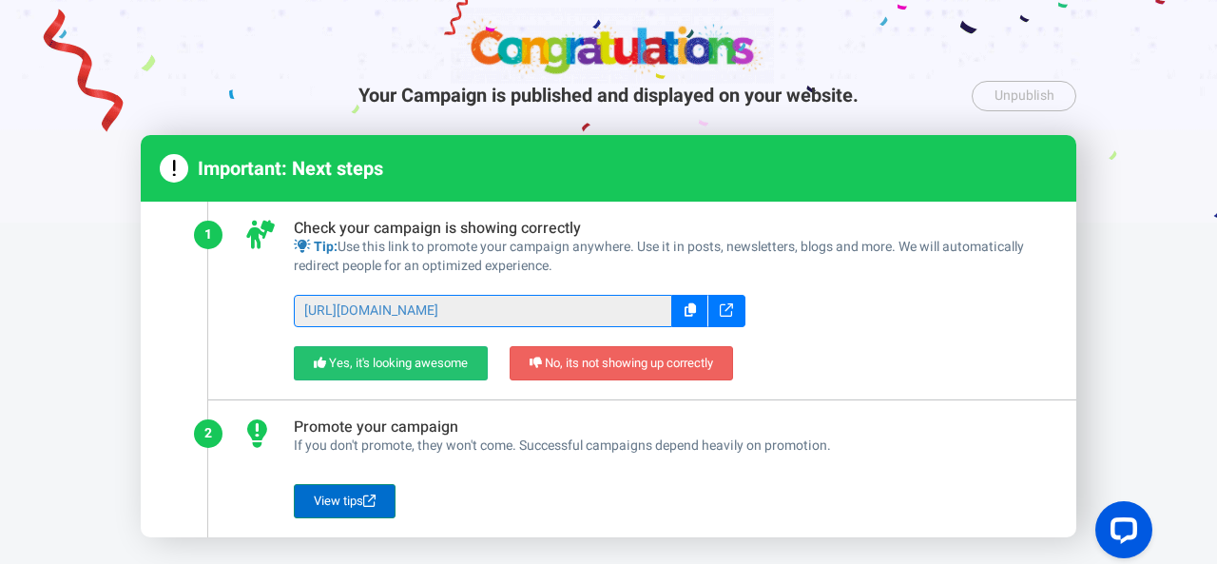
click at [375, 499] on icon at bounding box center [369, 500] width 12 height 12
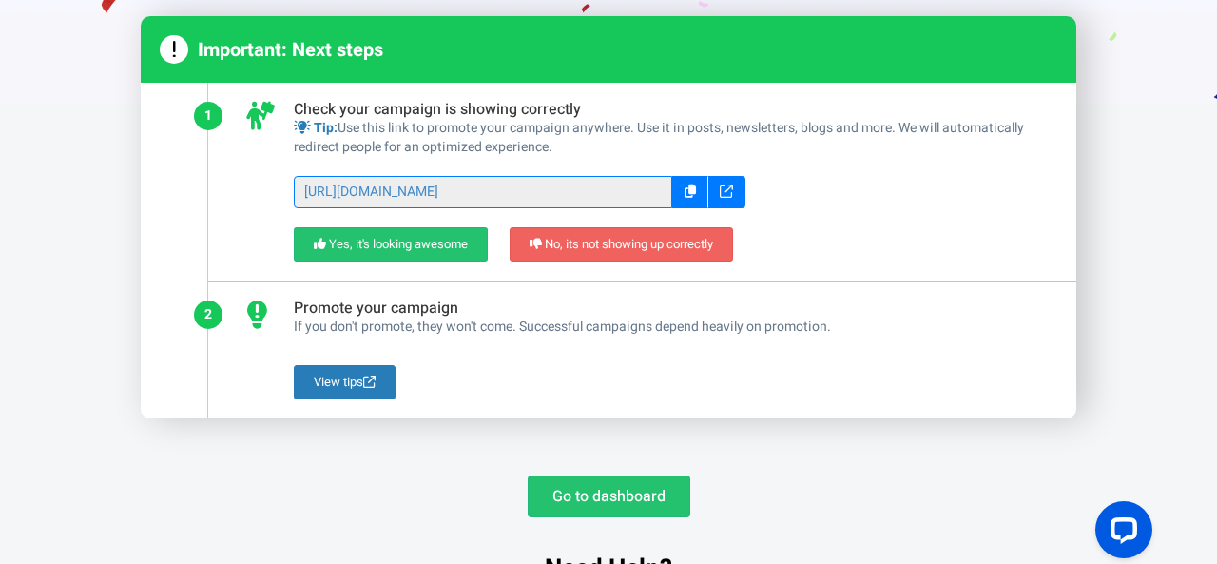
scroll to position [249, 0]
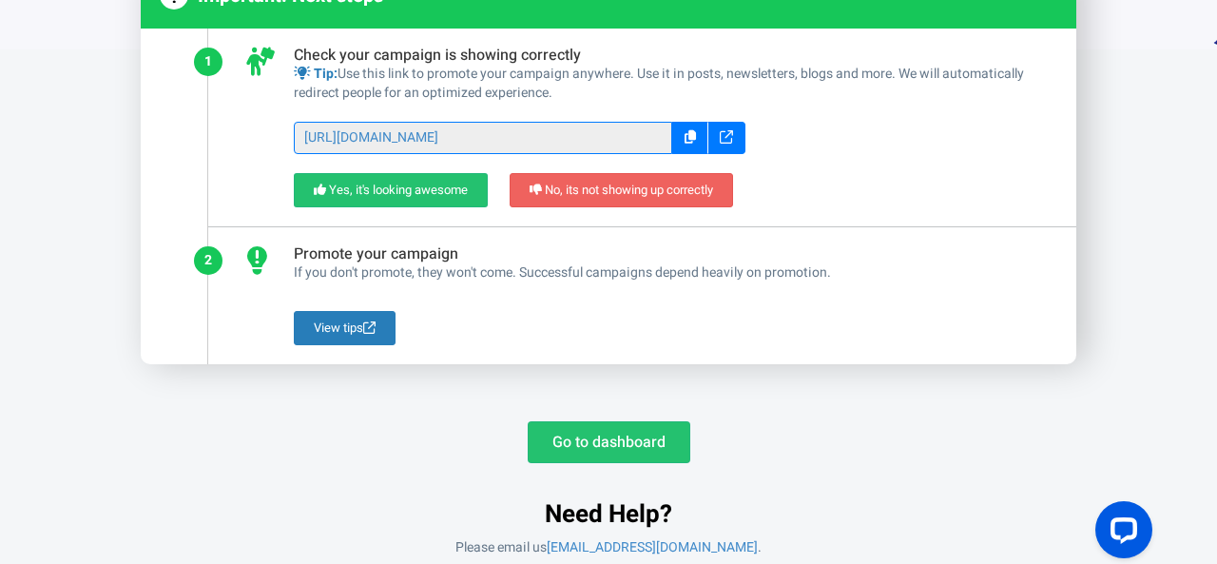
drag, startPoint x: 590, startPoint y: 439, endPoint x: 498, endPoint y: 421, distance: 93.1
click at [498, 421] on div "Go to dashboard Need Help? Please email us [EMAIL_ADDRESS][DOMAIN_NAME] ." at bounding box center [609, 479] width 936 height 155
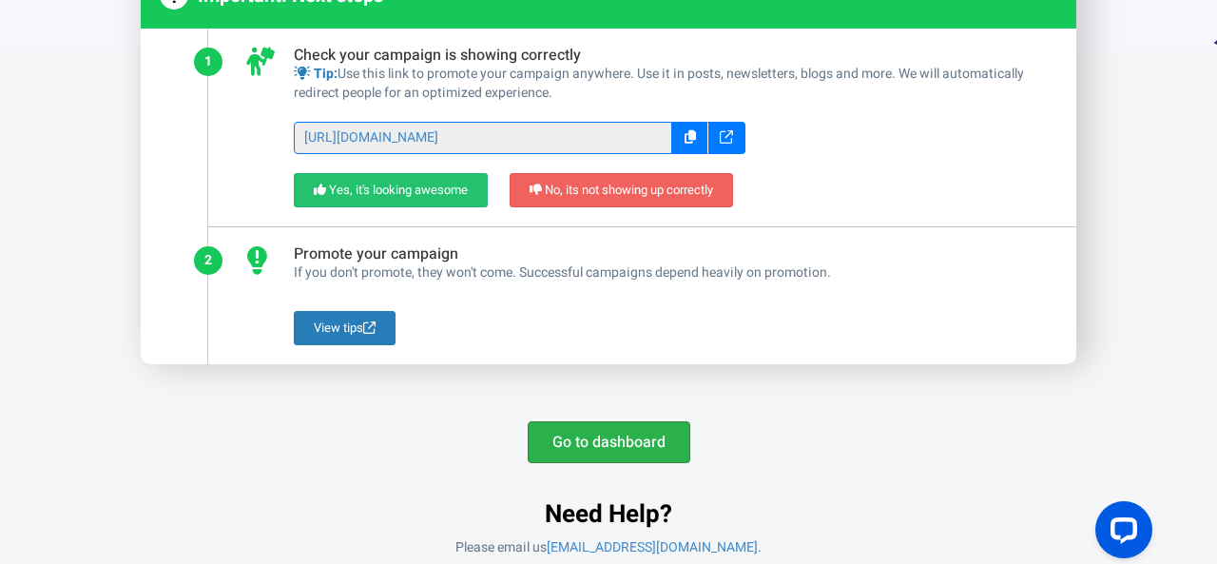
click at [614, 436] on link "Go to dashboard" at bounding box center [609, 442] width 163 height 42
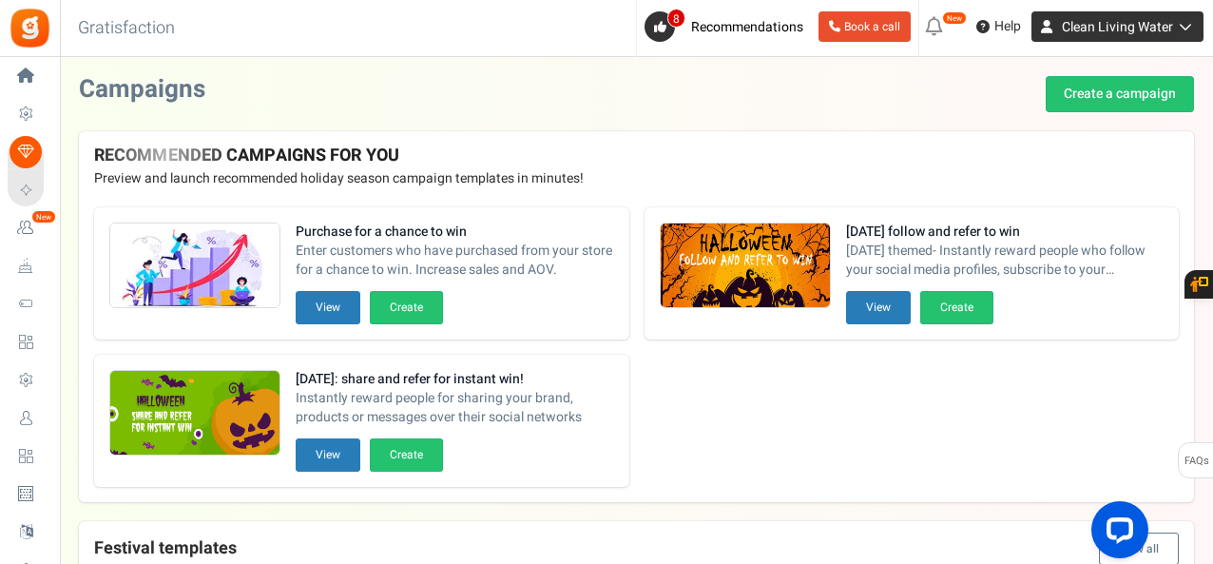
click at [1121, 27] on span "Clean Living Water" at bounding box center [1117, 27] width 111 height 20
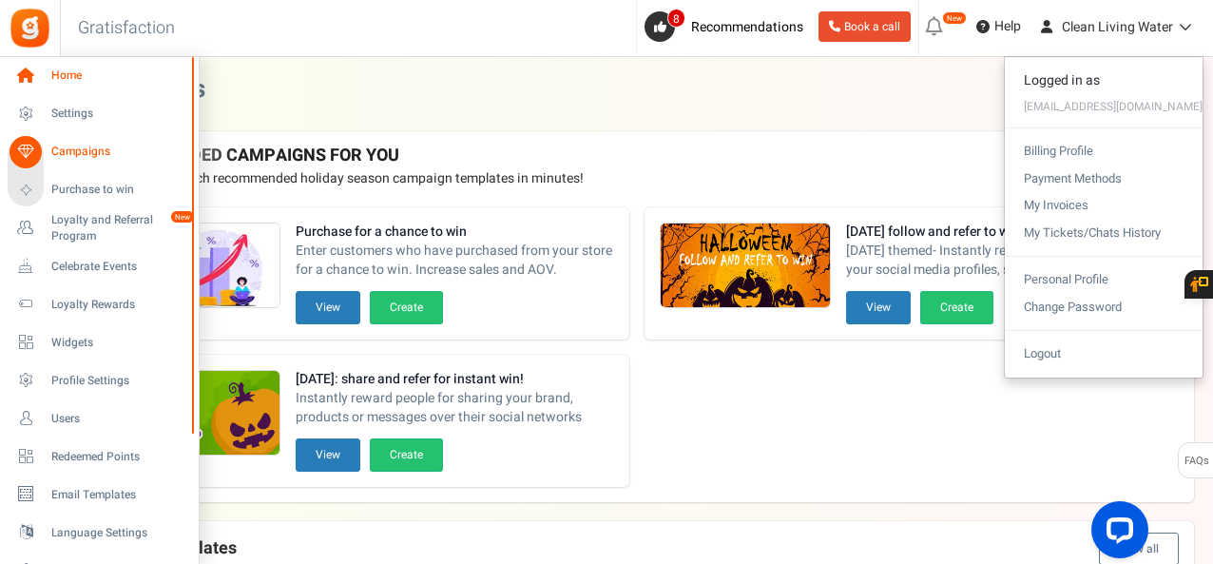
click at [68, 78] on span "Home" at bounding box center [117, 76] width 133 height 16
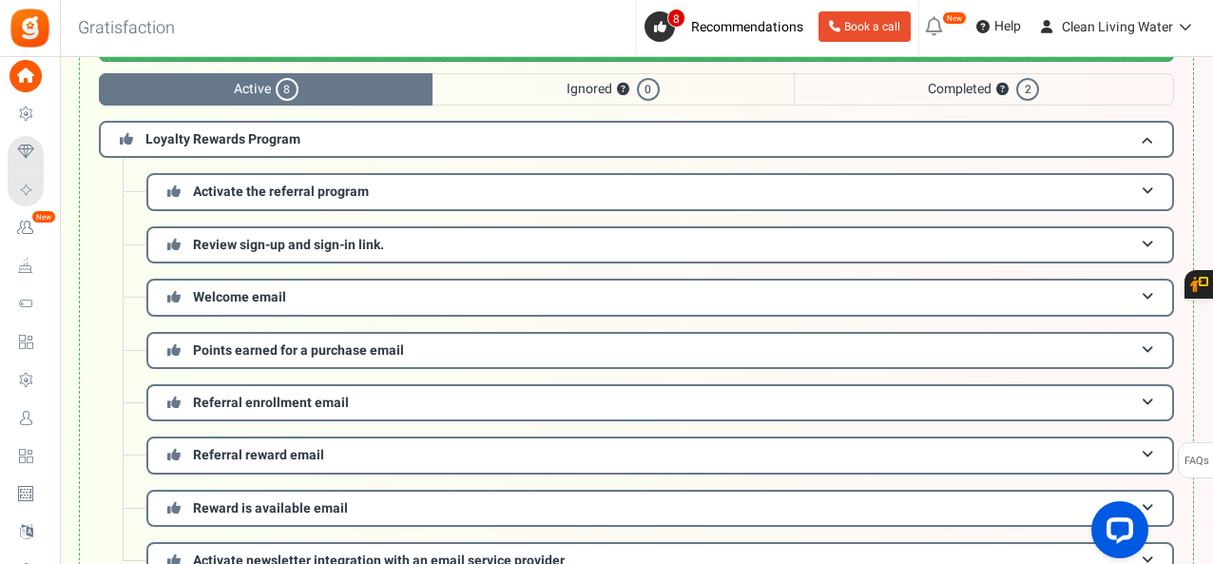
scroll to position [114, 0]
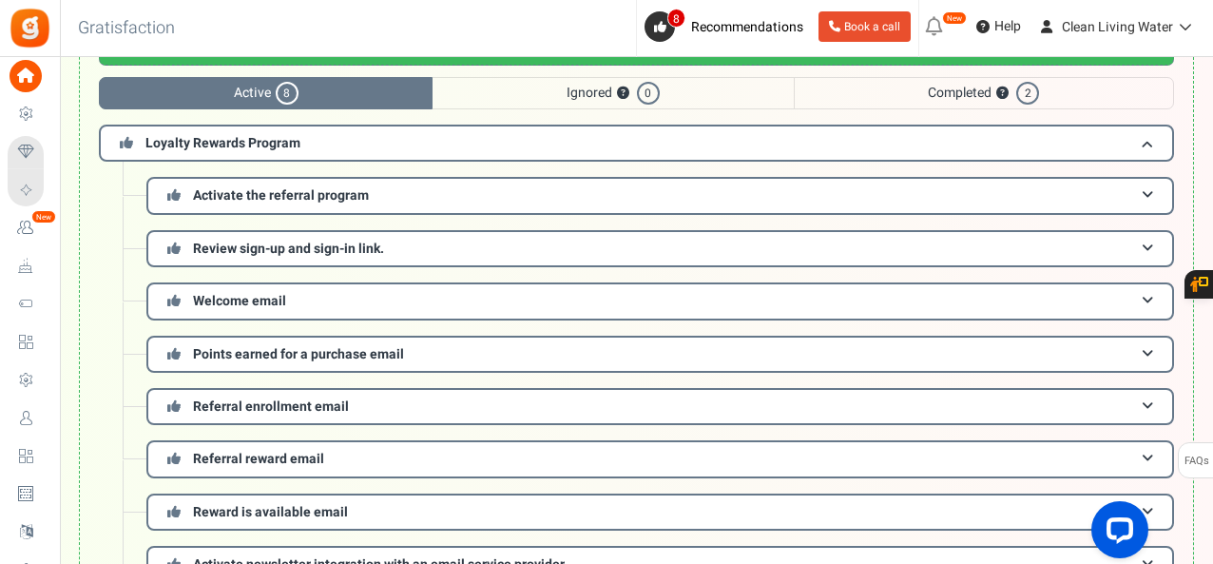
drag, startPoint x: 198, startPoint y: 7, endPoint x: 516, endPoint y: 33, distance: 319.7
click at [516, 33] on div "Back to Home Back to program setup Gratisfaction 0 WARNING 8 Recommendations Bo…" at bounding box center [635, 28] width 1156 height 57
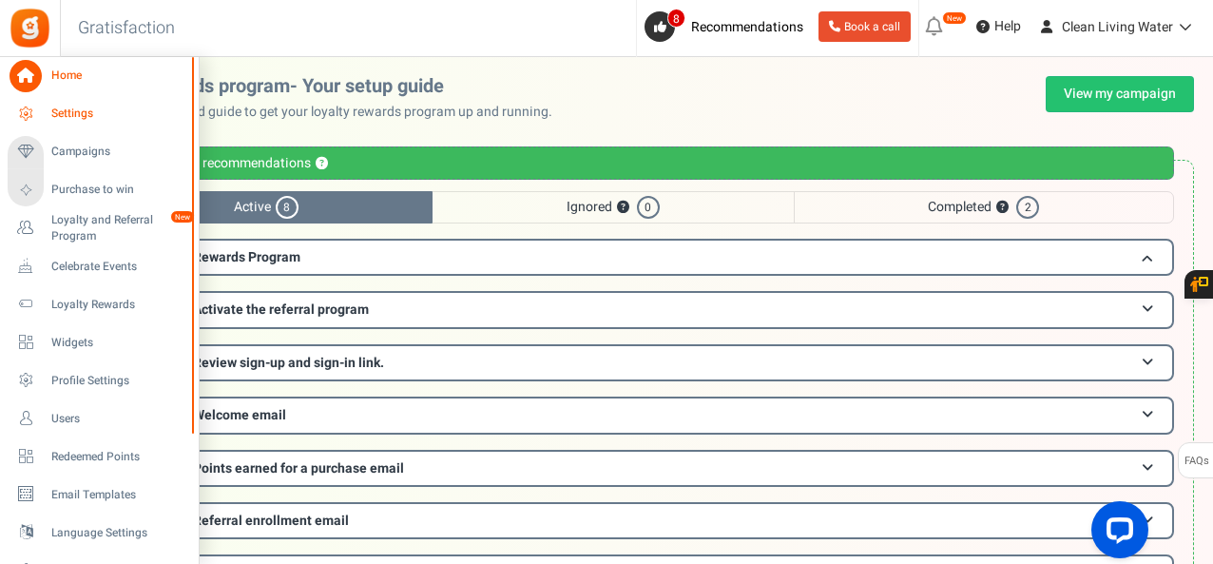
click at [58, 107] on span "Settings" at bounding box center [117, 114] width 133 height 16
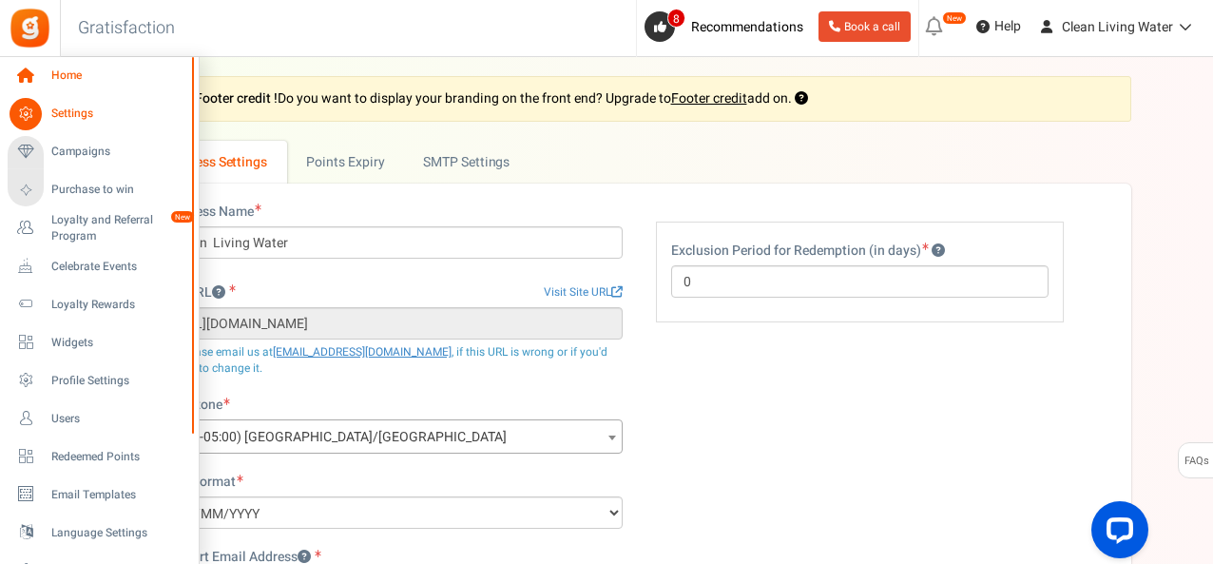
click at [65, 71] on span "Home" at bounding box center [117, 76] width 133 height 16
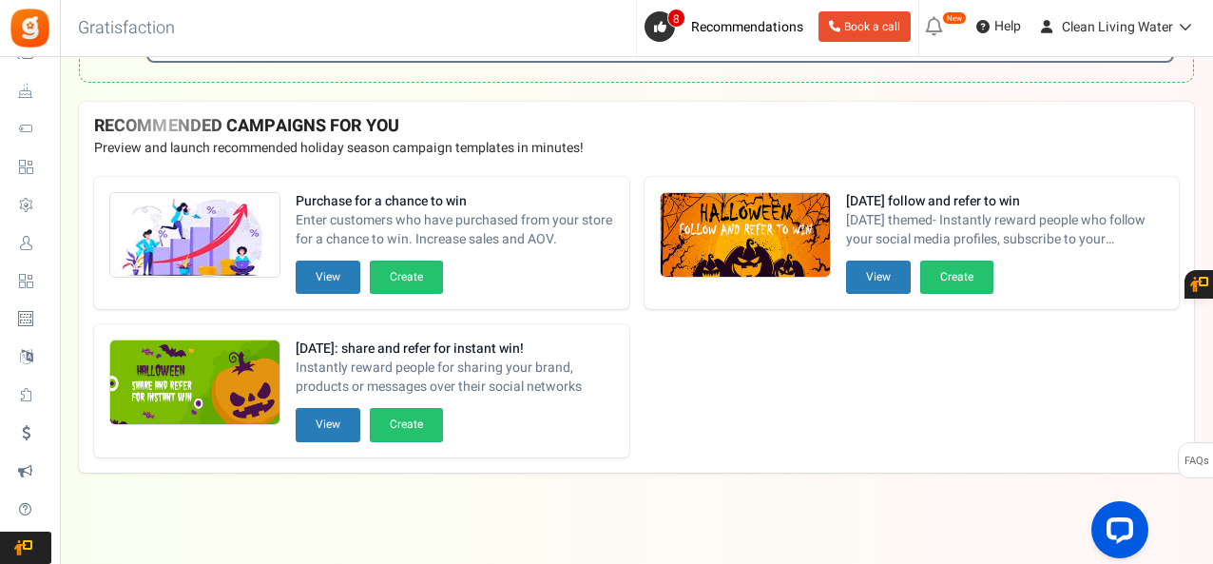
scroll to position [636, 0]
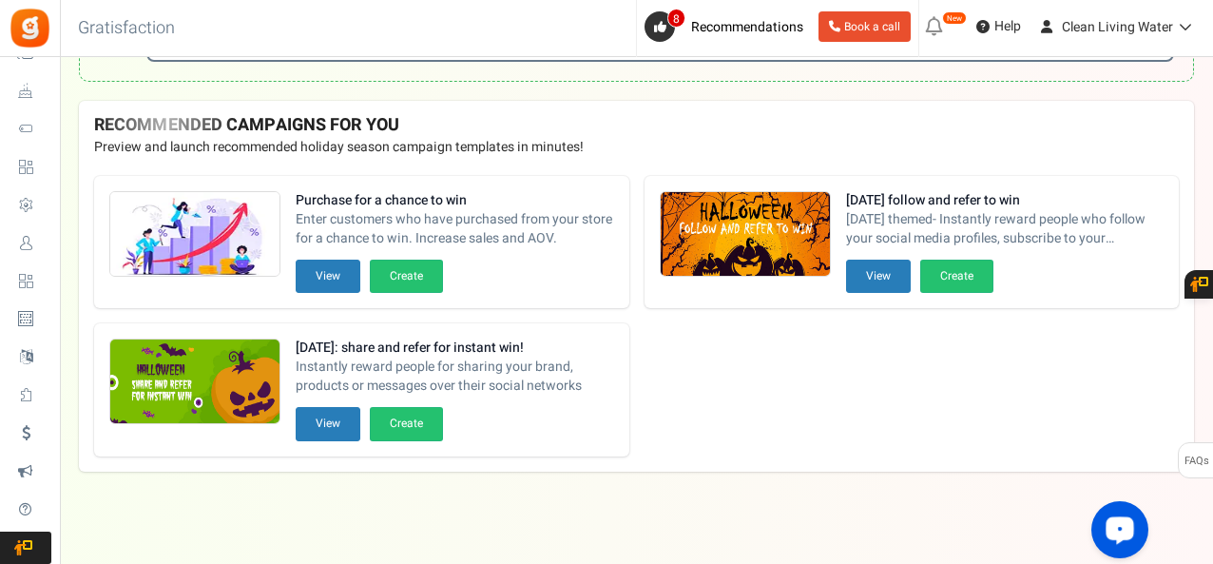
click at [1116, 536] on div "Open LiveChat chat widget" at bounding box center [1120, 529] width 32 height 32
